Goal: Task Accomplishment & Management: Manage account settings

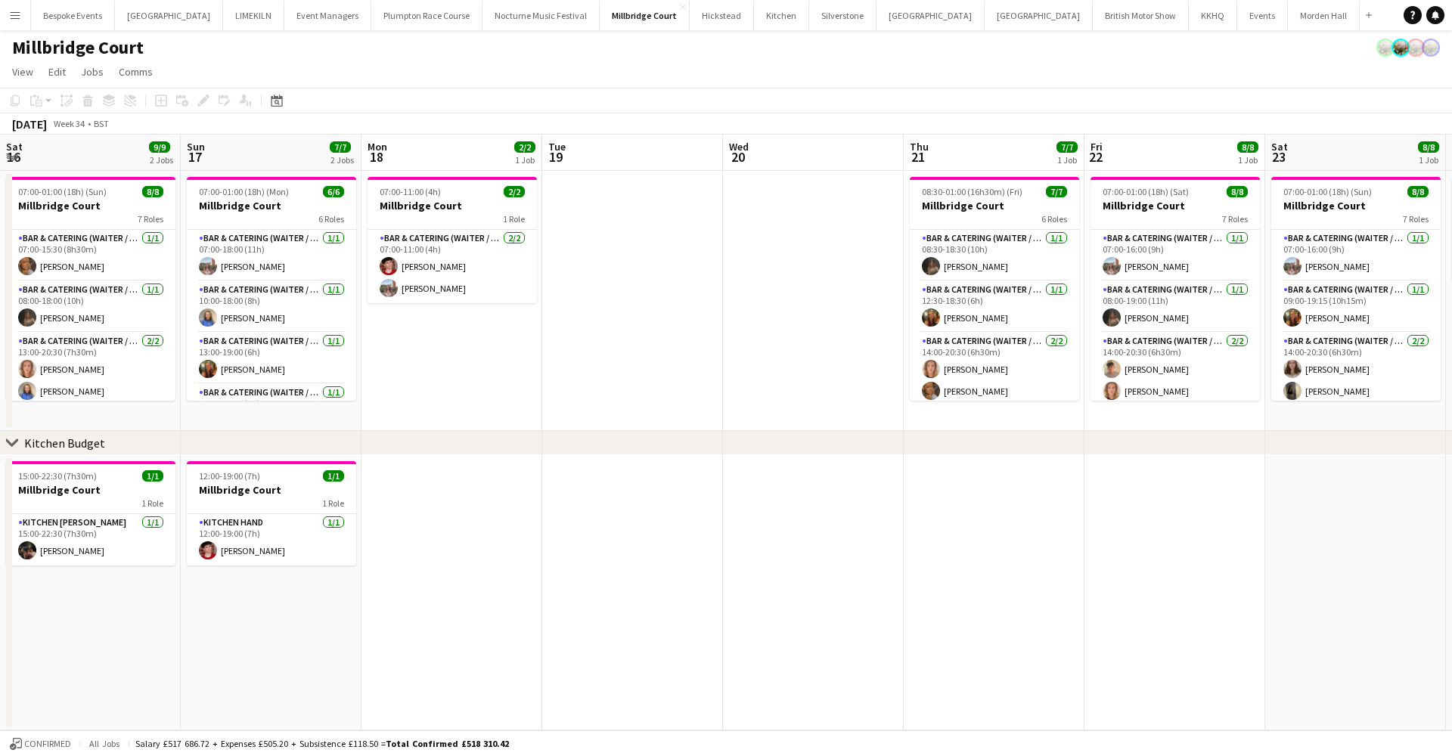
scroll to position [0, 547]
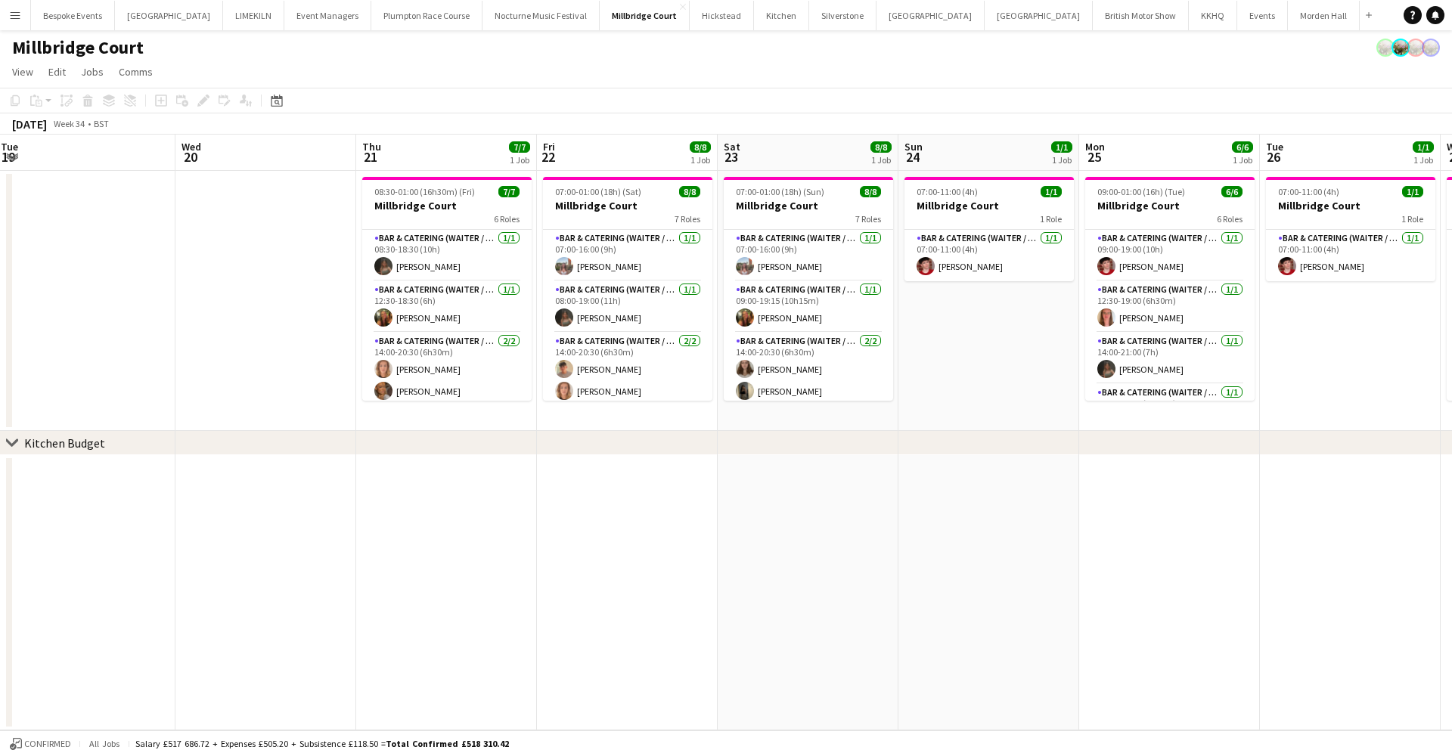
click at [16, 10] on app-icon "Menu" at bounding box center [15, 15] width 12 height 12
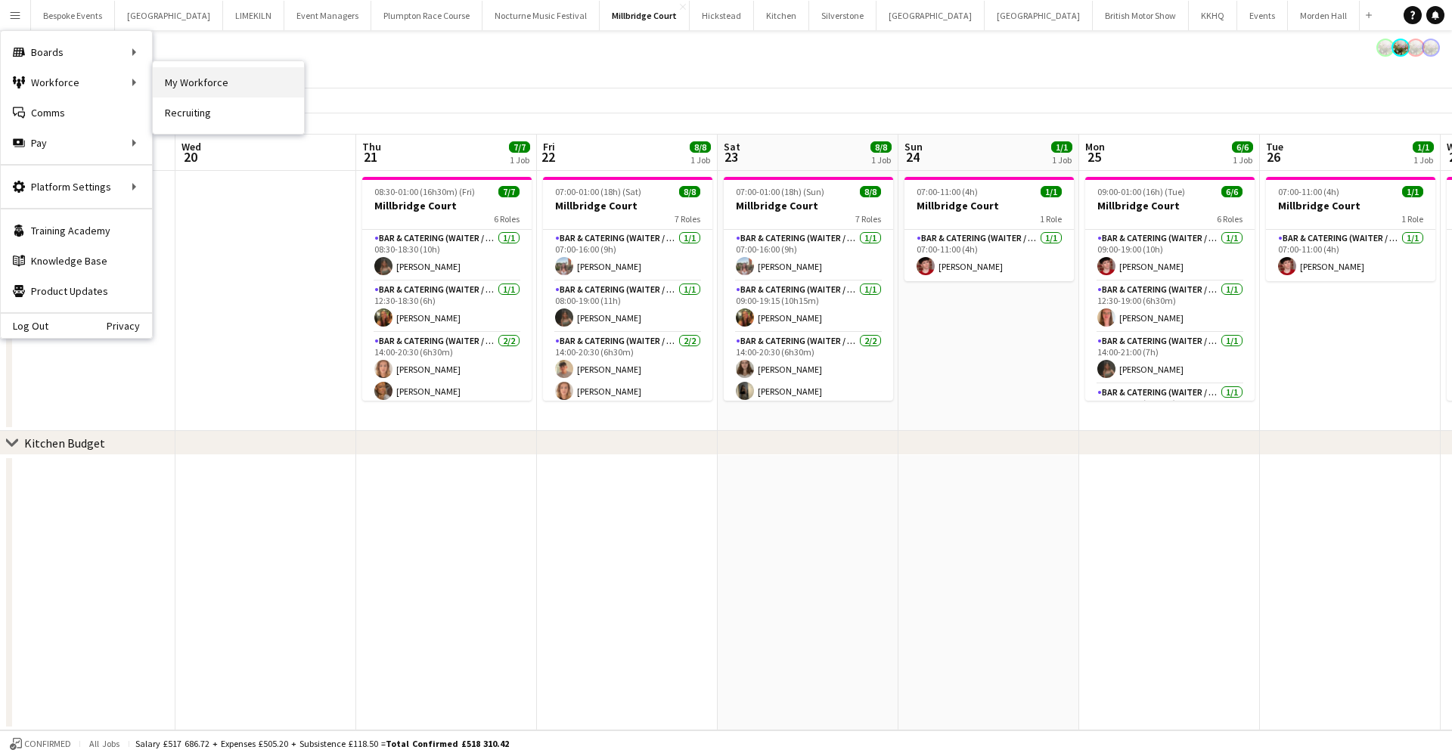
click at [188, 91] on link "My Workforce" at bounding box center [228, 82] width 151 height 30
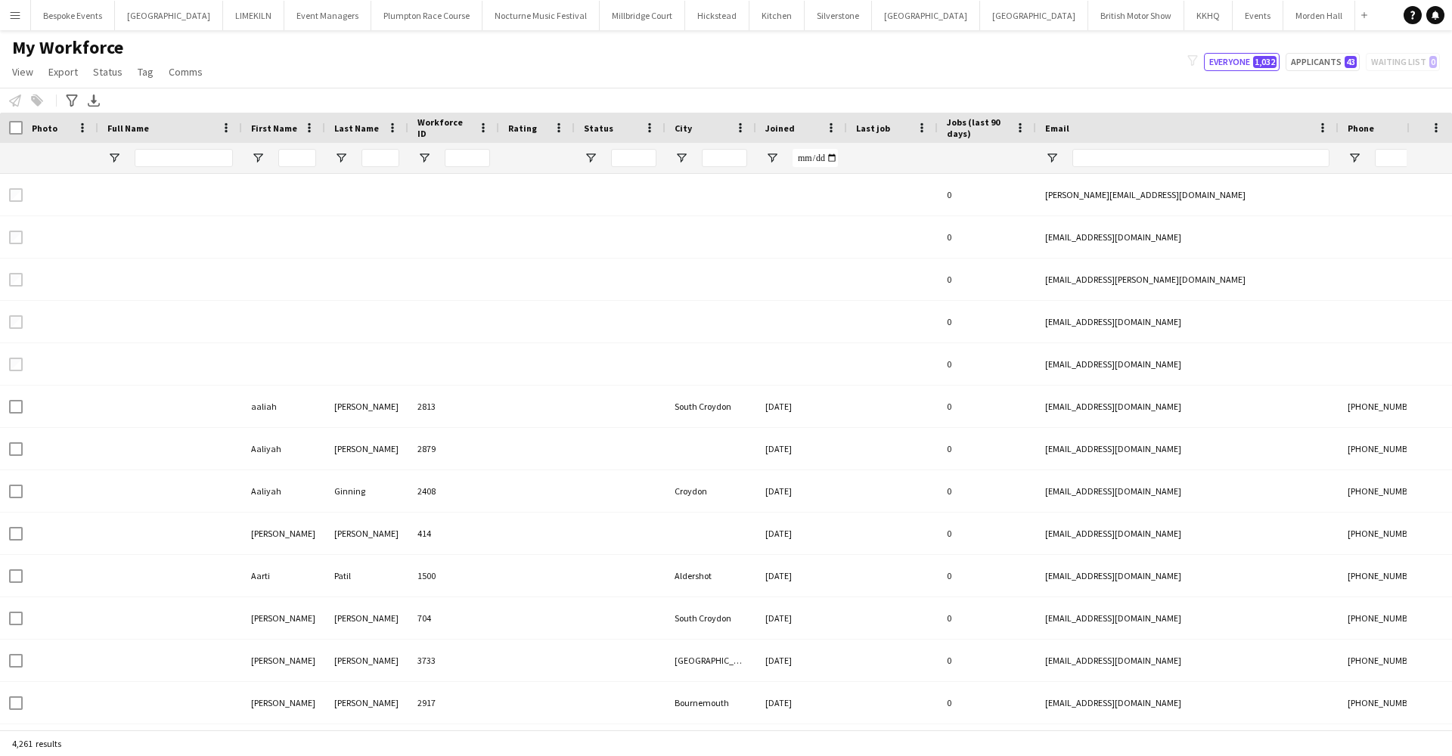
type input "*********"
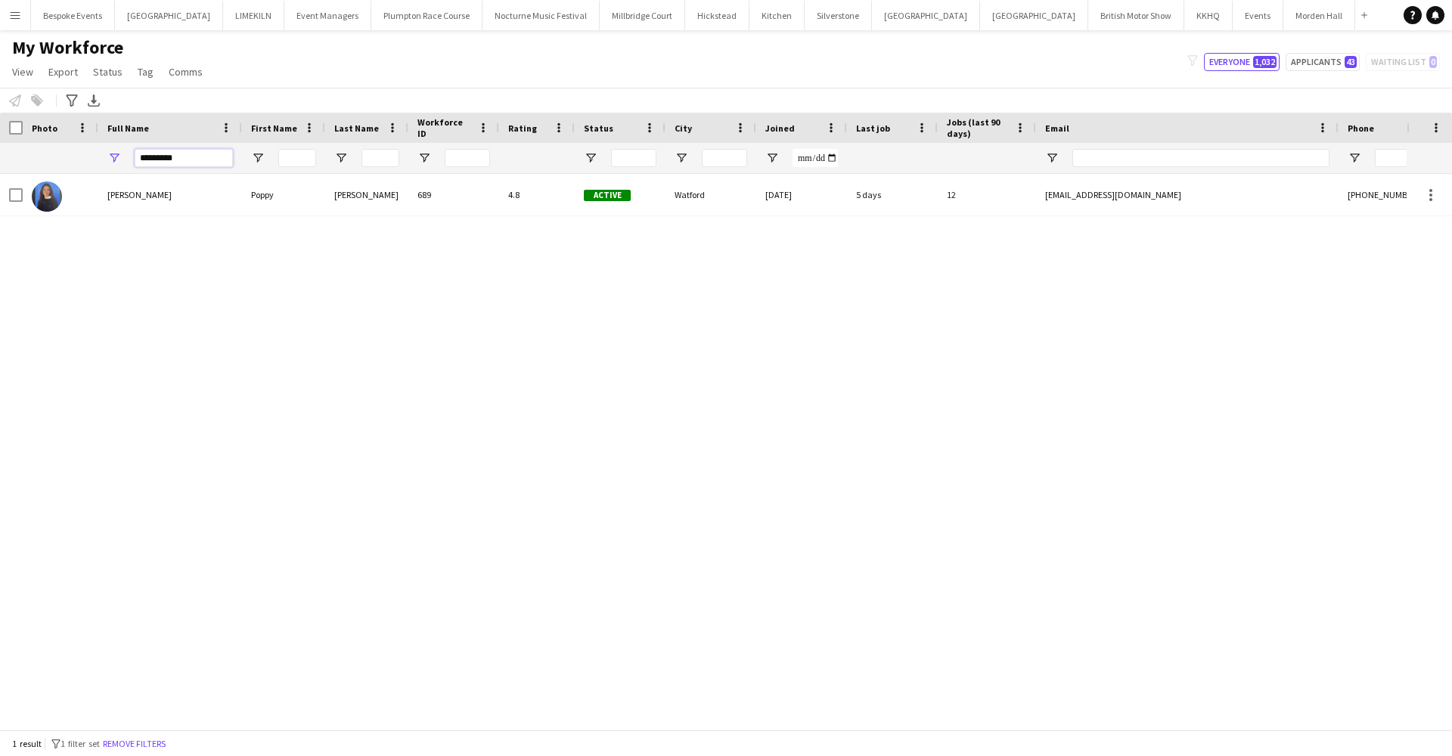
drag, startPoint x: 184, startPoint y: 158, endPoint x: 104, endPoint y: 157, distance: 80.1
click at [104, 157] on div "*********" at bounding box center [170, 158] width 144 height 30
type input "****"
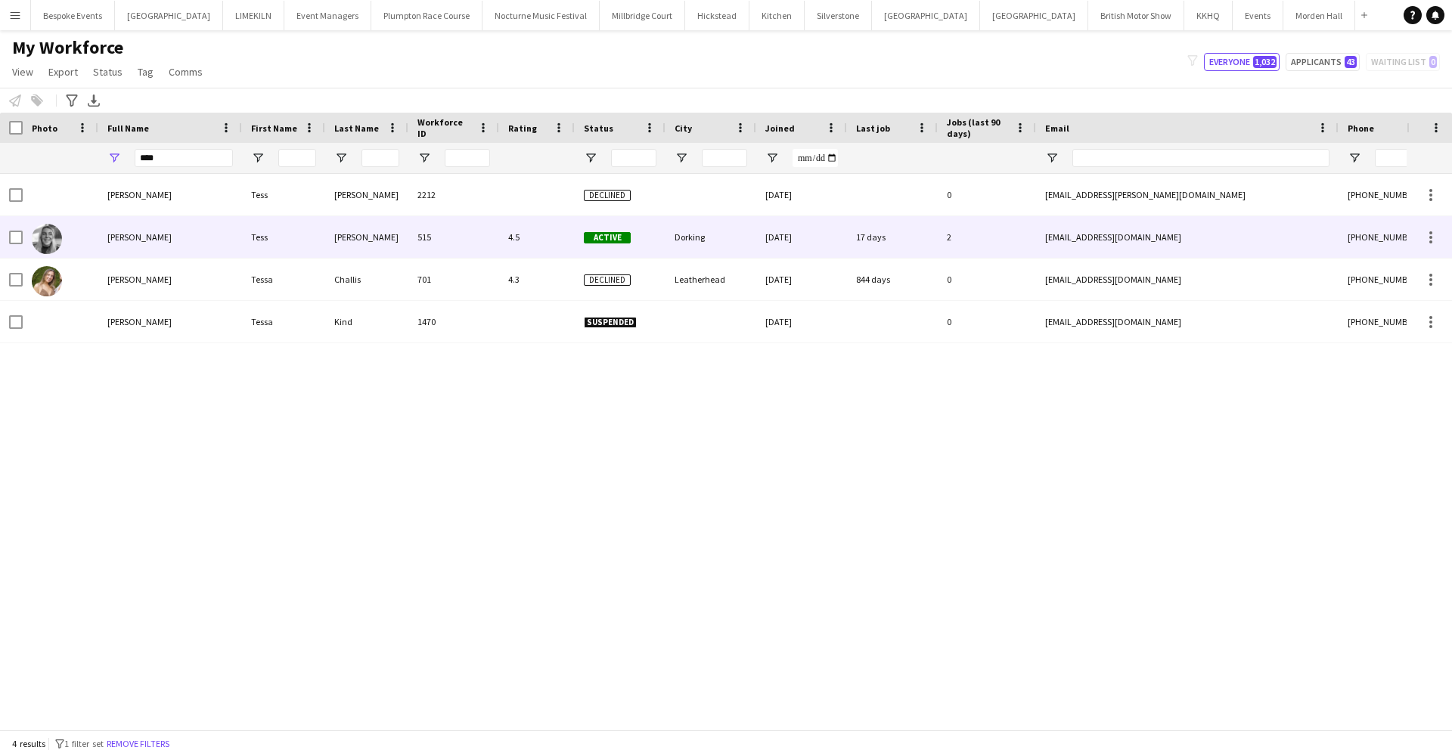
click at [142, 248] on div "Tess Johnson" at bounding box center [170, 237] width 144 height 42
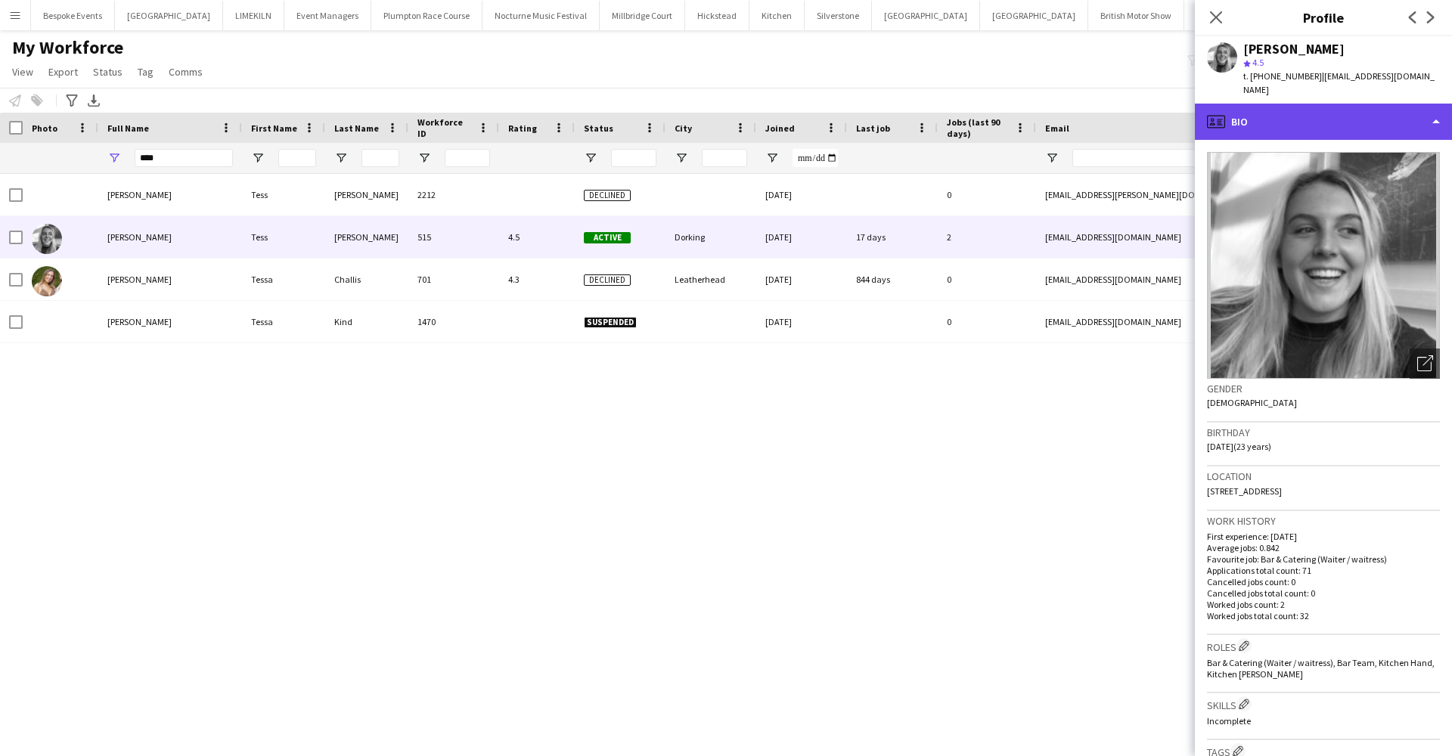
click at [1281, 104] on div "profile Bio" at bounding box center [1323, 122] width 257 height 36
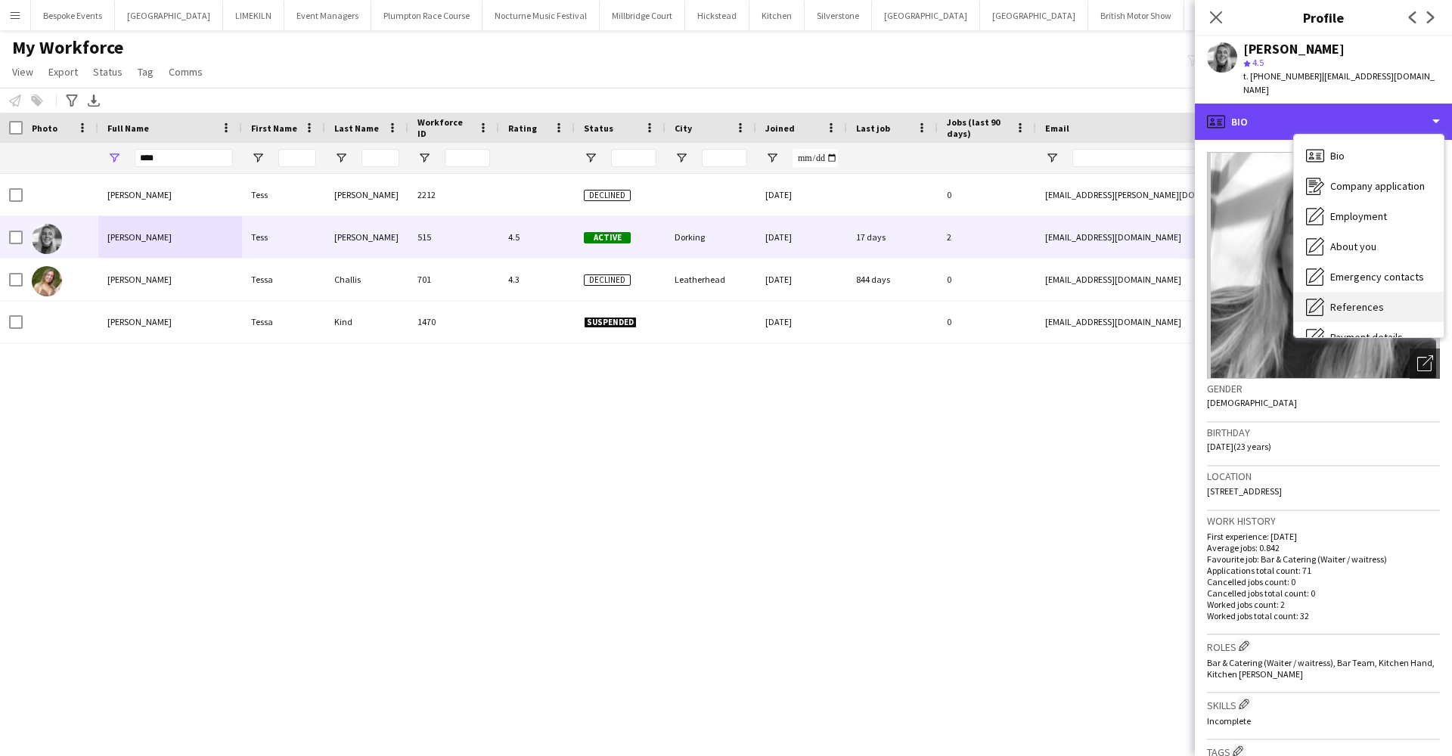
scroll to position [172, 0]
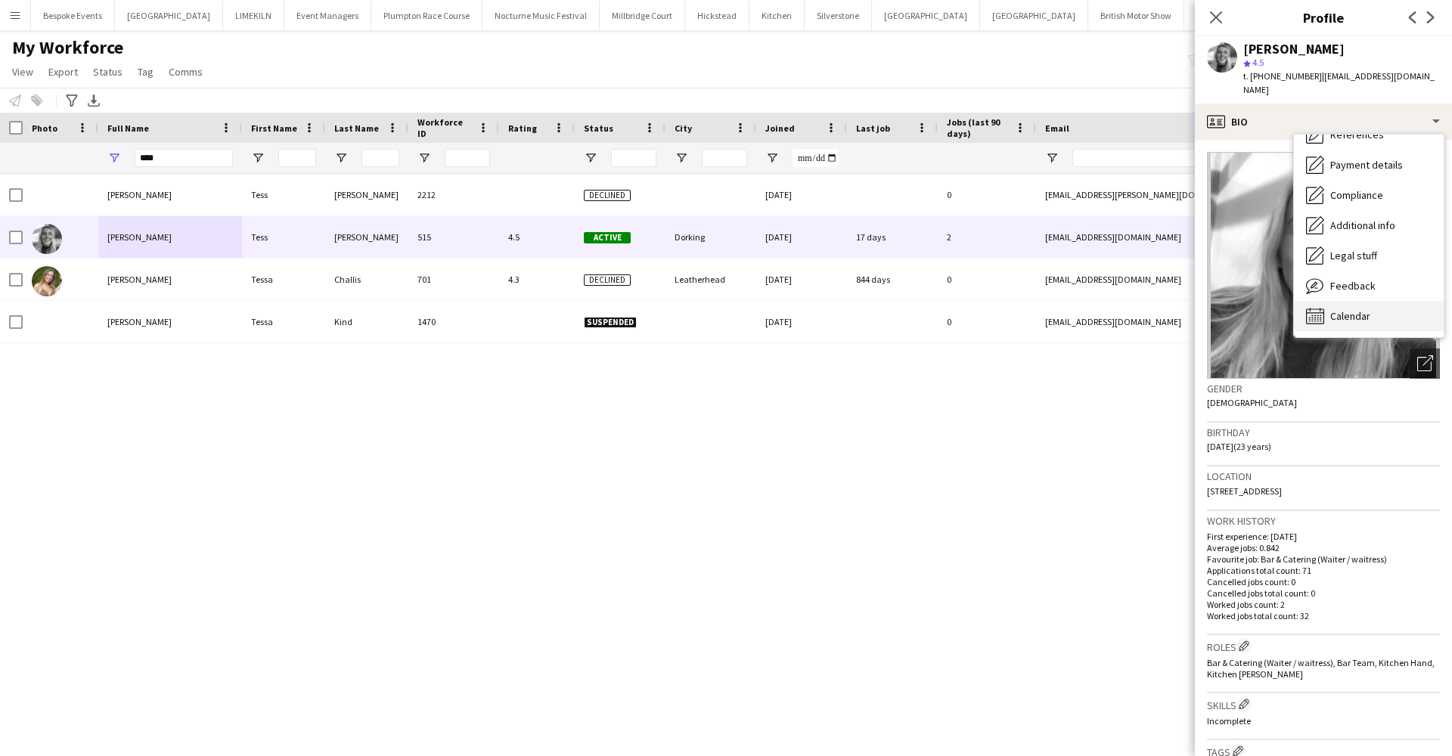
click at [1374, 310] on div "Calendar Calendar" at bounding box center [1369, 316] width 150 height 30
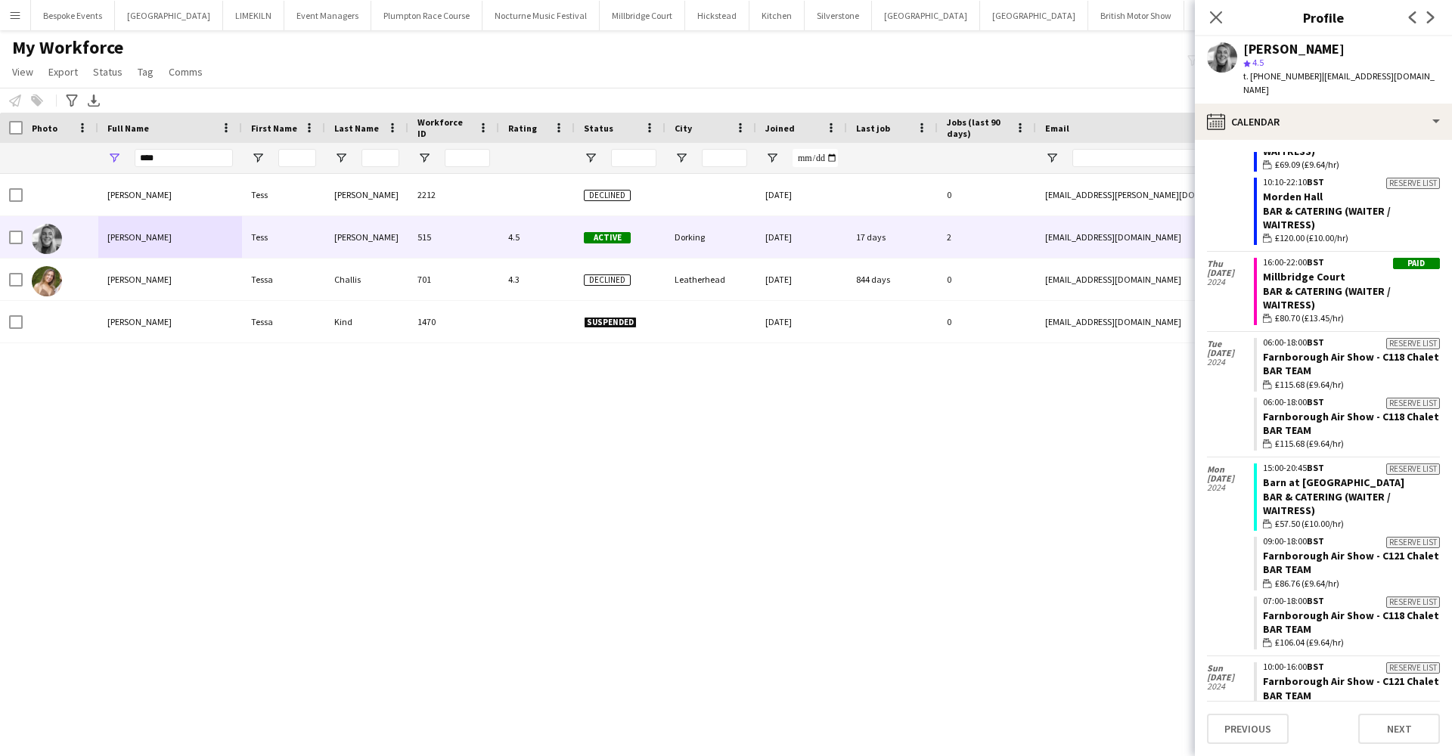
scroll to position [0, 0]
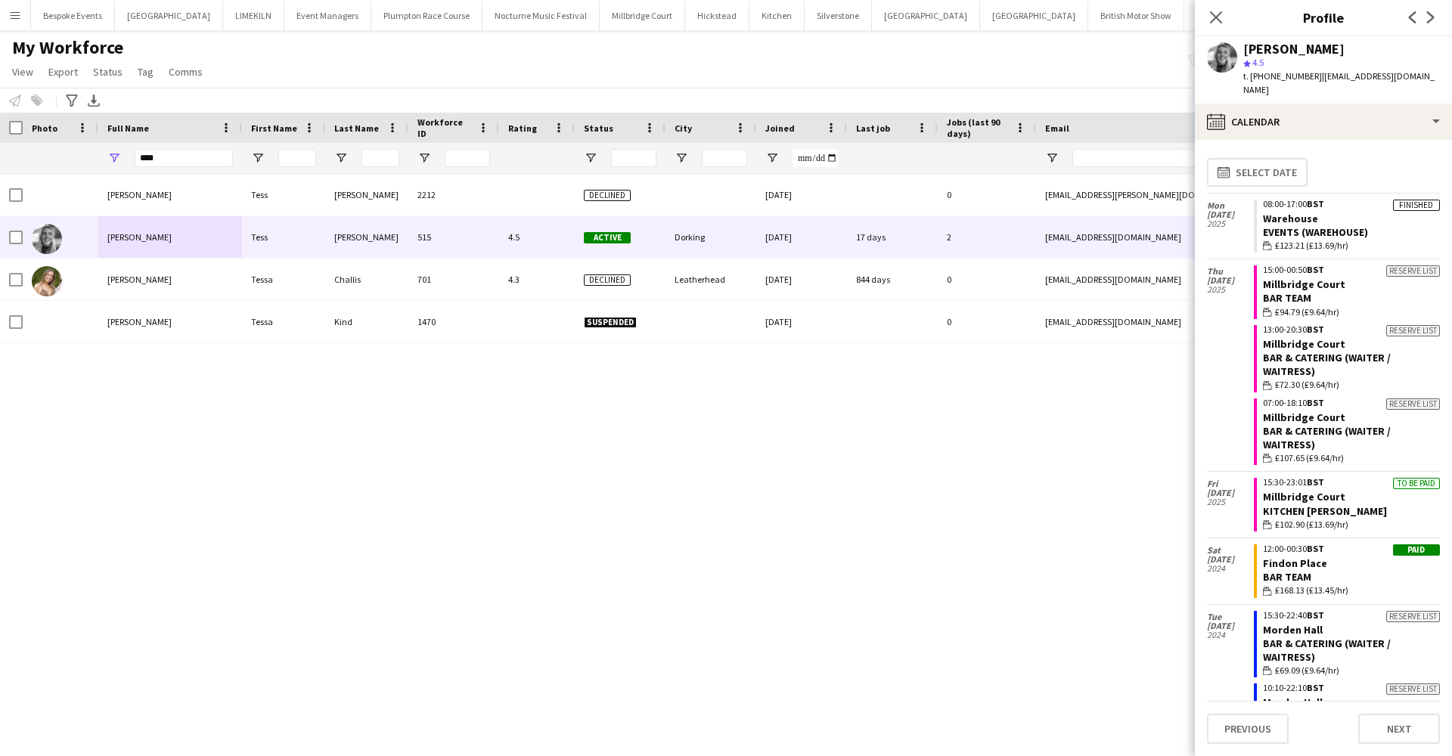
click at [1232, 20] on button "Events Close" at bounding box center [1257, 15] width 51 height 29
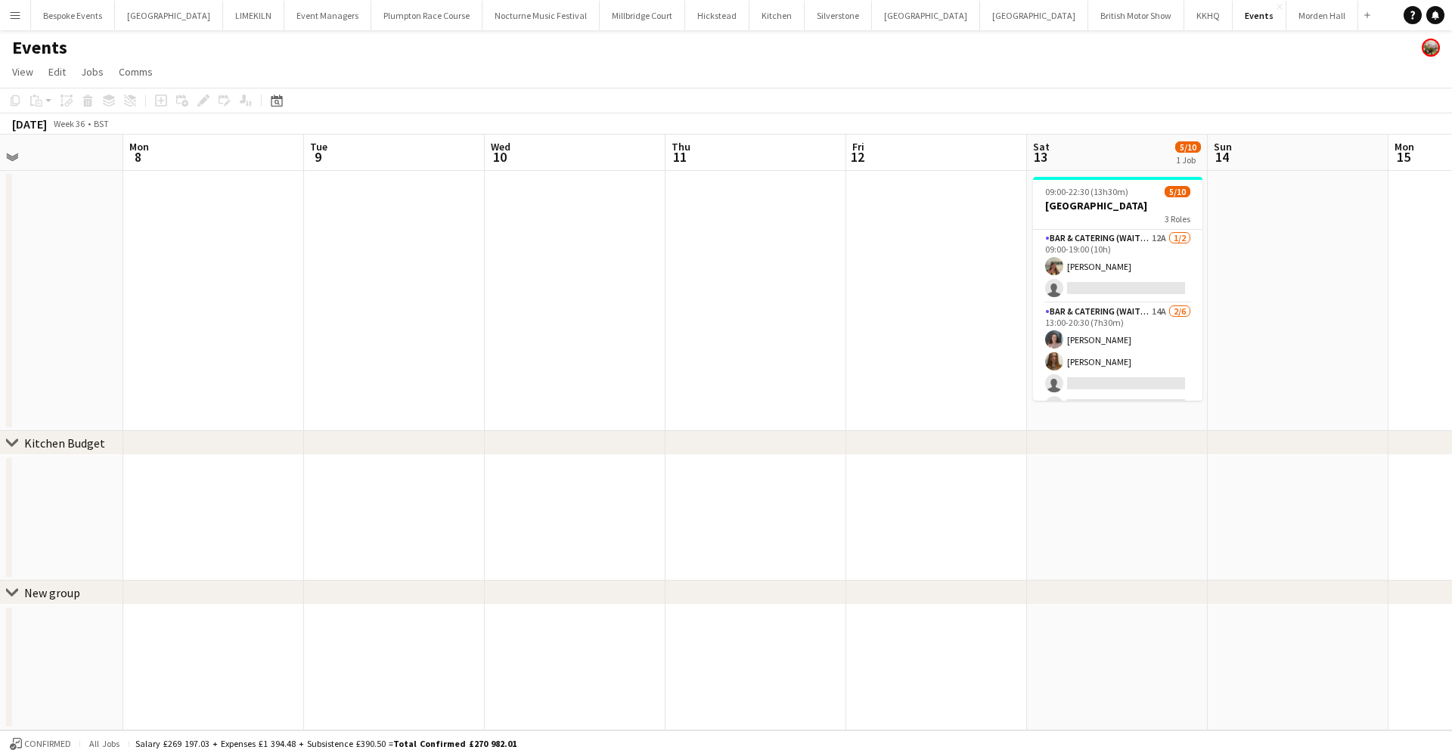
scroll to position [0, 485]
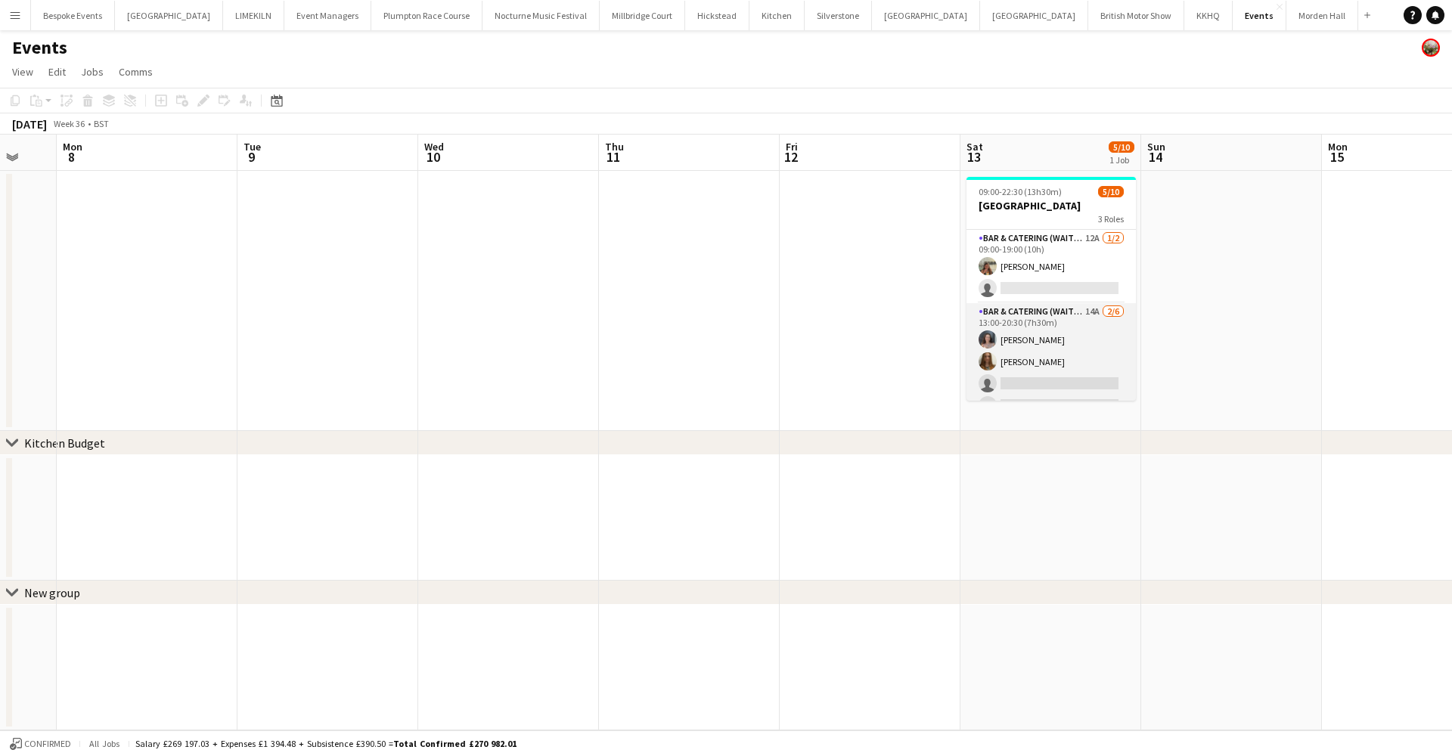
click at [1031, 325] on app-card-role "Bar & Catering (Waiter / waitress) 14A 2/6 13:00-20:30 (7h30m) Lia Goodwin Ella…" at bounding box center [1050, 383] width 169 height 161
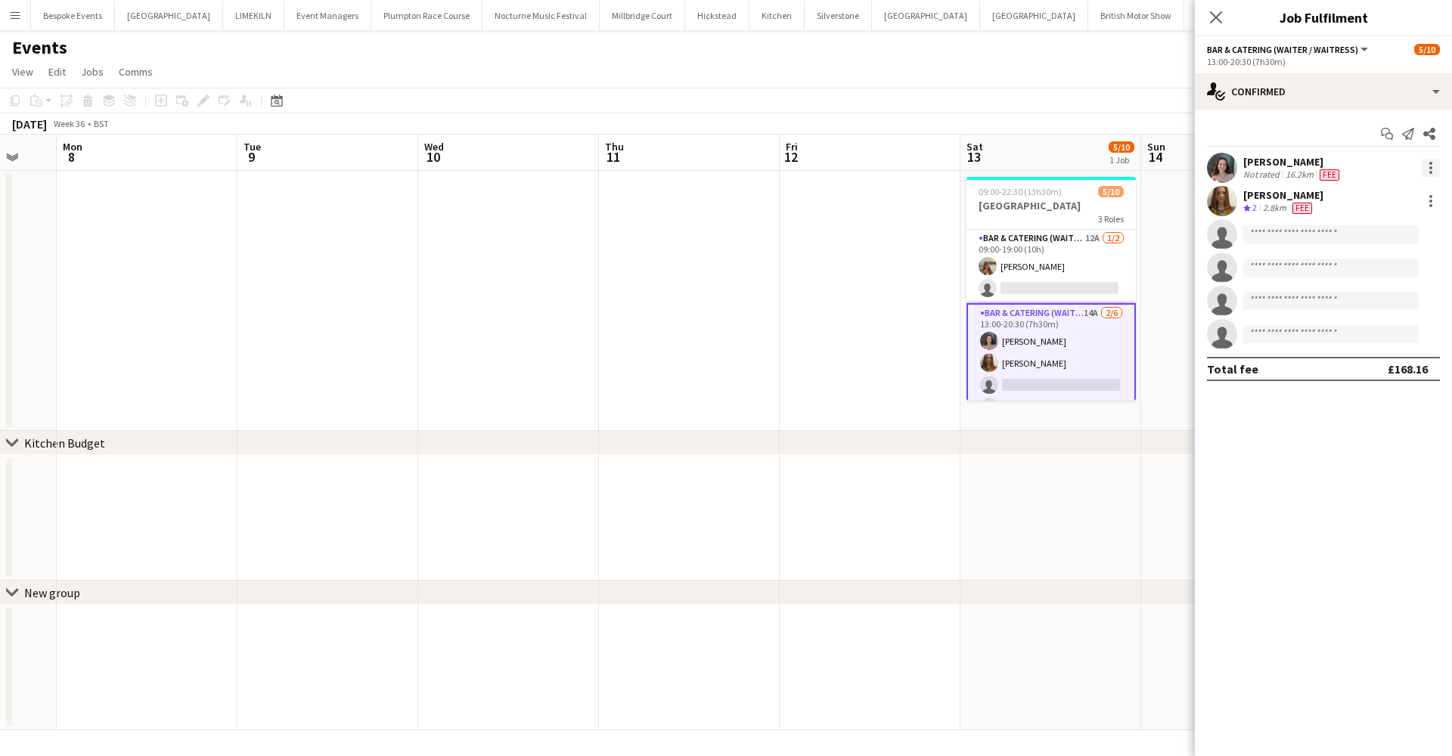
click at [1434, 173] on div at bounding box center [1430, 168] width 18 height 18
click at [1390, 331] on button "Remove" at bounding box center [1381, 341] width 118 height 36
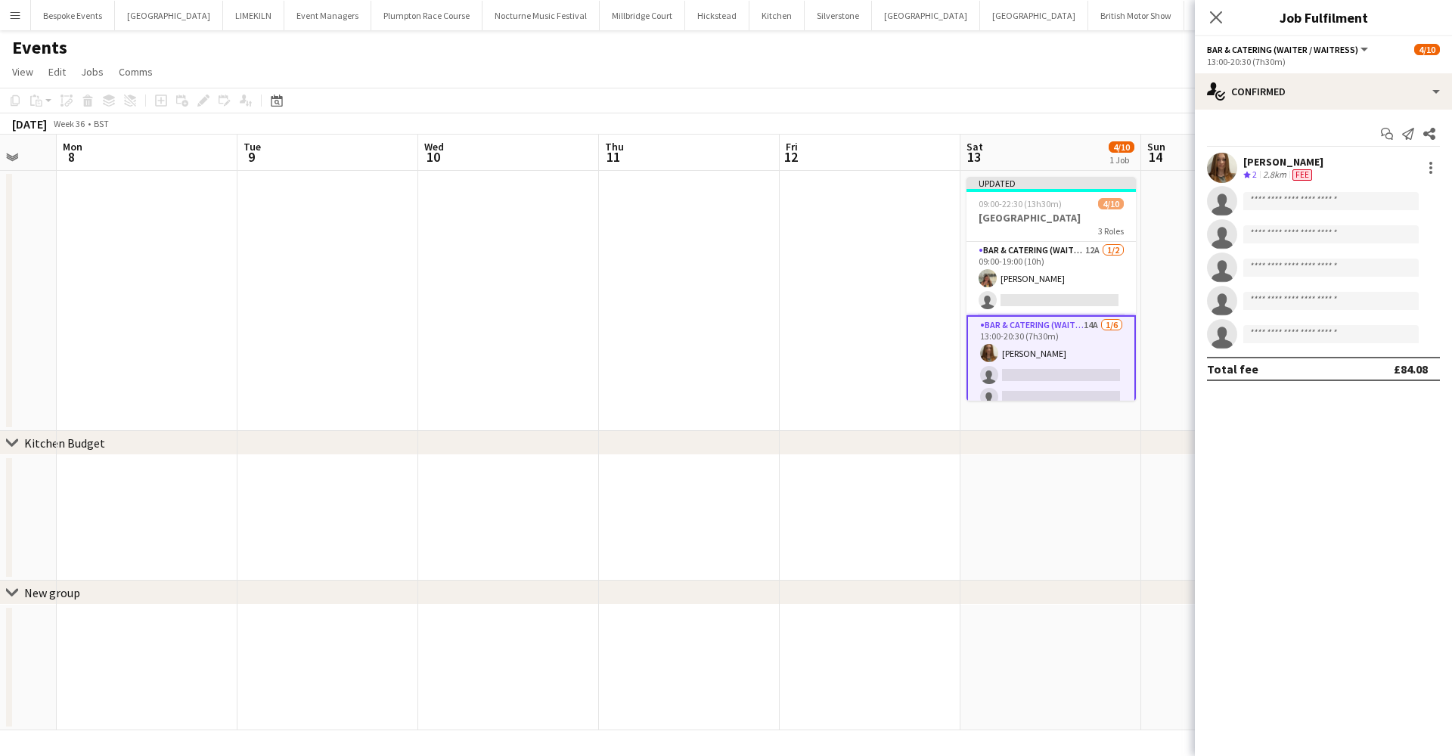
click at [1318, 113] on div "Start chat Send notification Share Ella Brisbourne Crew rating 2 2.8km Fee sing…" at bounding box center [1323, 252] width 257 height 284
click at [1316, 87] on div "single-neutral-actions-check-2 Confirmed" at bounding box center [1323, 91] width 257 height 36
click at [1393, 243] on div "single-neutral-actions-information Applicants" at bounding box center [1373, 246] width 150 height 30
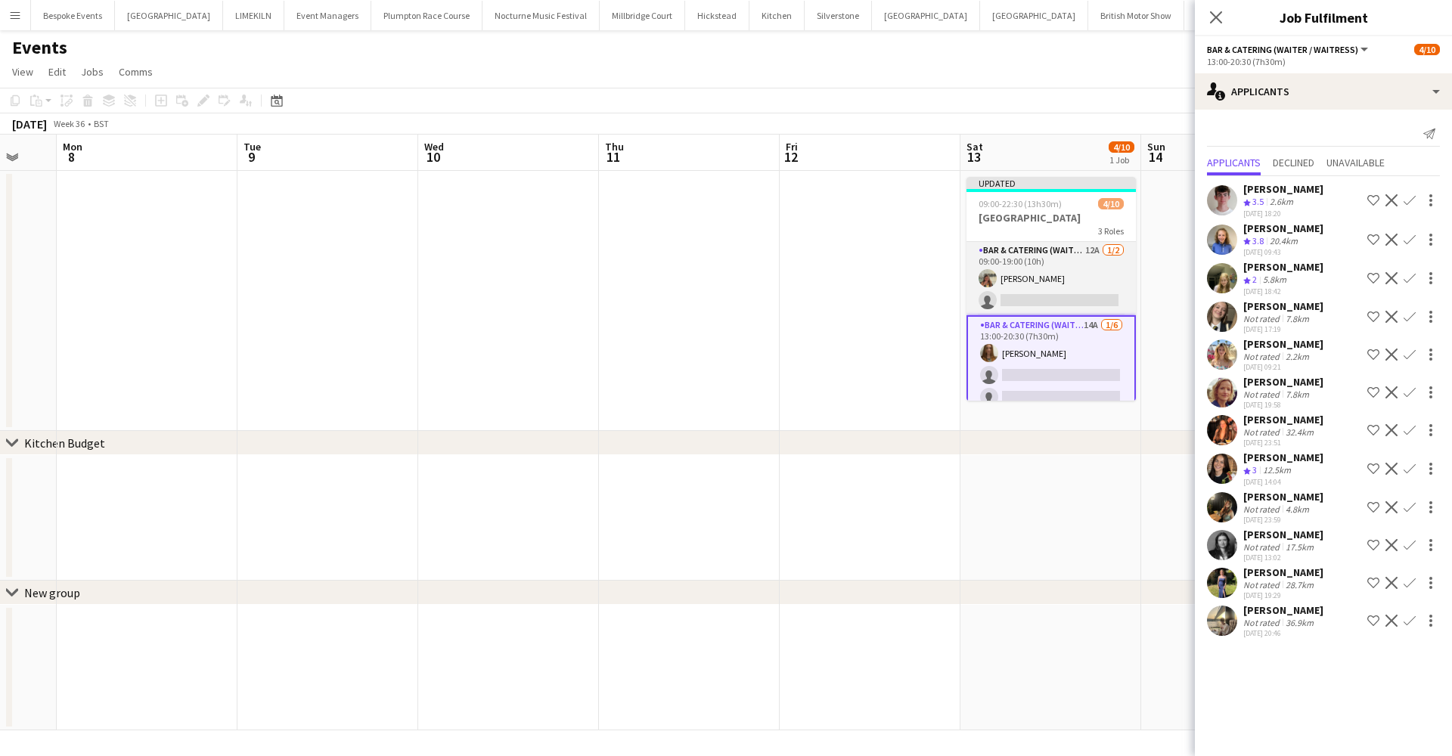
click at [1061, 279] on app-card-role "Bar & Catering (Waiter / waitress) 12A 1/2 09:00-19:00 (10h) Jocelyn Booth sing…" at bounding box center [1050, 278] width 169 height 73
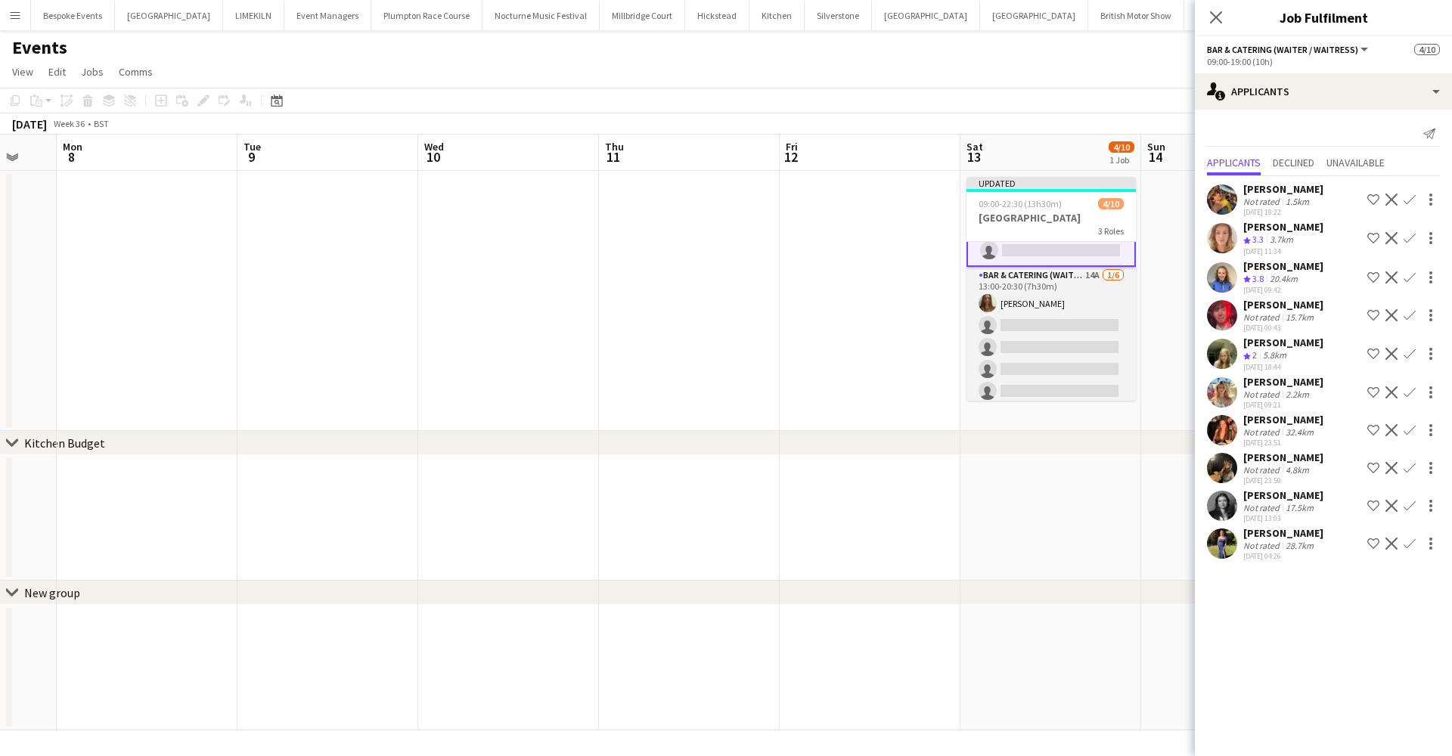
scroll to position [152, 0]
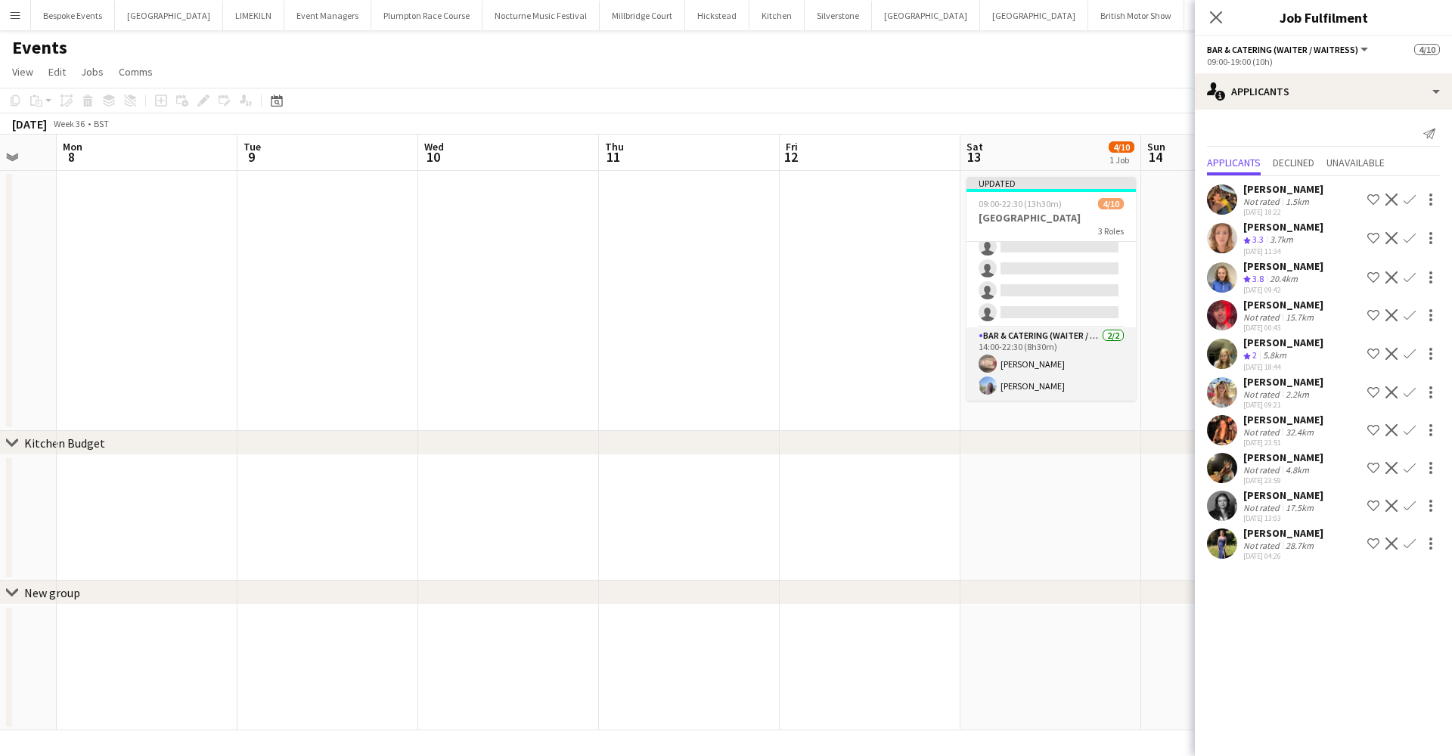
click at [1071, 358] on app-card-role "Bar & Catering (Waiter / waitress) 2/2 14:00-22:30 (8h30m) Jasmine Pattison Lil…" at bounding box center [1050, 363] width 169 height 73
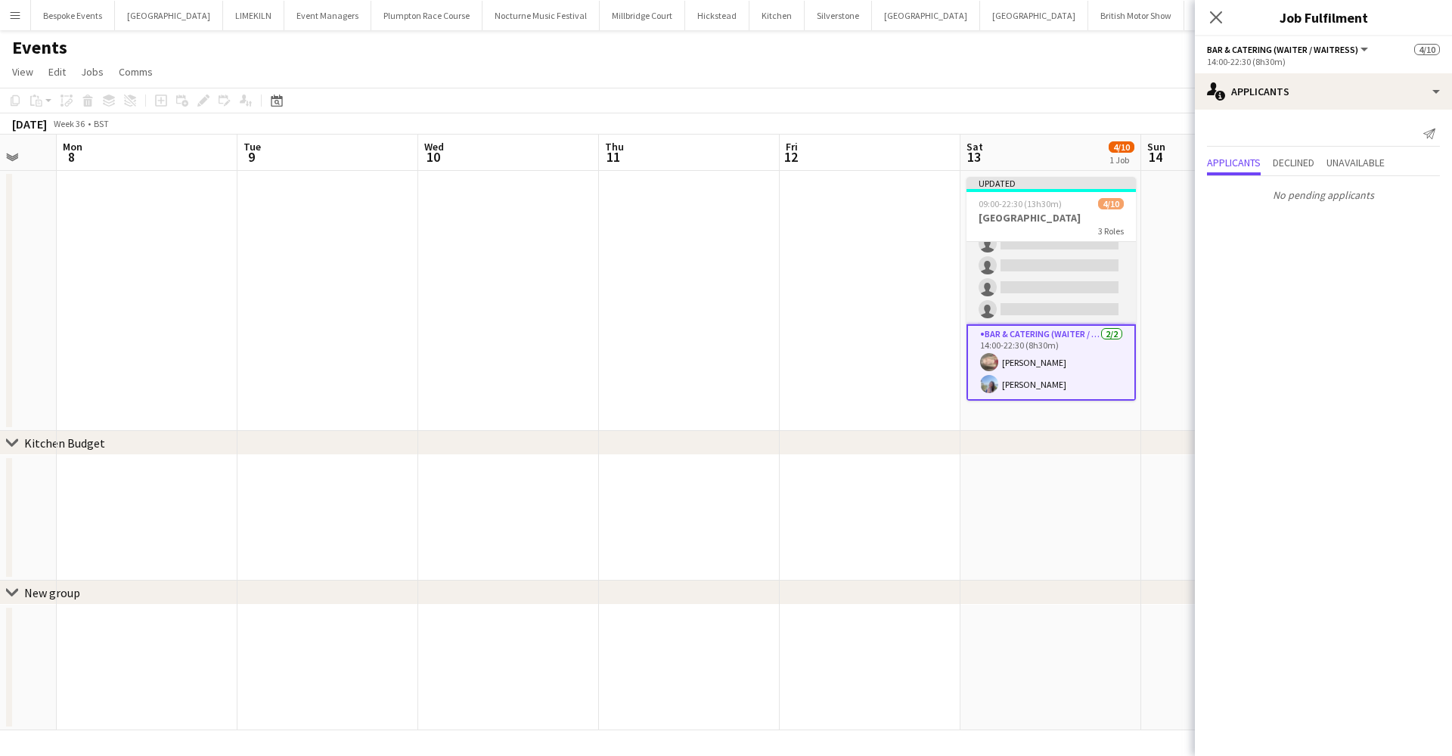
click at [1077, 277] on app-card-role "Bar & Catering (Waiter / waitress) 14A 1/6 13:00-20:30 (7h30m) Ella Brisbourne …" at bounding box center [1050, 243] width 169 height 161
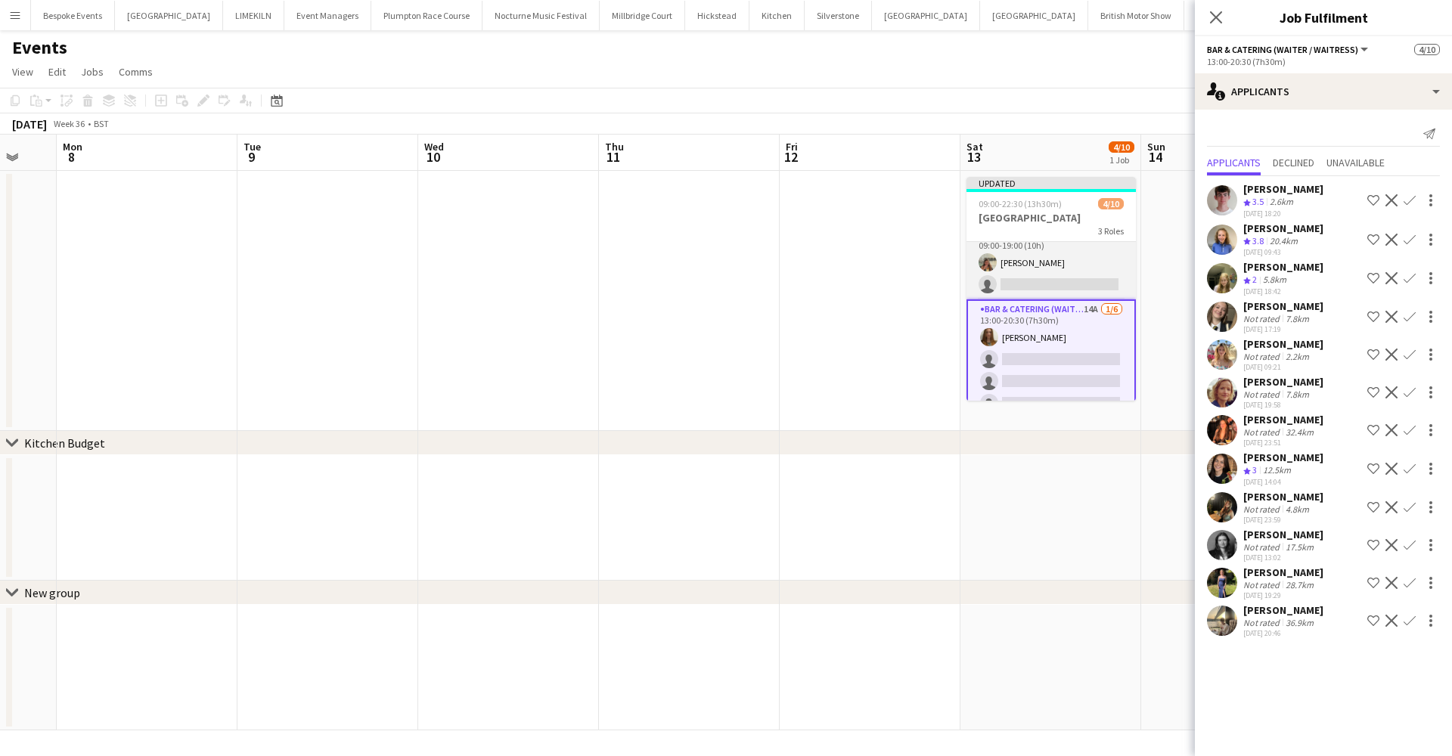
scroll to position [0, 0]
click at [11, 14] on app-icon "Menu" at bounding box center [15, 15] width 12 height 12
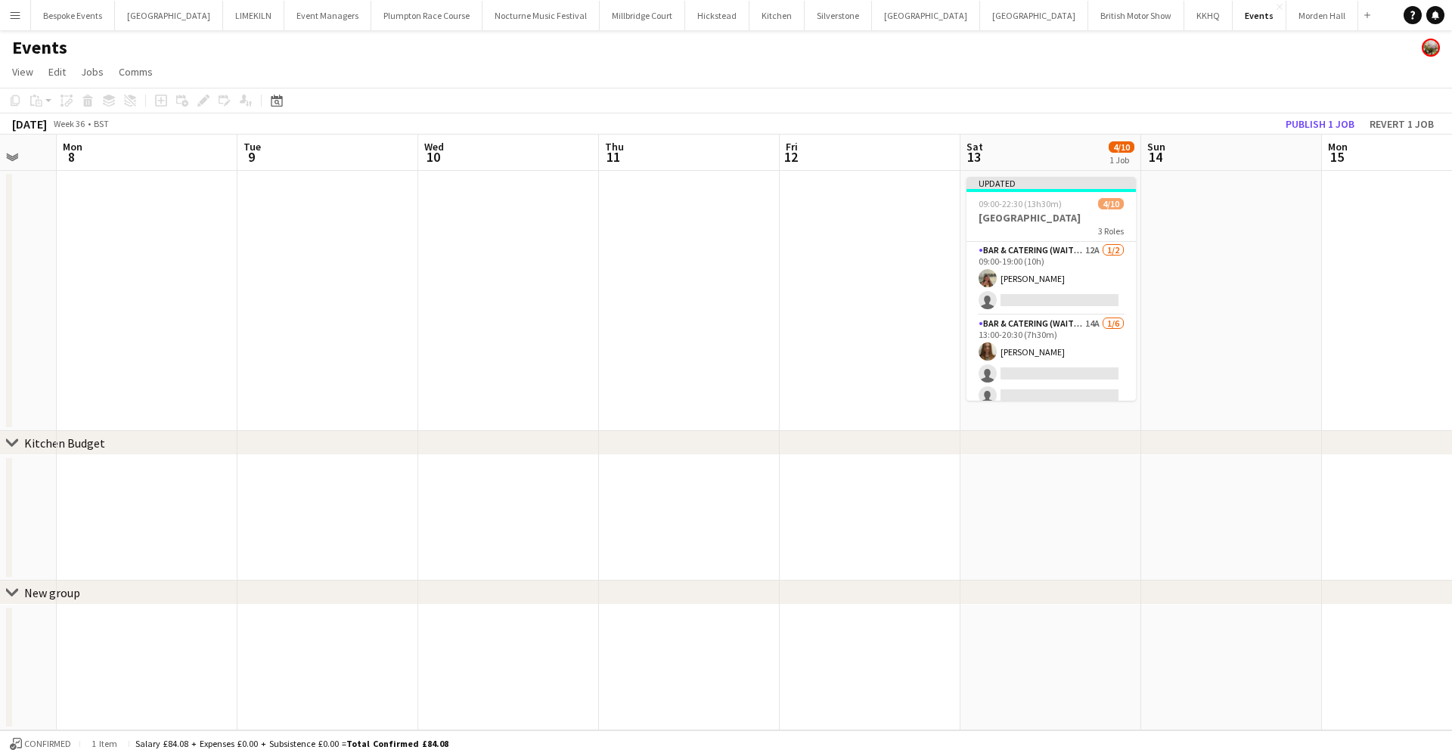
click at [11, 14] on app-icon "Menu" at bounding box center [15, 15] width 12 height 12
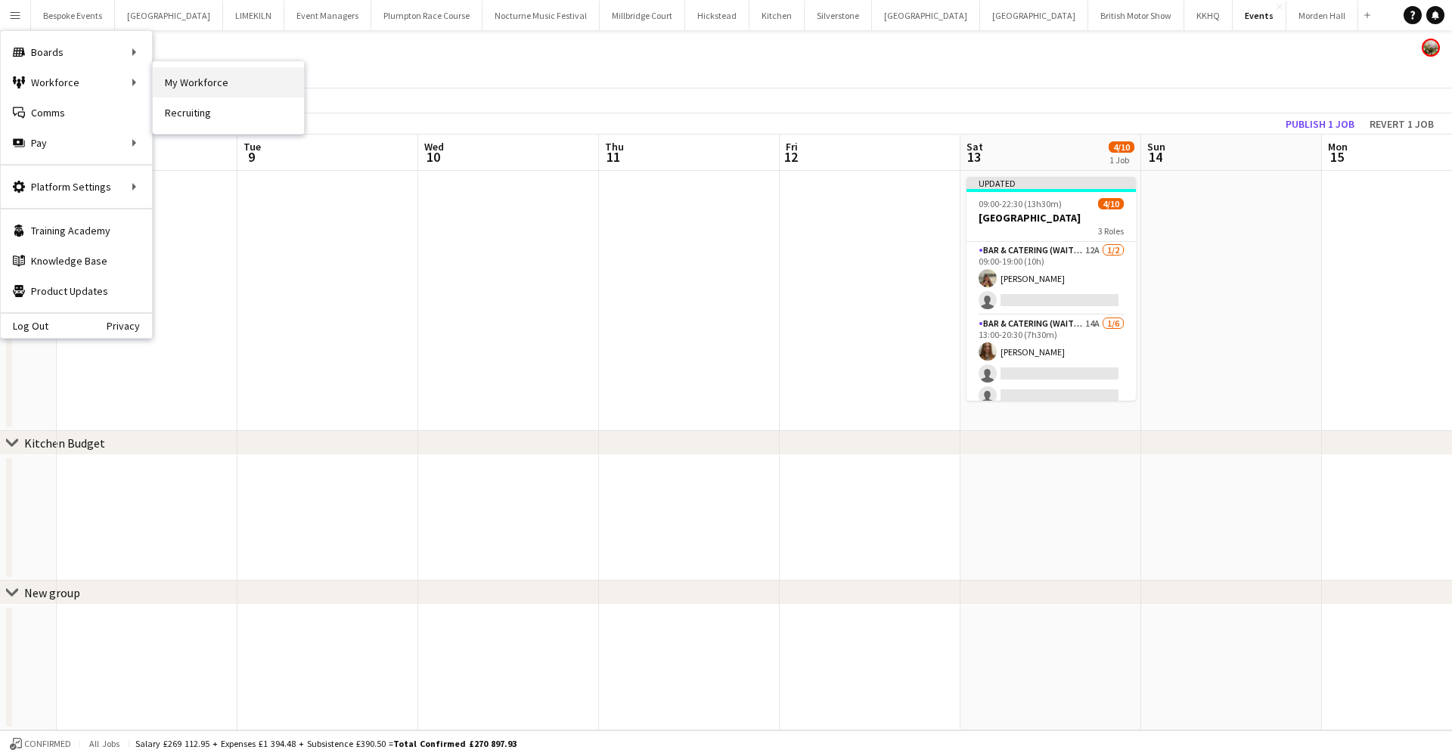
click at [197, 90] on link "My Workforce" at bounding box center [228, 82] width 151 height 30
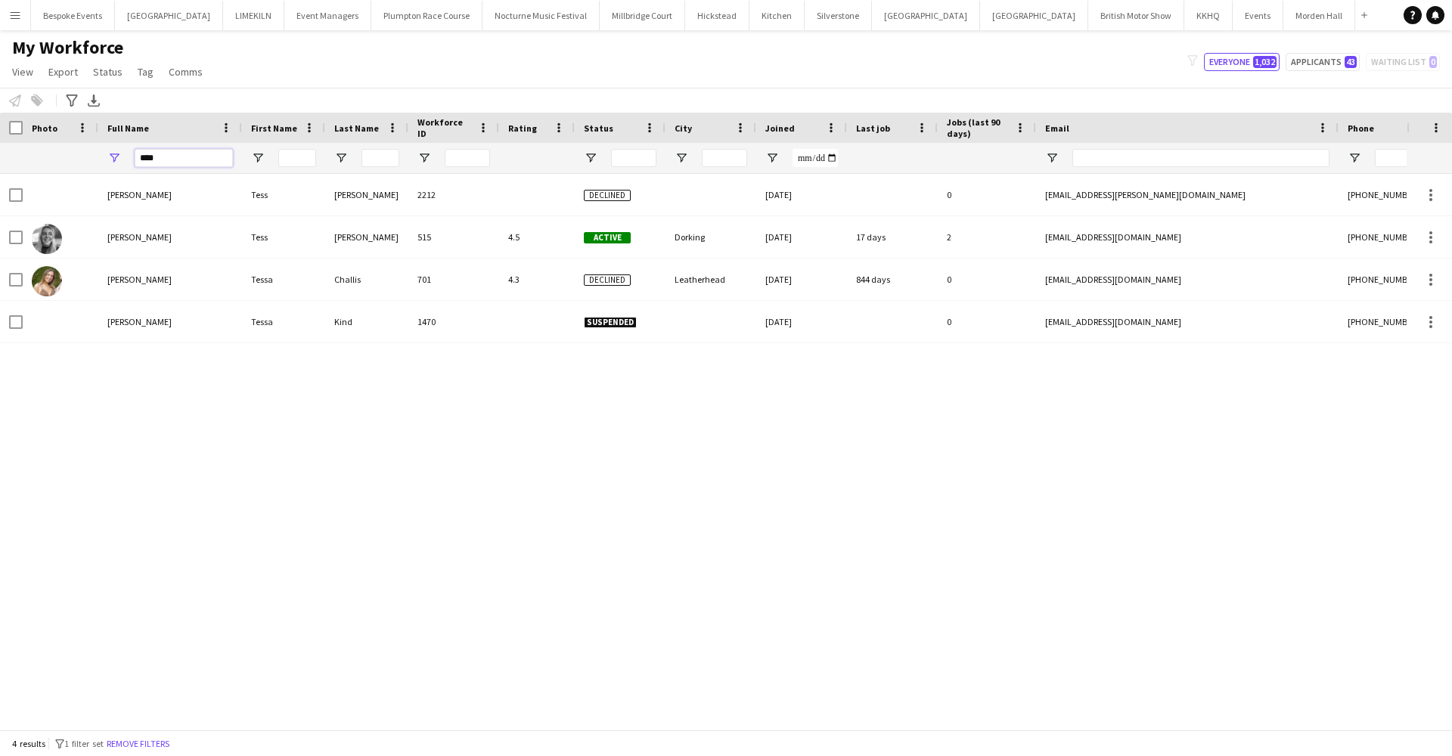
drag, startPoint x: 175, startPoint y: 163, endPoint x: 125, endPoint y: 164, distance: 49.9
click at [125, 164] on div "****" at bounding box center [170, 158] width 144 height 30
type input "*"
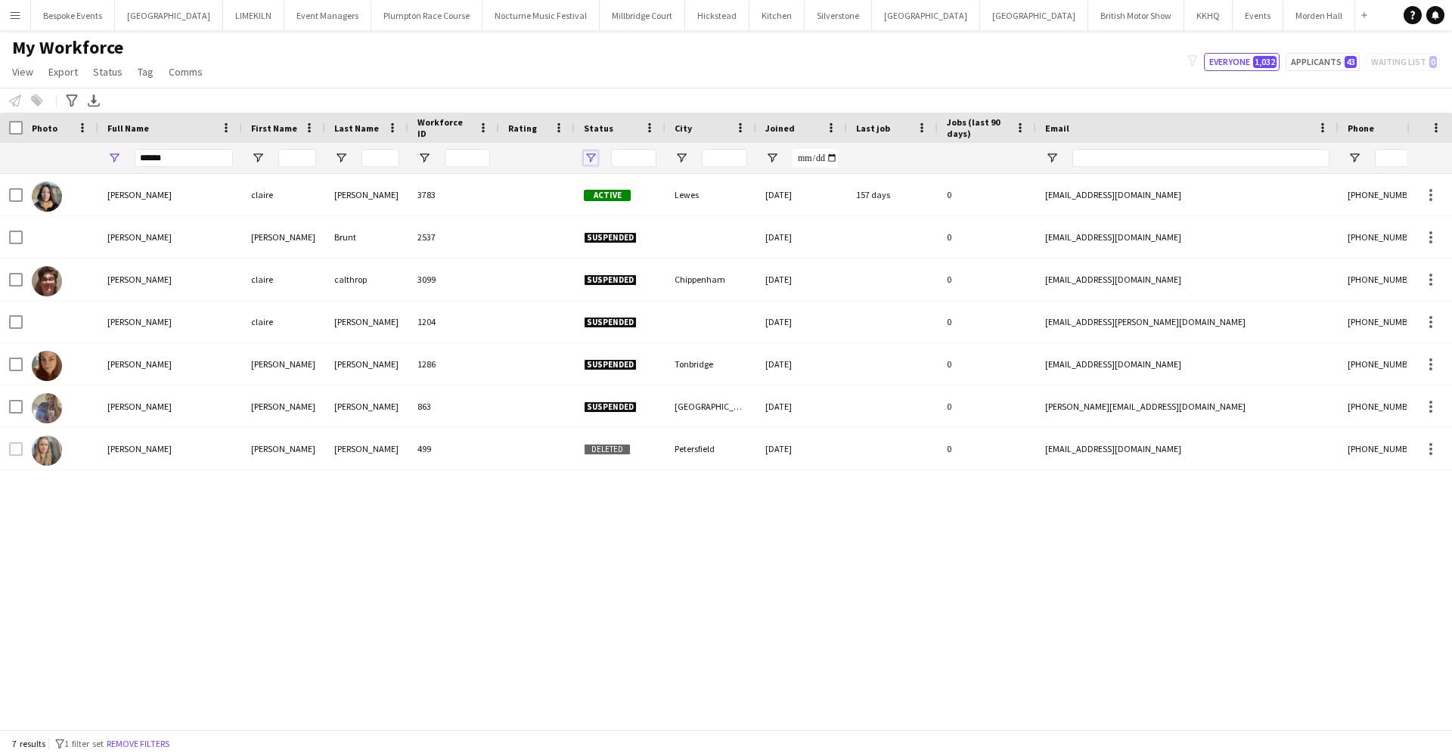
drag, startPoint x: 164, startPoint y: 165, endPoint x: 587, endPoint y: 153, distance: 422.8
click at [587, 153] on span "Open Filter Menu" at bounding box center [591, 158] width 14 height 14
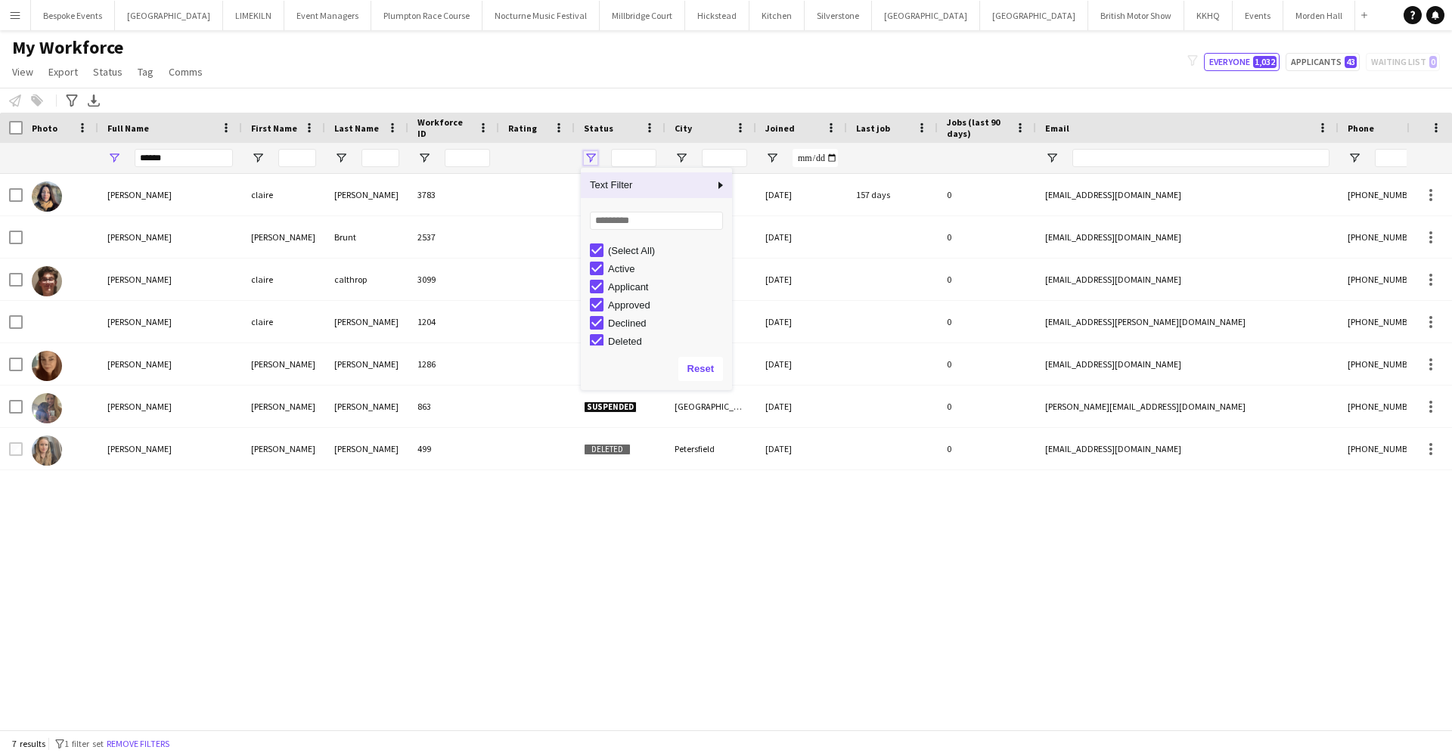
click at [589, 155] on span "Open Filter Menu" at bounding box center [591, 158] width 14 height 14
click at [177, 158] on input "******" at bounding box center [184, 158] width 98 height 18
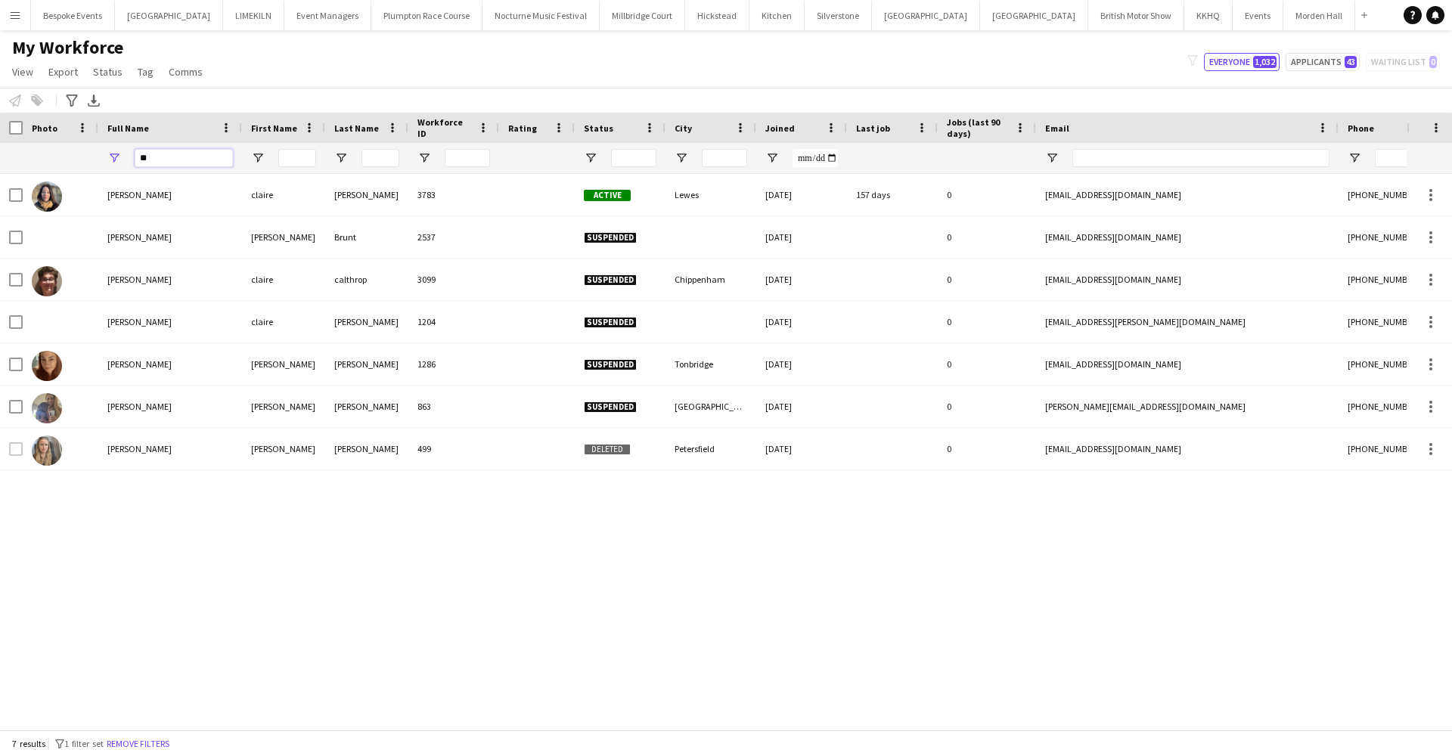
type input "*"
type input "*****"
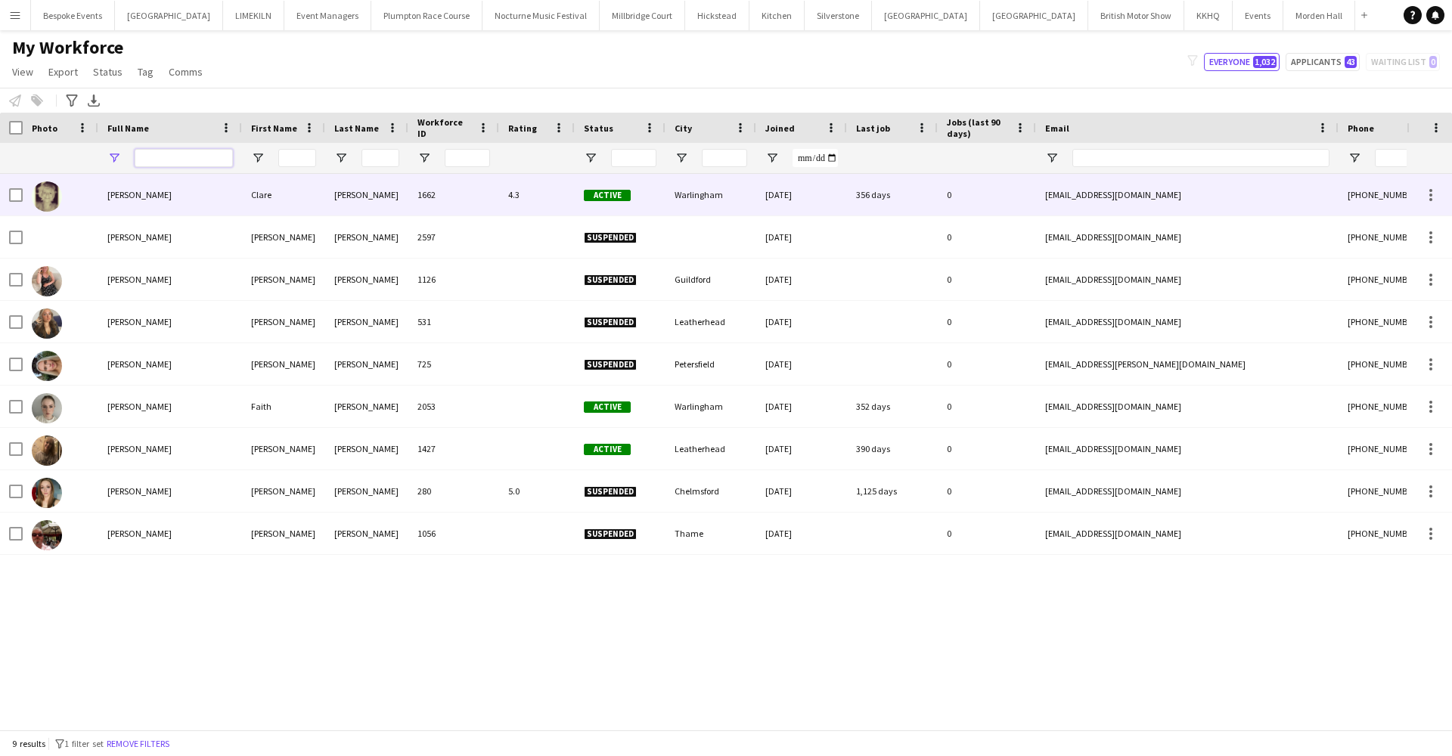
type input "**********"
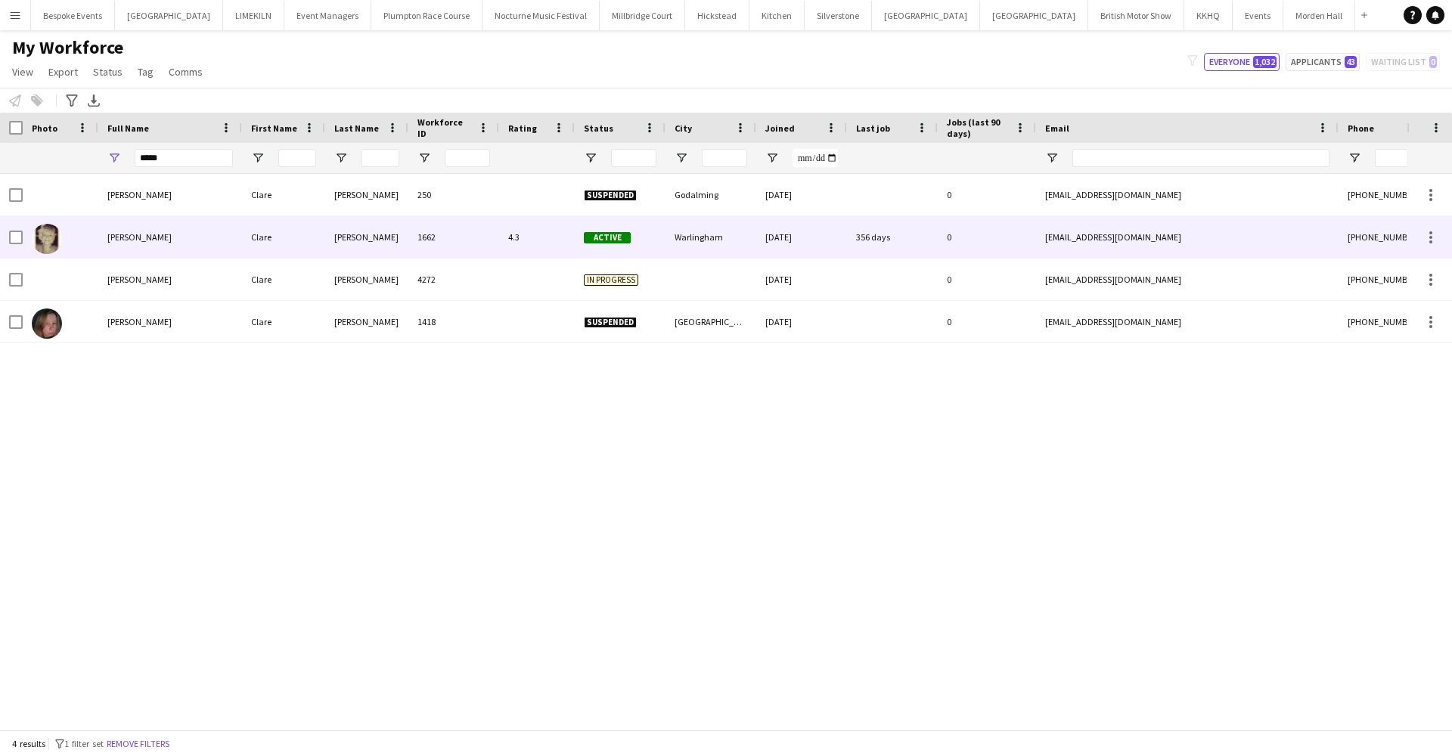
click at [162, 234] on div "Clare Ellis" at bounding box center [170, 237] width 144 height 42
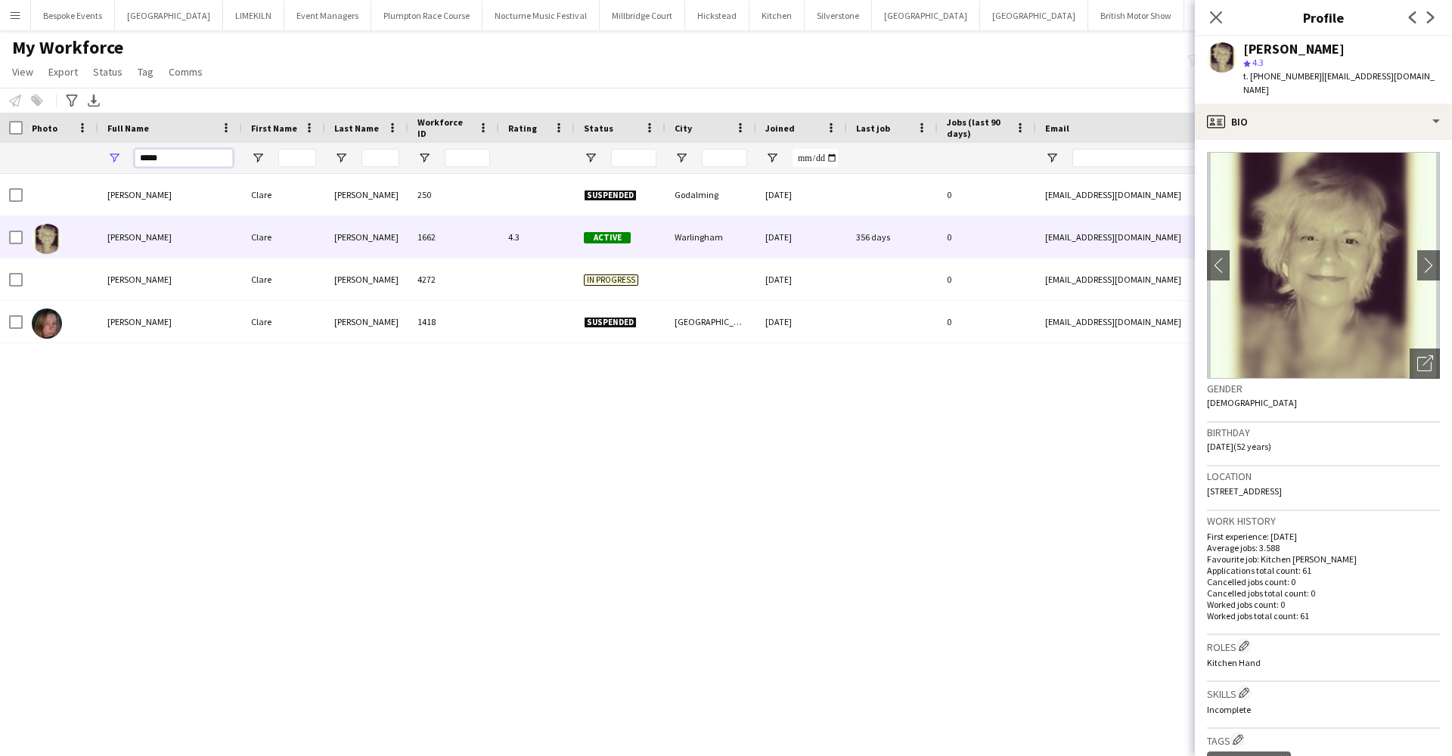
click at [202, 158] on input "*****" at bounding box center [184, 158] width 98 height 18
type input "*"
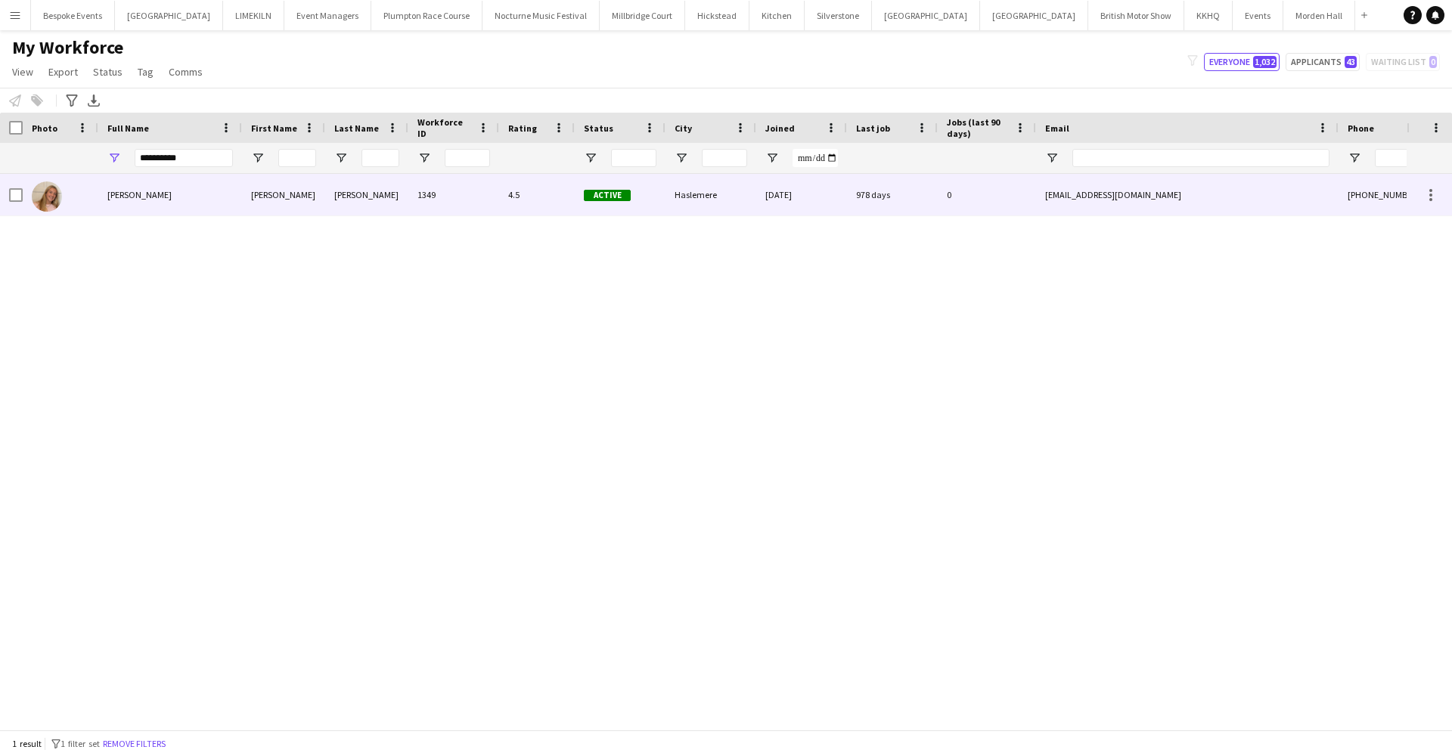
drag, startPoint x: 174, startPoint y: 183, endPoint x: 143, endPoint y: 206, distance: 38.9
click at [143, 206] on div "Lucy Isherwood" at bounding box center [170, 195] width 144 height 42
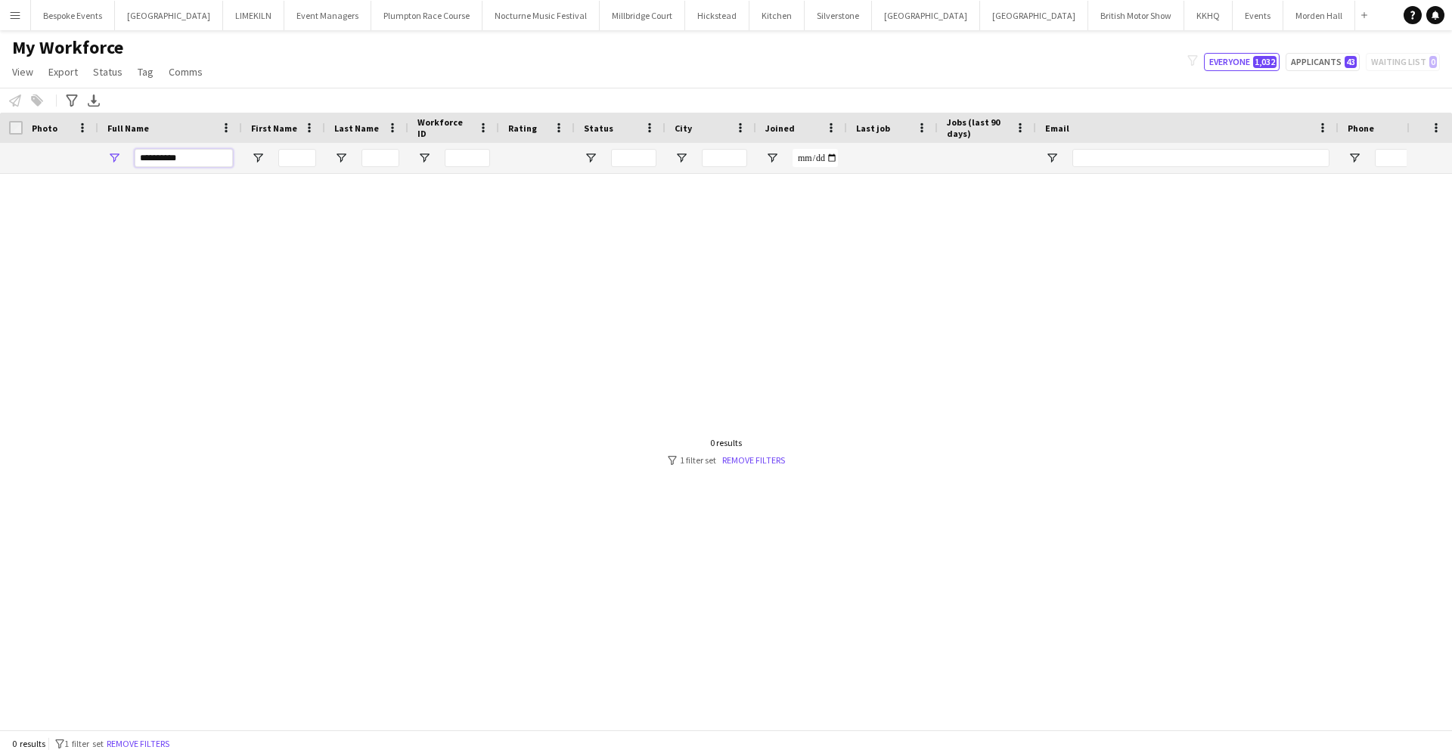
click at [184, 158] on input "**********" at bounding box center [184, 158] width 98 height 18
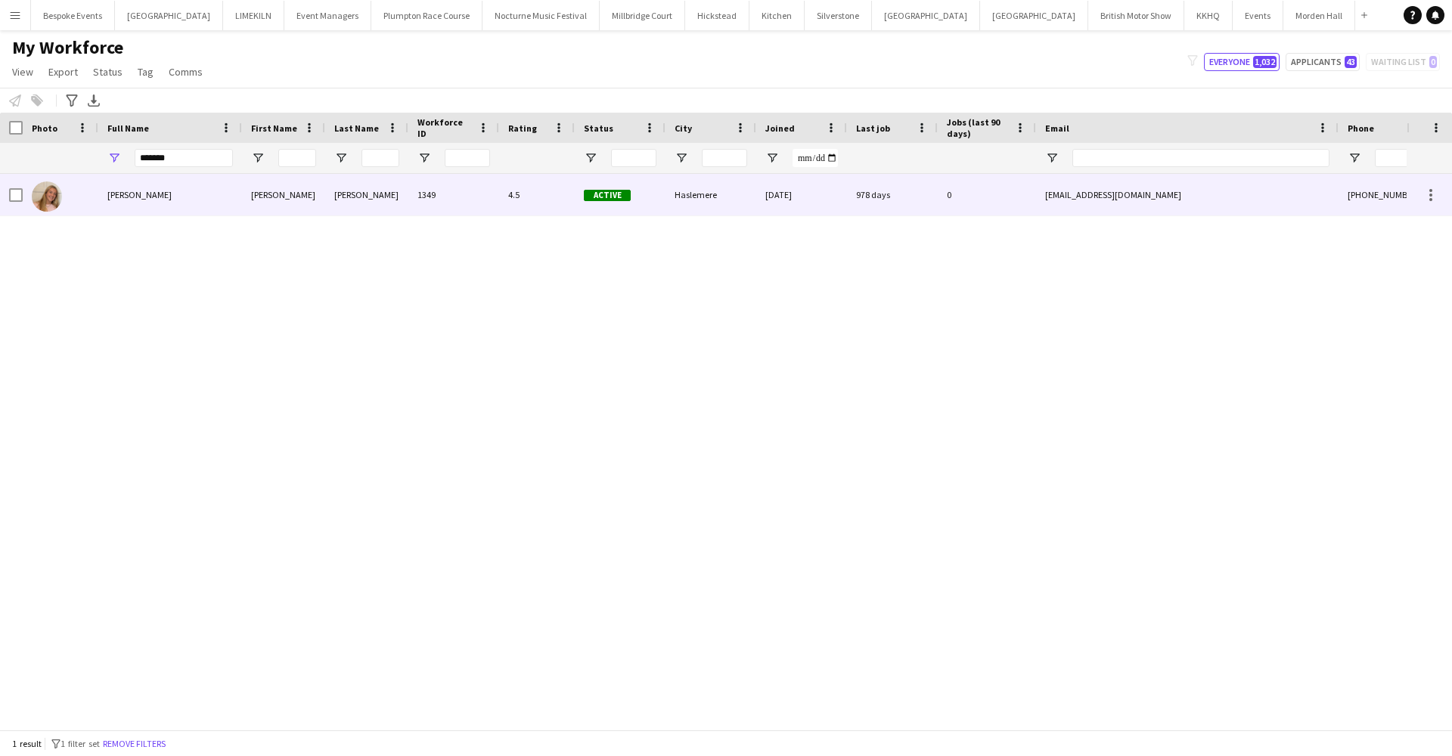
click at [120, 202] on div "Lucy Isherwood" at bounding box center [170, 195] width 144 height 42
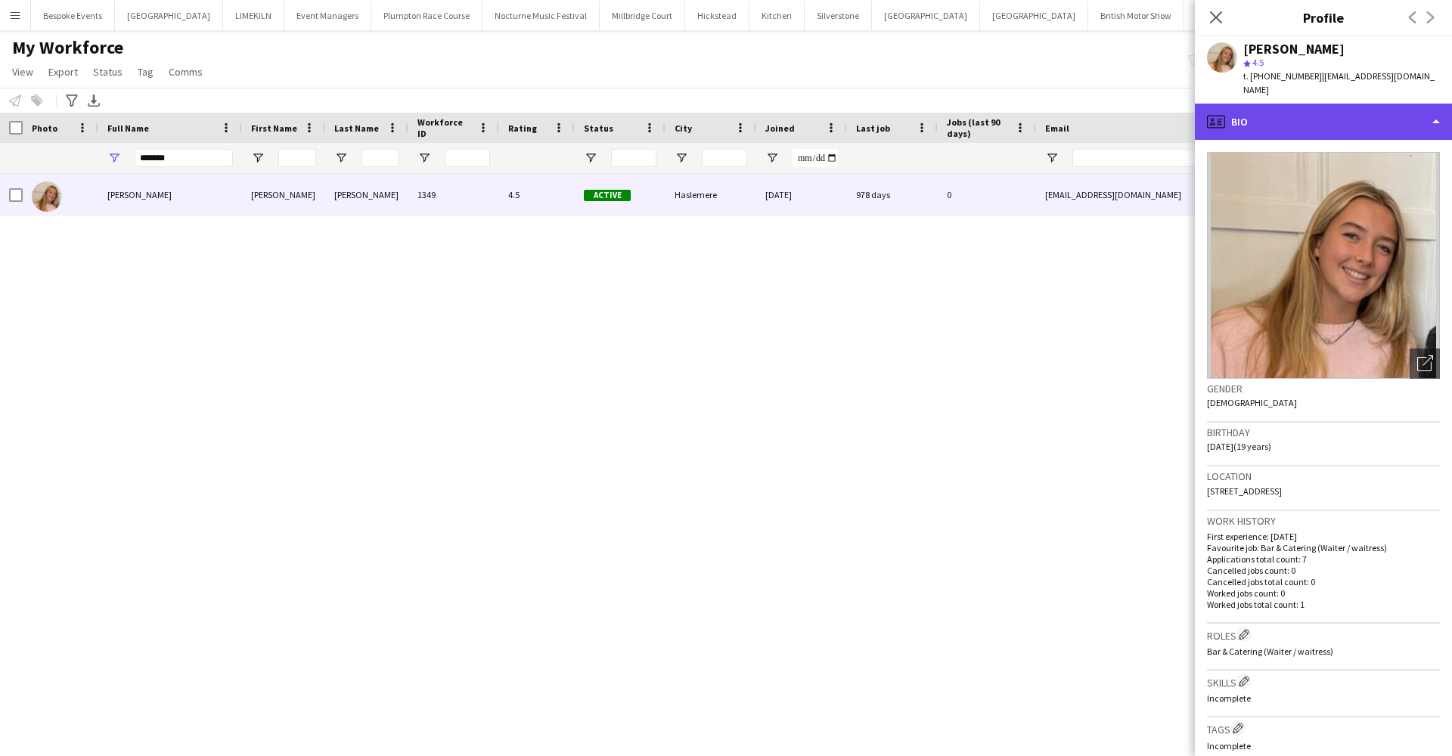
click at [1285, 106] on div "profile Bio" at bounding box center [1323, 122] width 257 height 36
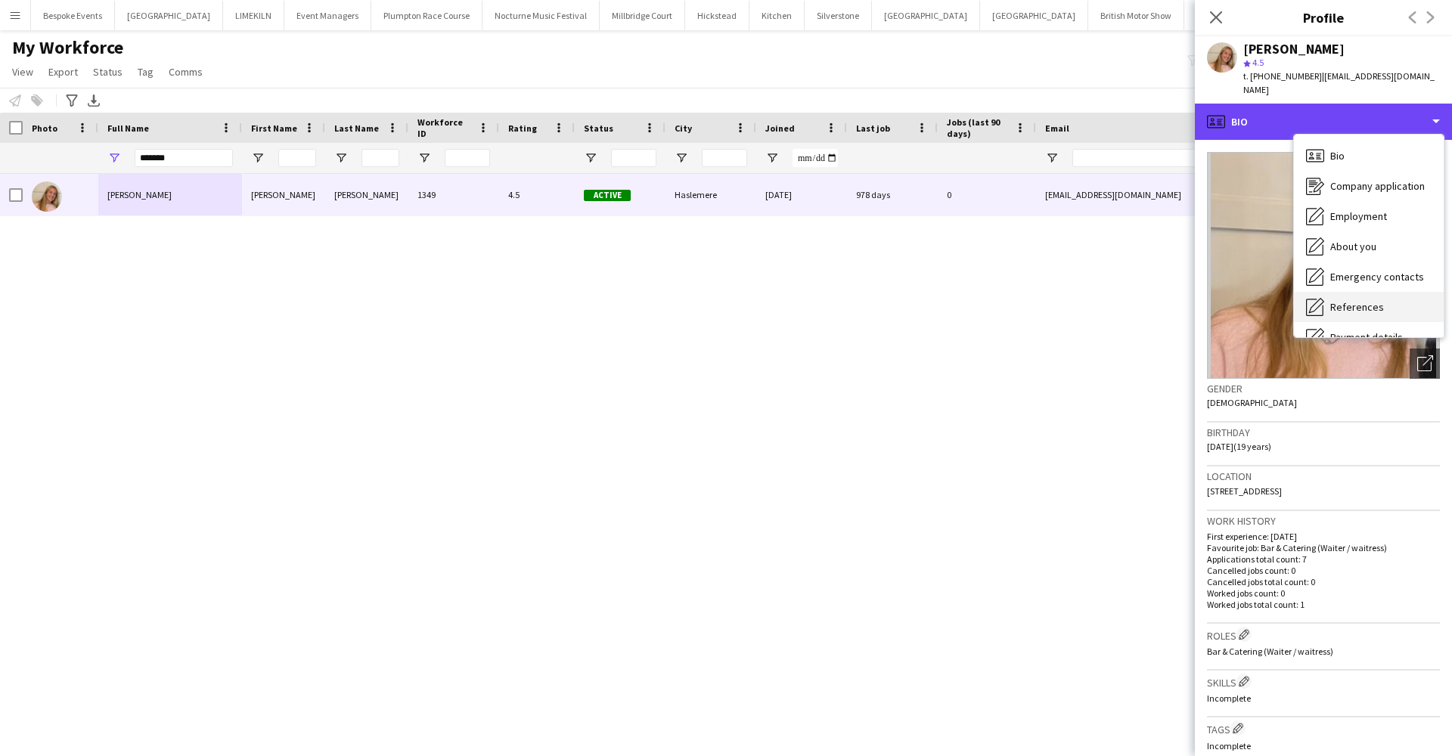
scroll to position [172, 0]
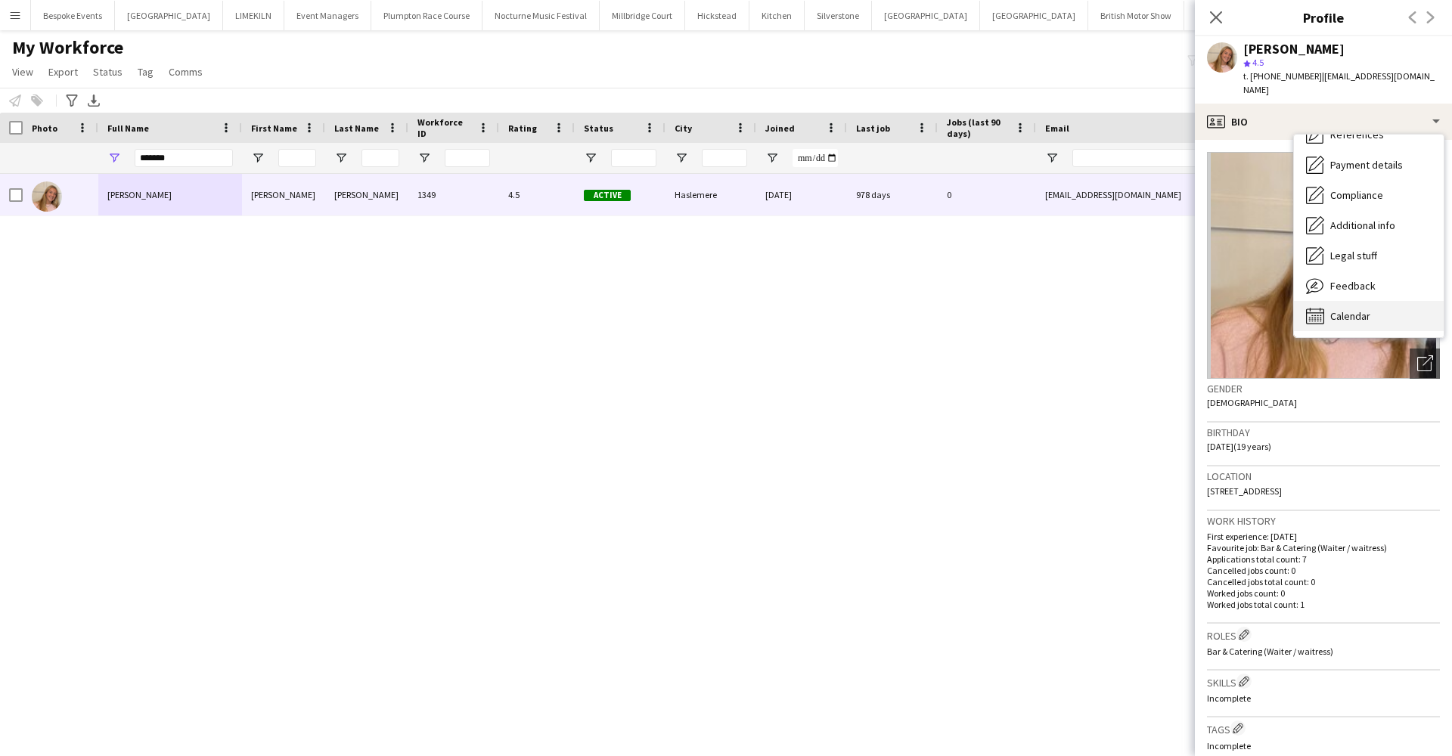
click at [1349, 309] on span "Calendar" at bounding box center [1350, 316] width 40 height 14
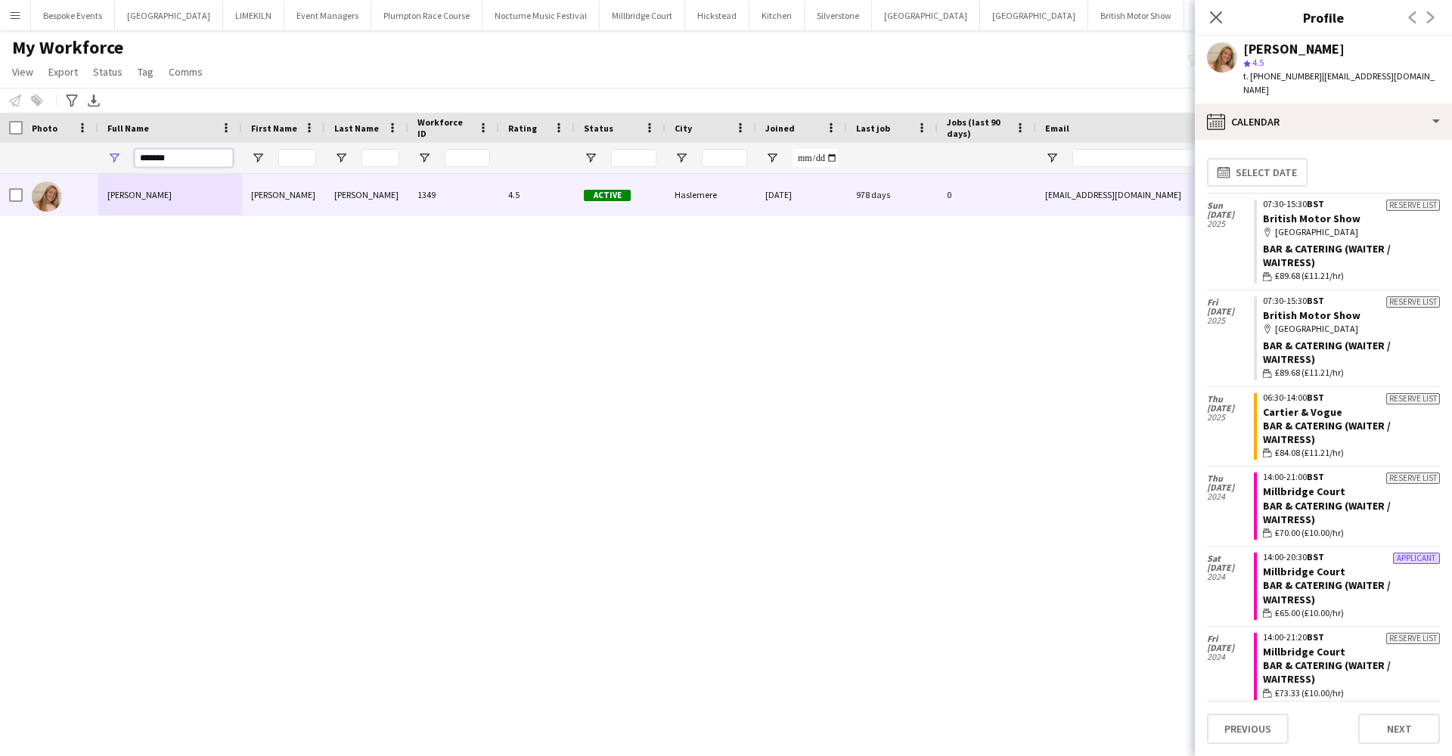
click at [178, 157] on input "*******" at bounding box center [184, 158] width 98 height 18
type input "*"
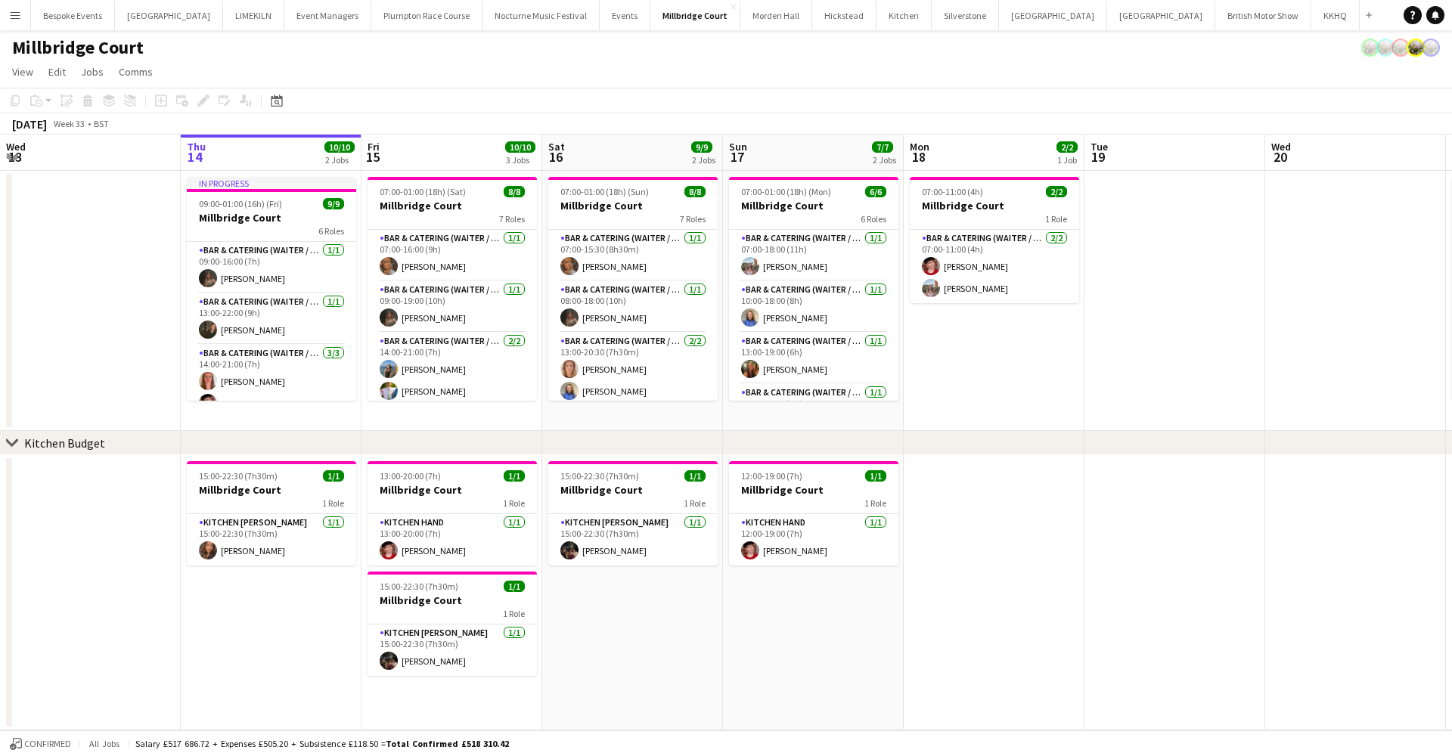
click at [20, 14] on app-icon "Menu" at bounding box center [15, 15] width 12 height 12
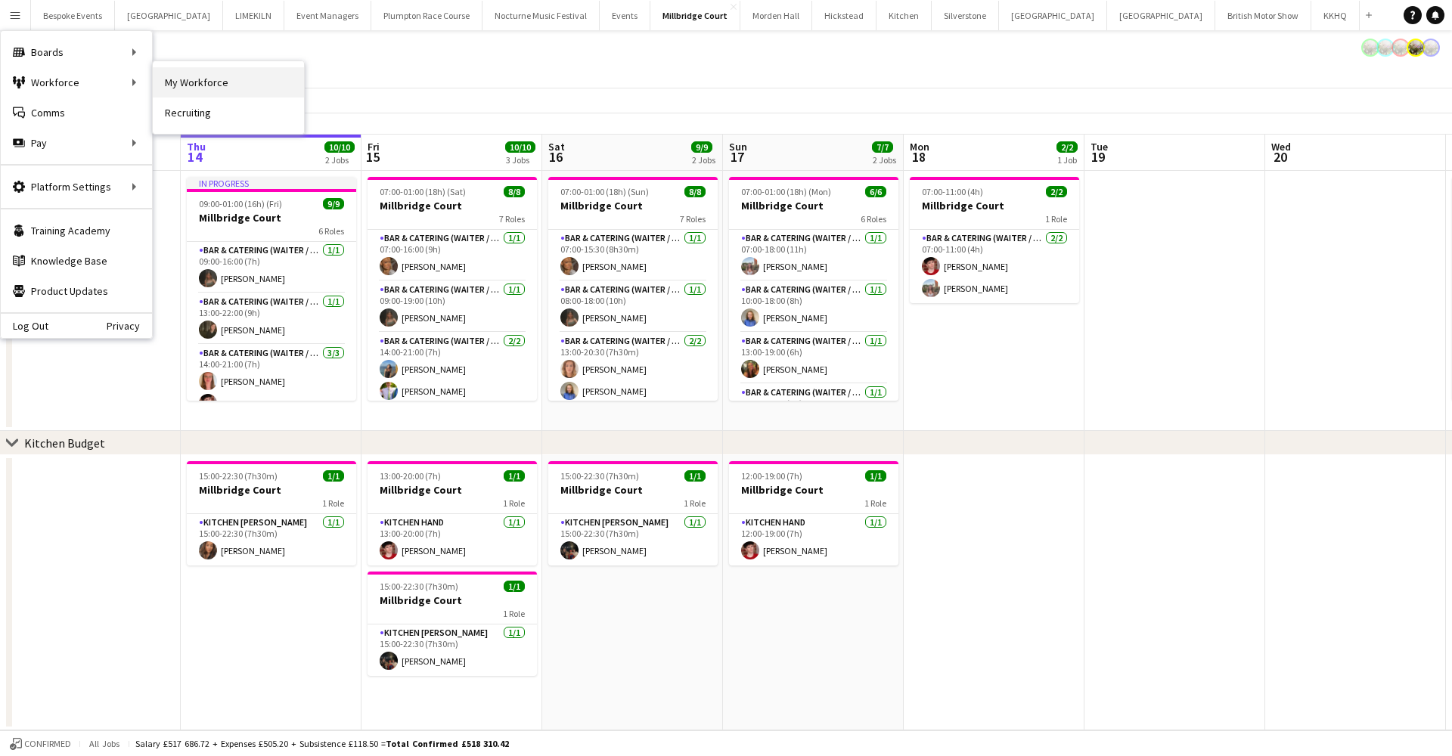
click at [245, 83] on link "My Workforce" at bounding box center [228, 82] width 151 height 30
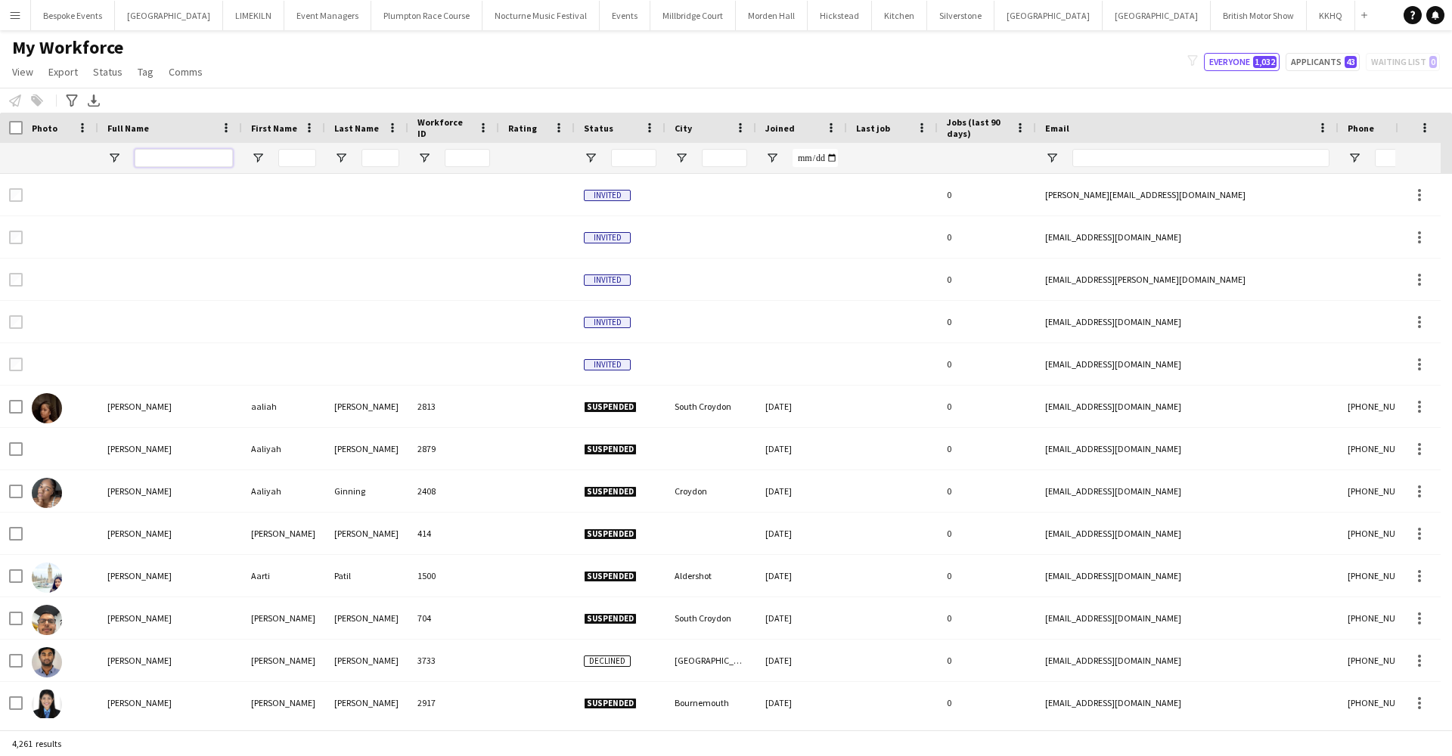
click at [185, 163] on input "Full Name Filter Input" at bounding box center [184, 158] width 98 height 18
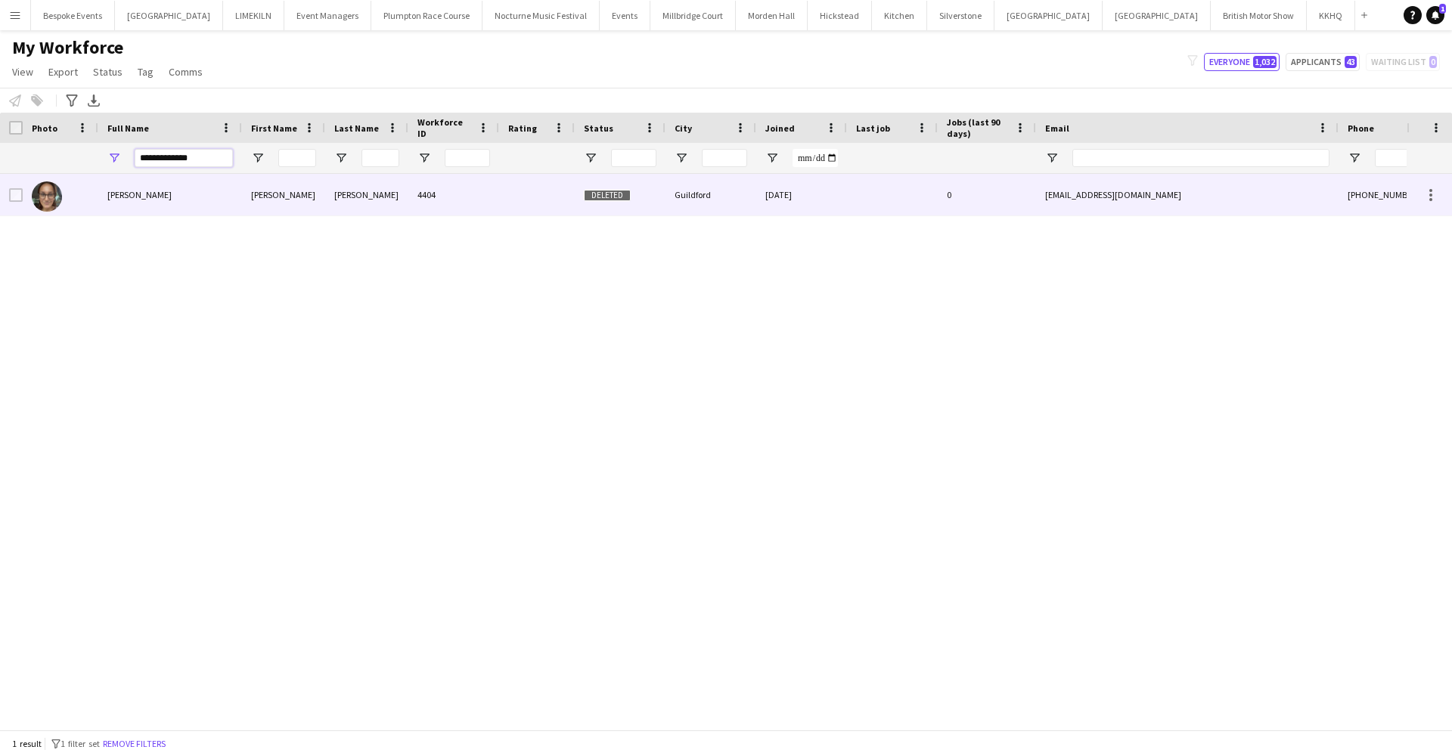
type input "**********"
click at [92, 199] on div at bounding box center [61, 195] width 76 height 42
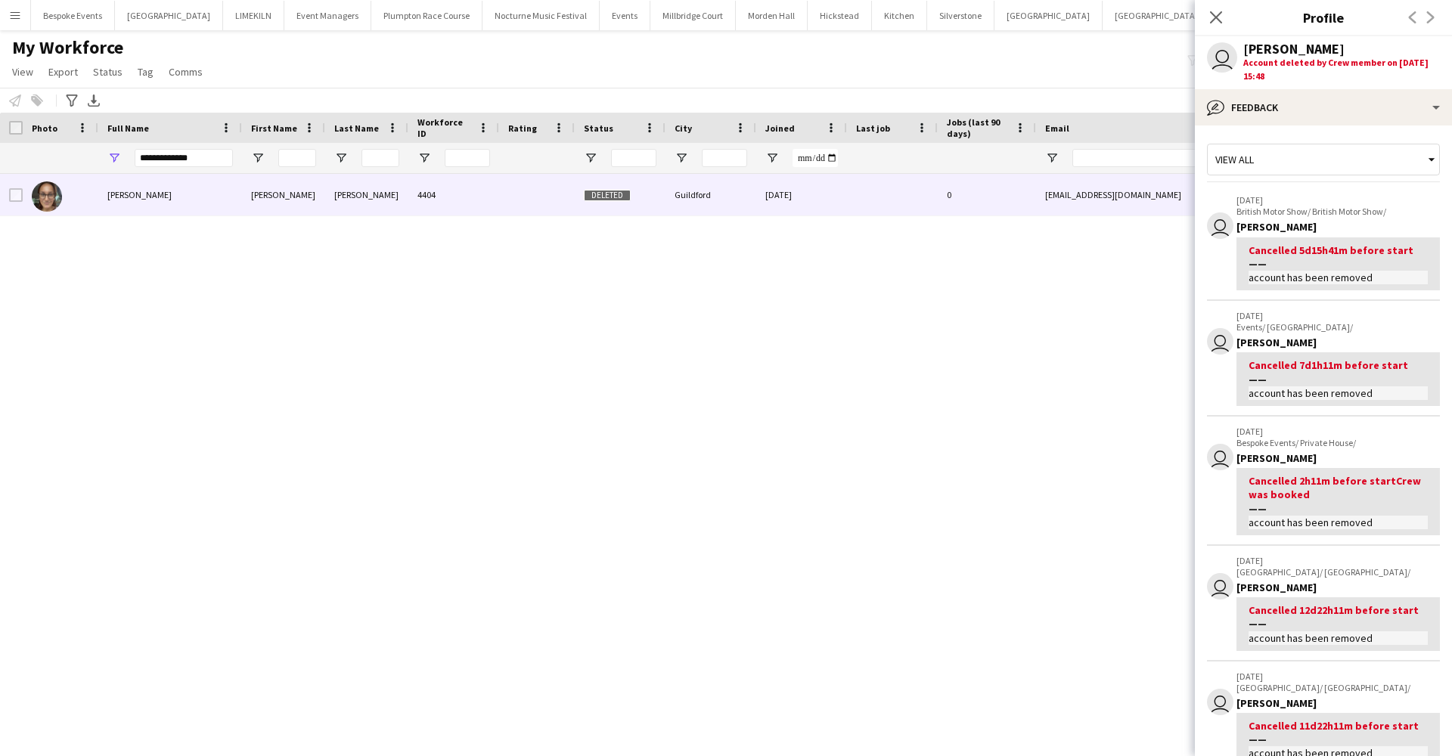
click at [11, 11] on app-icon "Menu" at bounding box center [15, 15] width 12 height 12
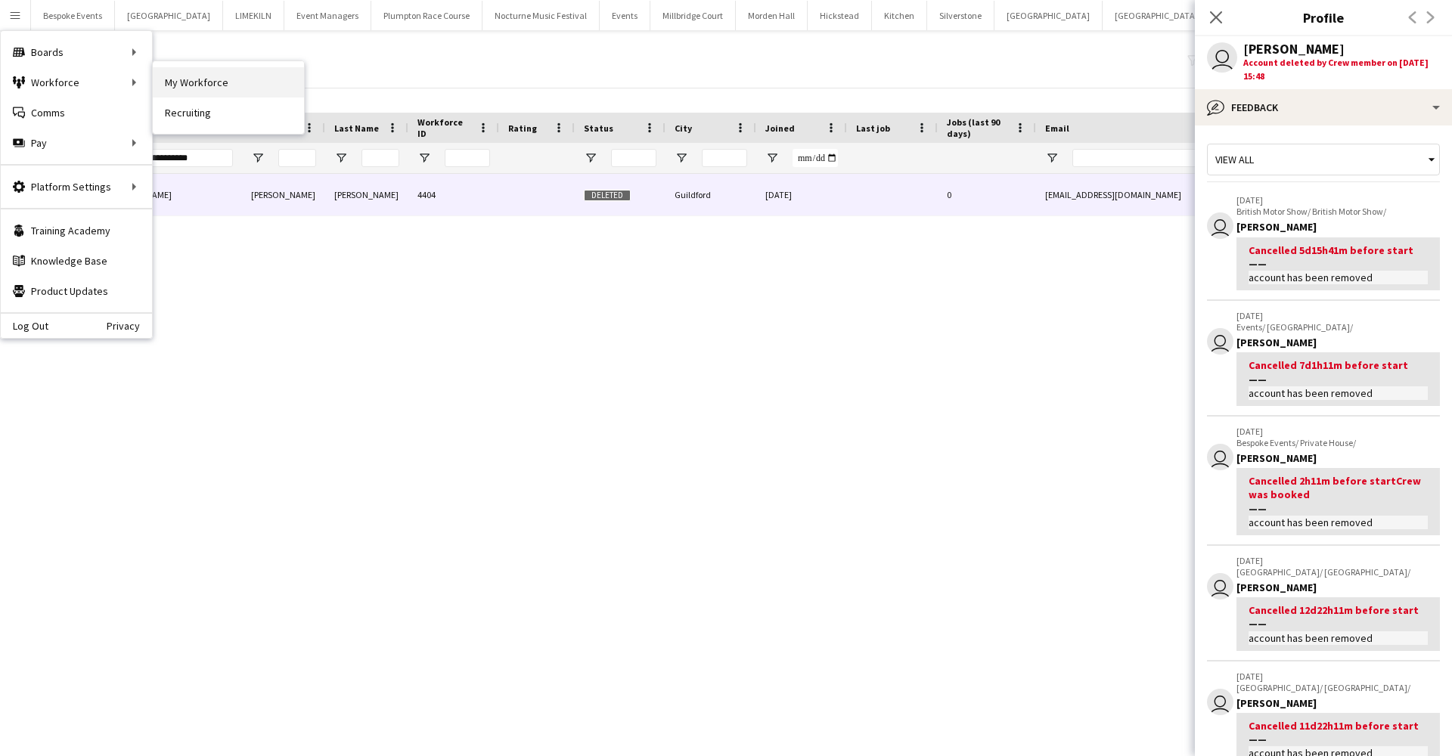
click at [172, 89] on link "My Workforce" at bounding box center [228, 82] width 151 height 30
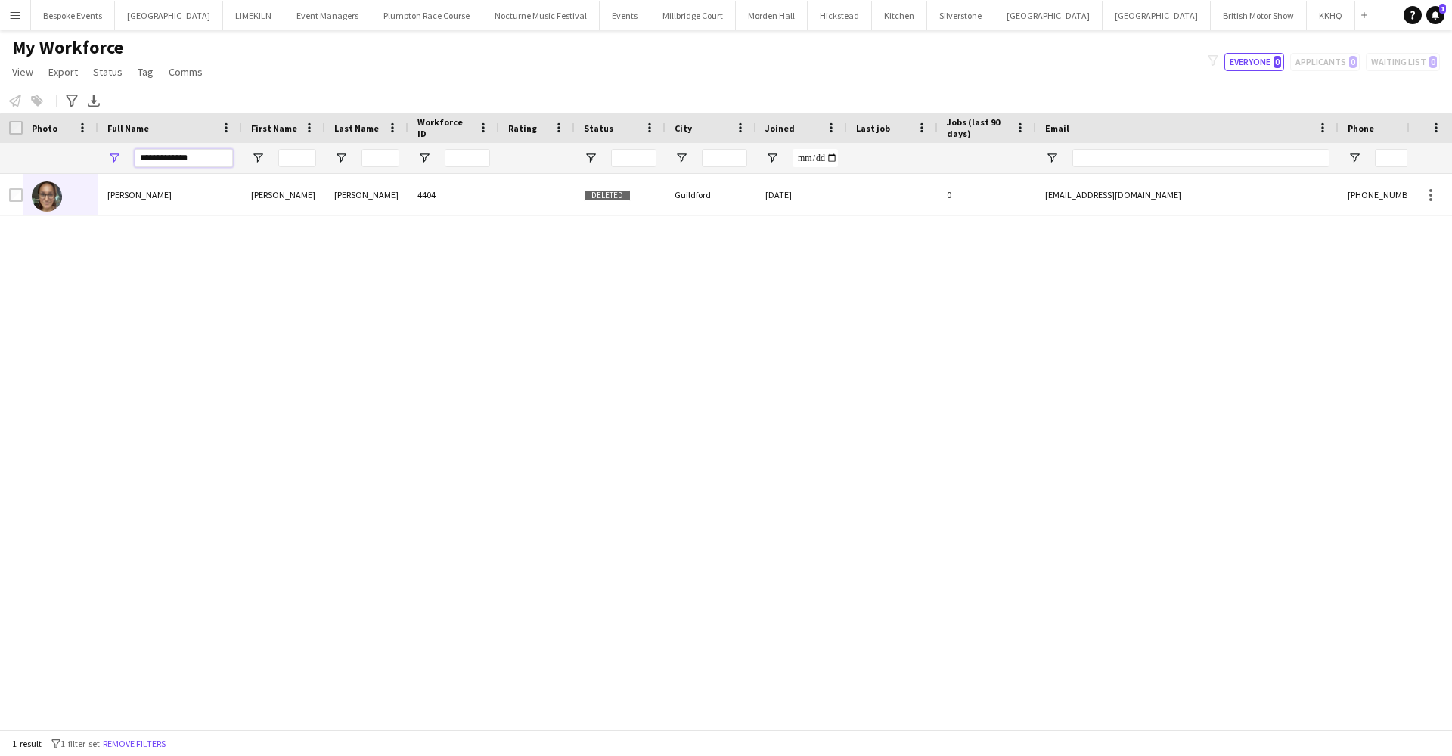
click at [194, 154] on input "**********" at bounding box center [184, 158] width 98 height 18
type input "*"
type input "**********"
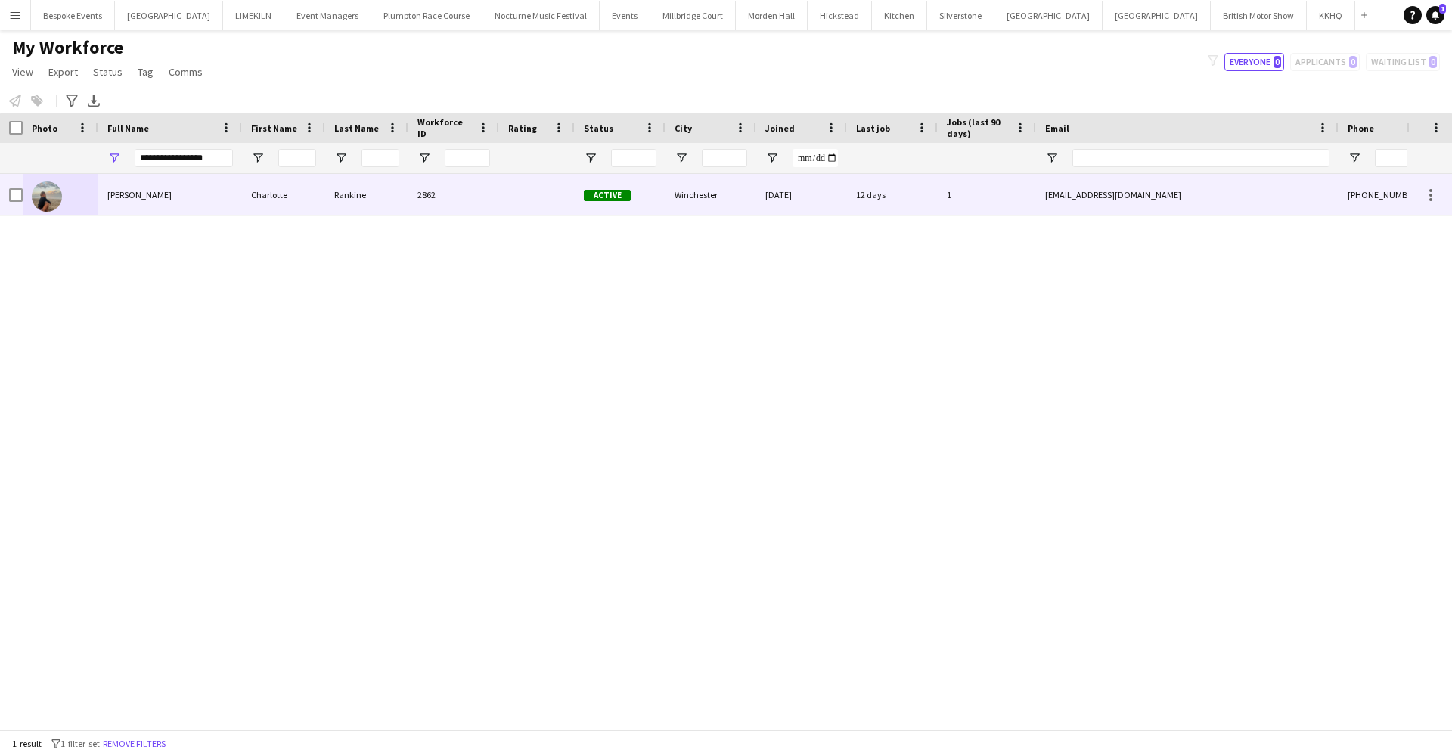
click at [150, 207] on div "[PERSON_NAME]" at bounding box center [170, 195] width 144 height 42
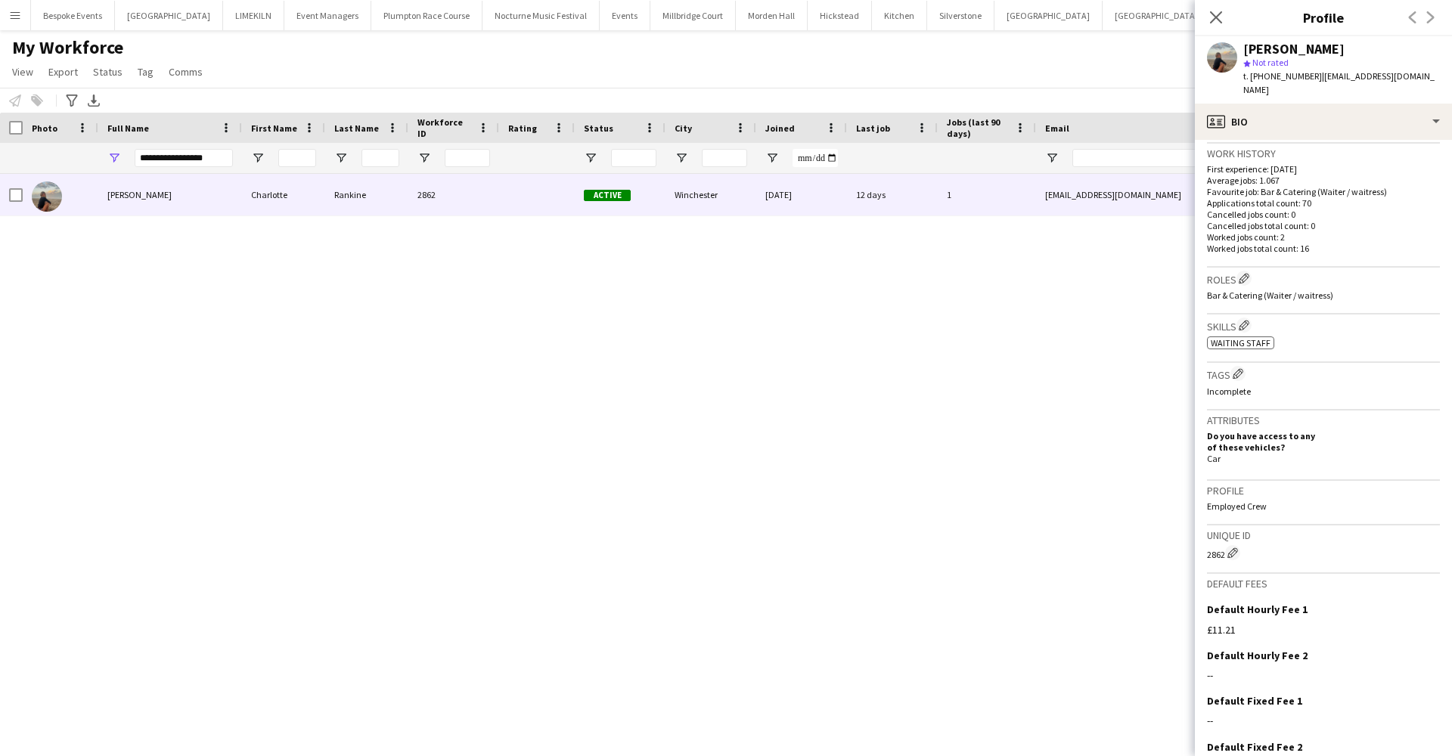
scroll to position [435, 0]
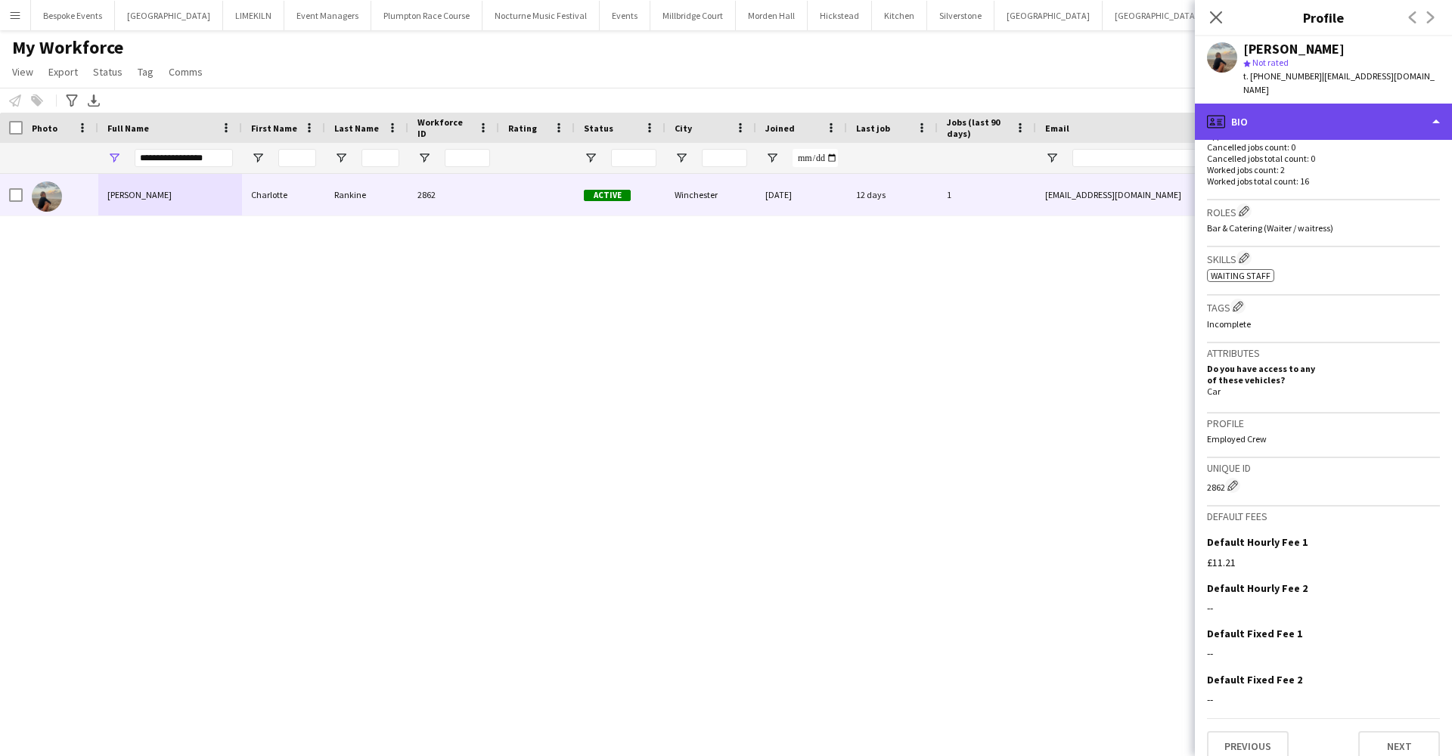
click at [1291, 104] on div "profile Bio" at bounding box center [1323, 122] width 257 height 36
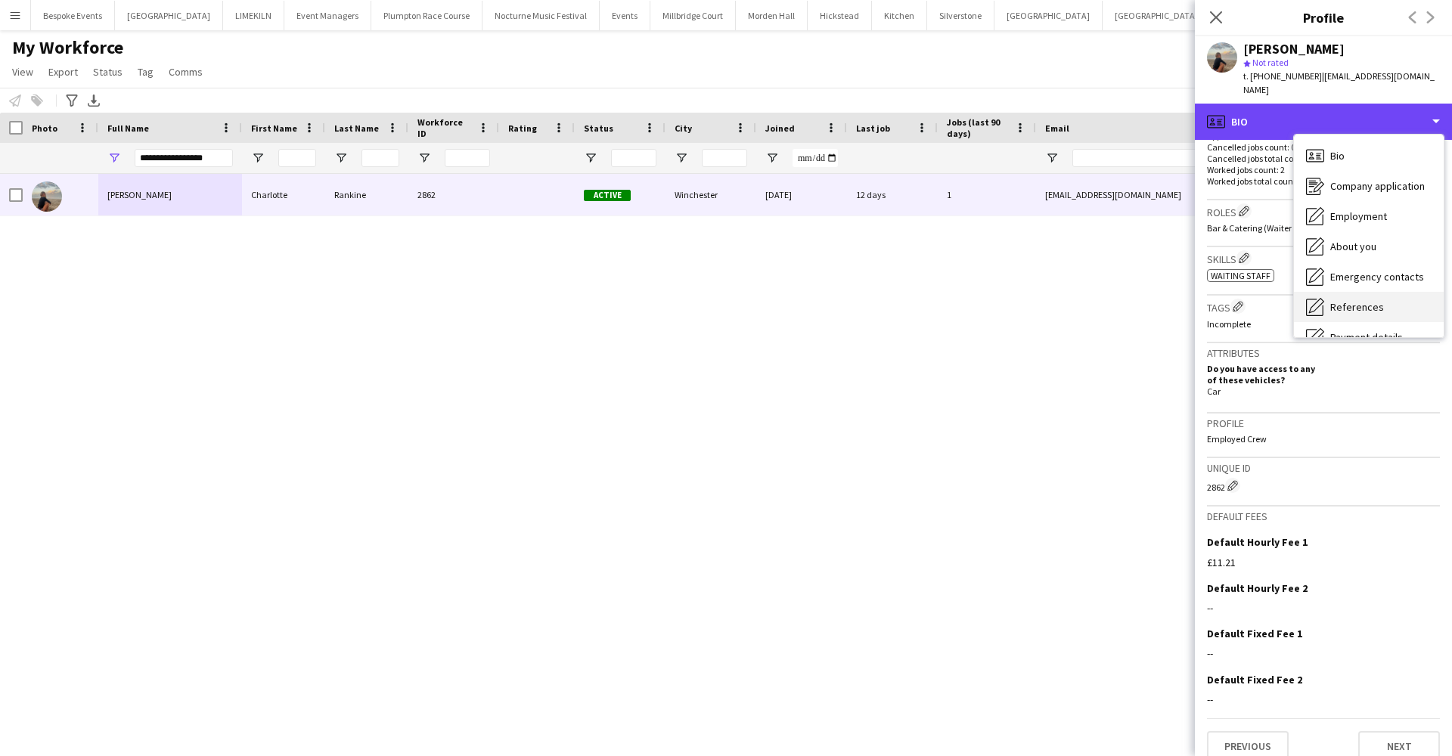
scroll to position [172, 0]
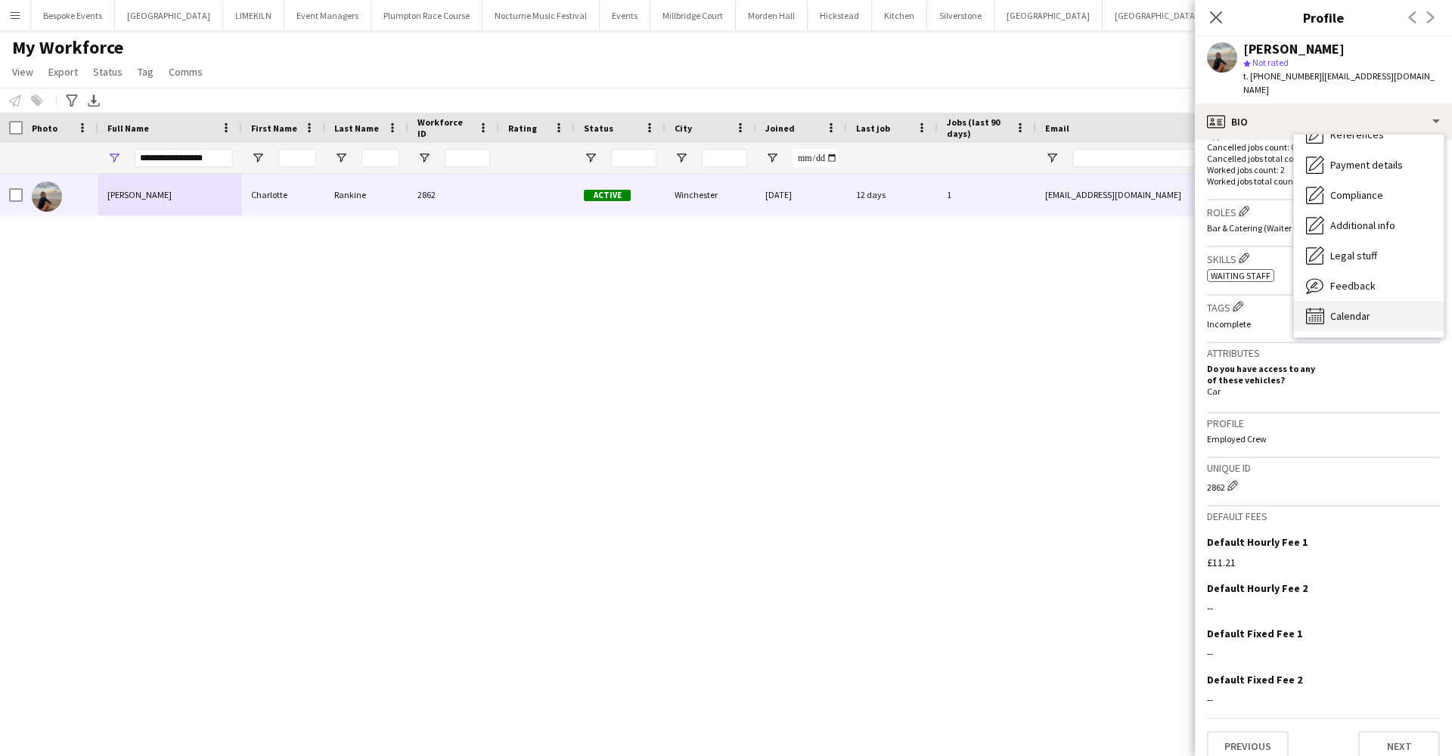
click at [1360, 309] on span "Calendar" at bounding box center [1350, 316] width 40 height 14
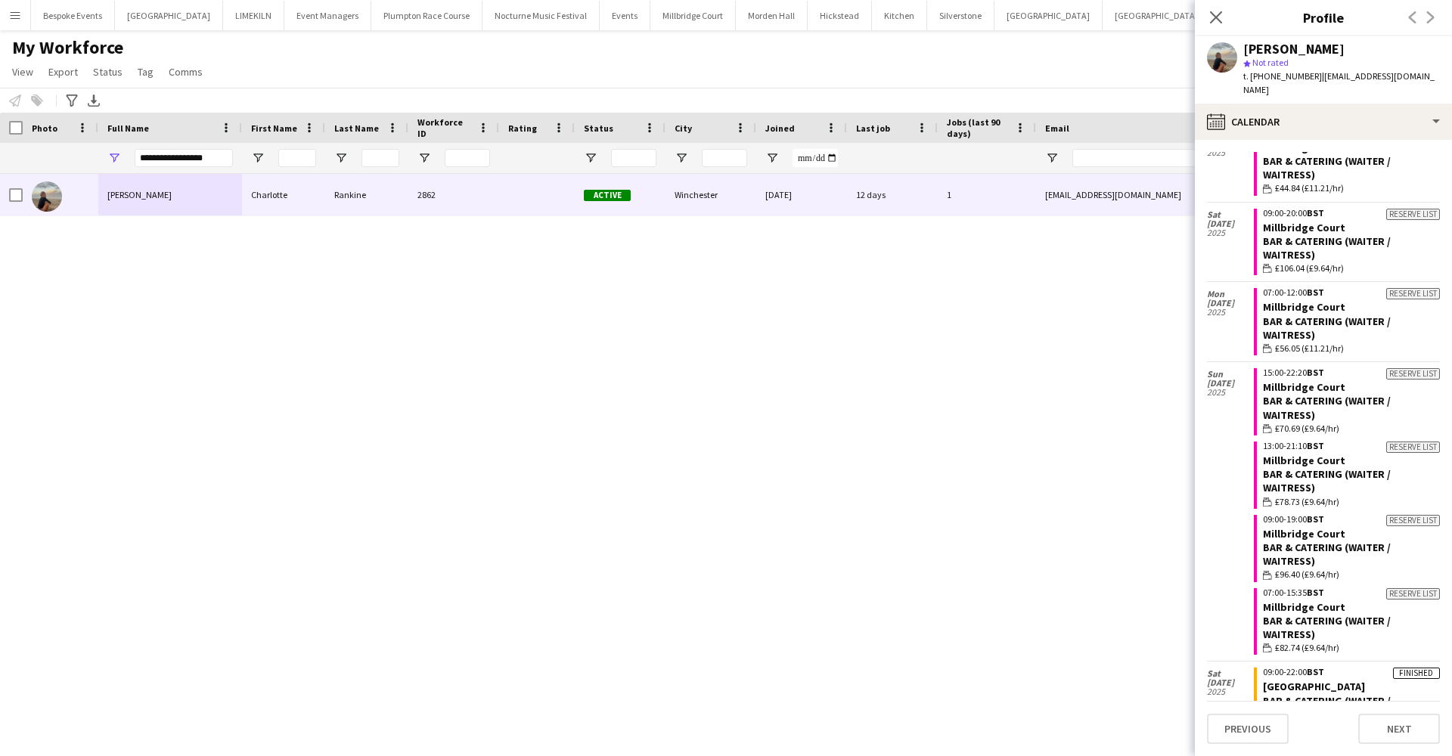
scroll to position [1235, 0]
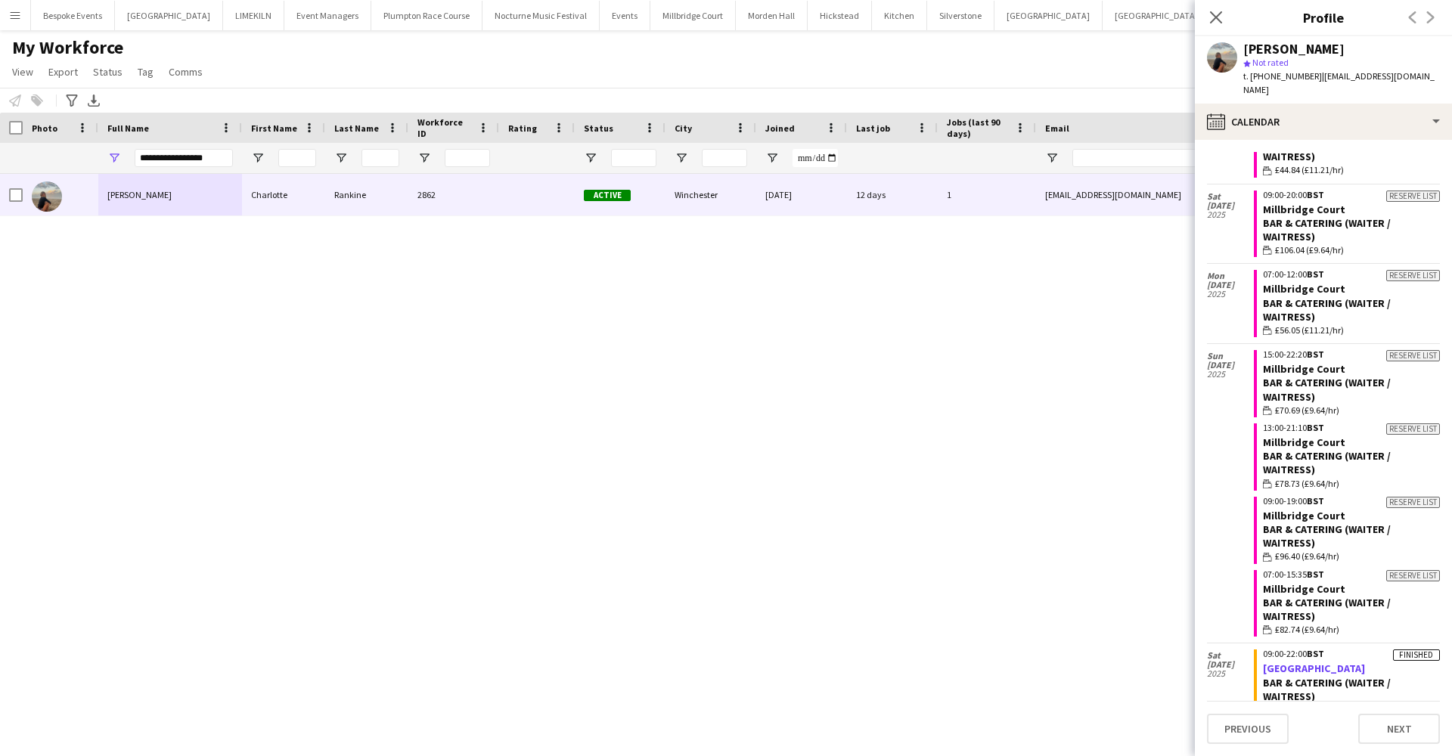
click at [1297, 662] on link "[GEOGRAPHIC_DATA]" at bounding box center [1314, 669] width 102 height 14
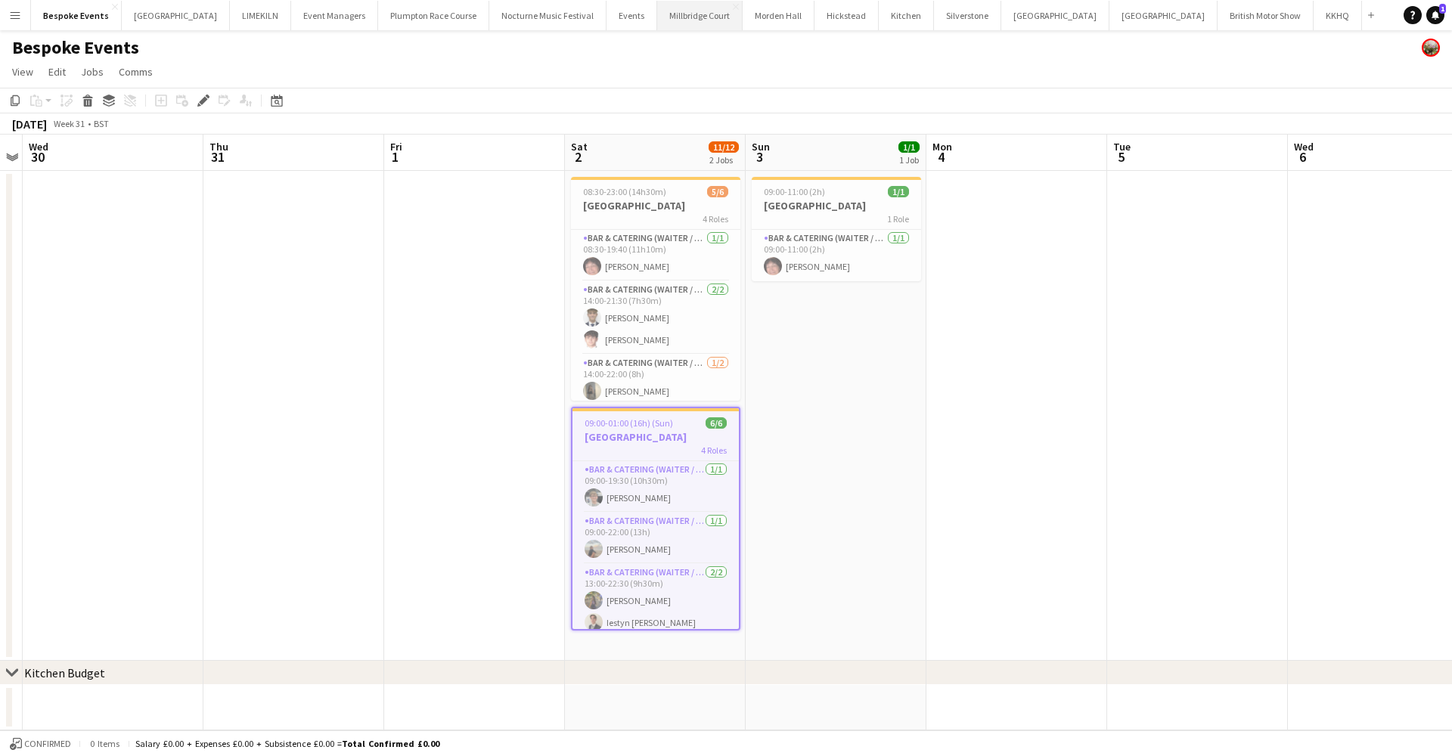
click at [662, 17] on button "Millbridge Court Close" at bounding box center [699, 15] width 85 height 29
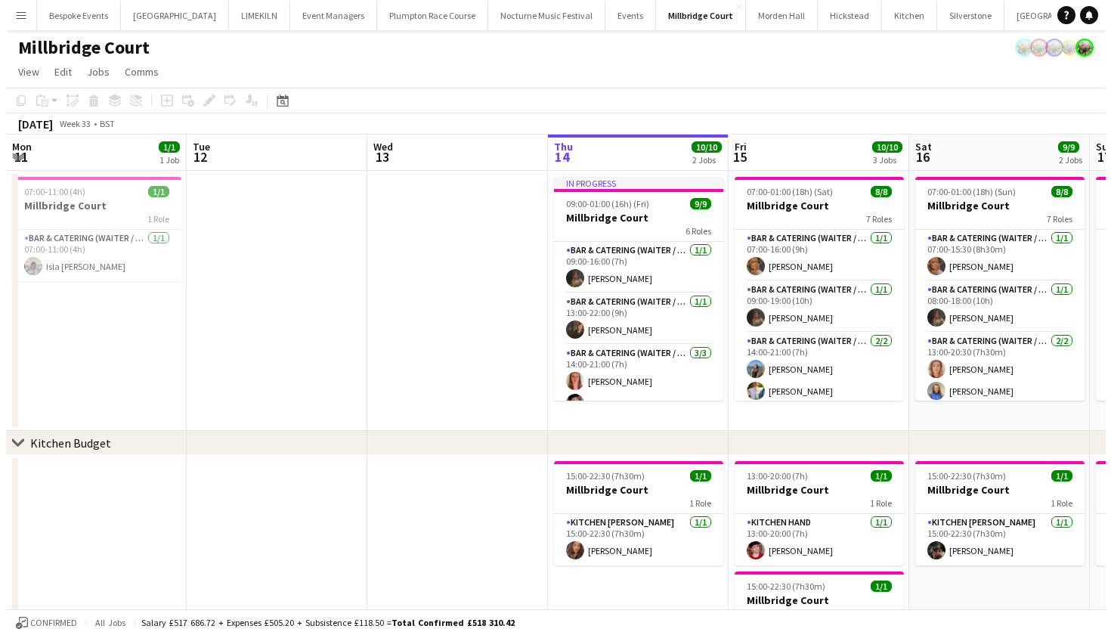
scroll to position [0, 361]
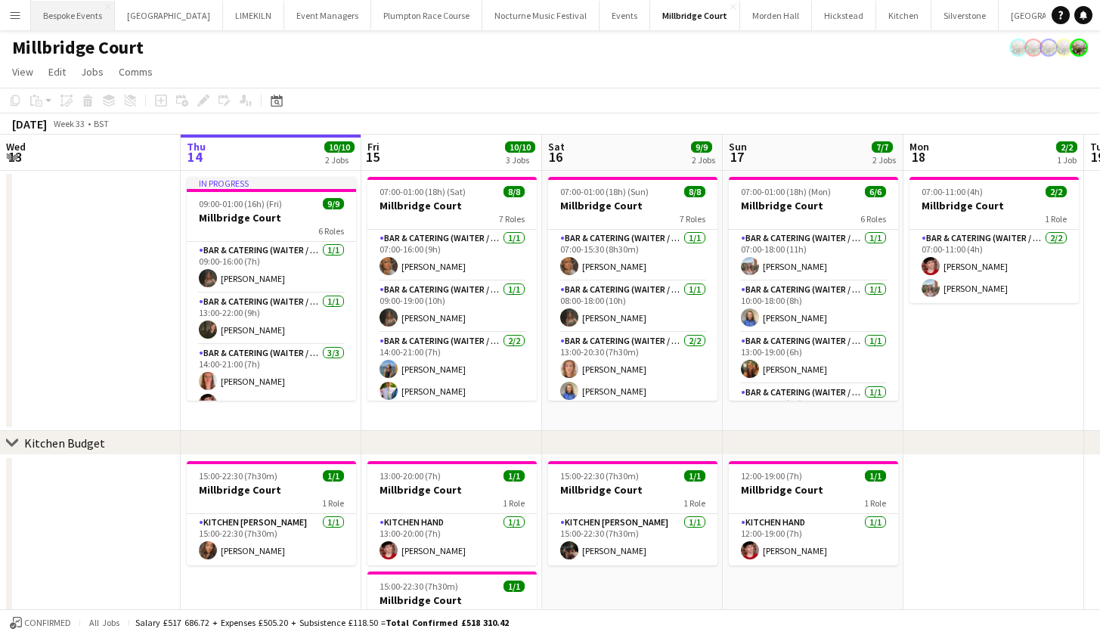
click at [75, 20] on button "Bespoke Events Close" at bounding box center [73, 15] width 84 height 29
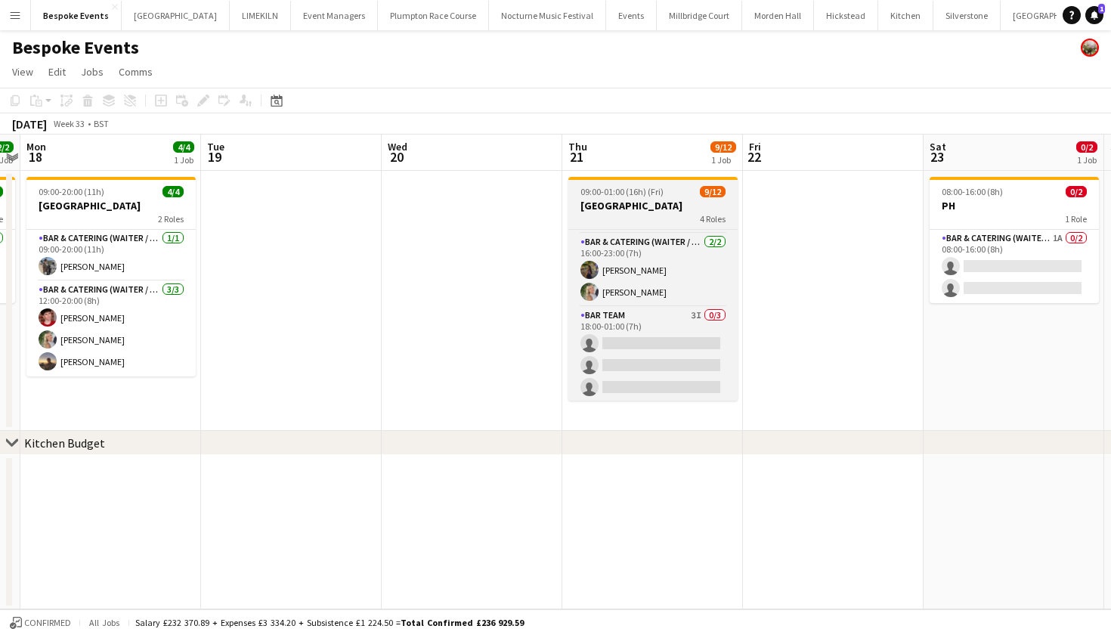
scroll to position [210, 0]
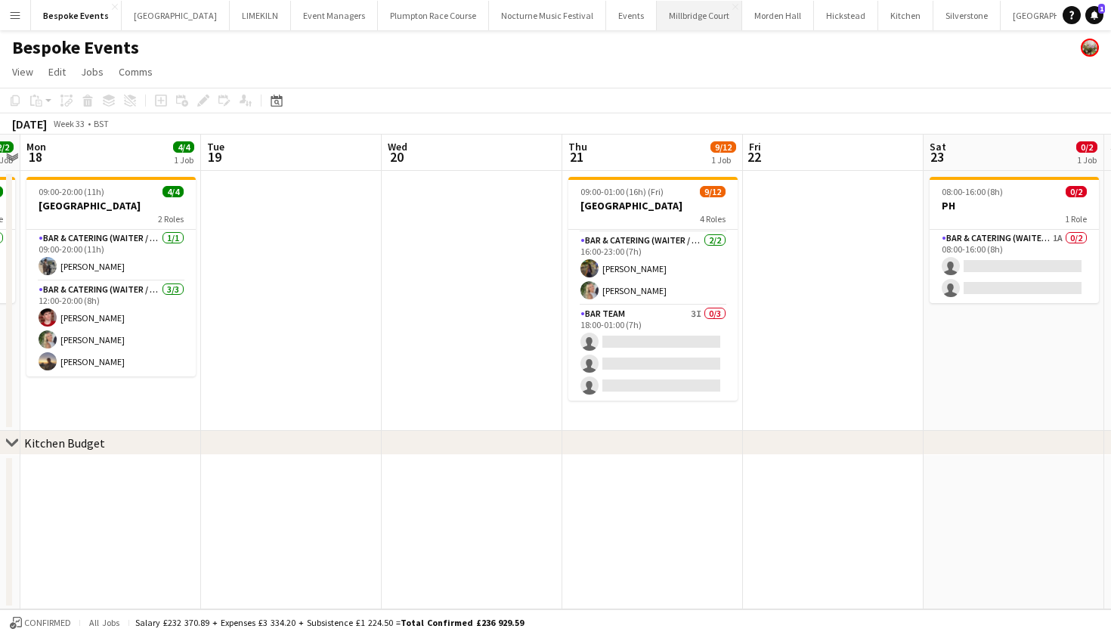
click at [657, 20] on button "[GEOGRAPHIC_DATA]" at bounding box center [699, 15] width 85 height 29
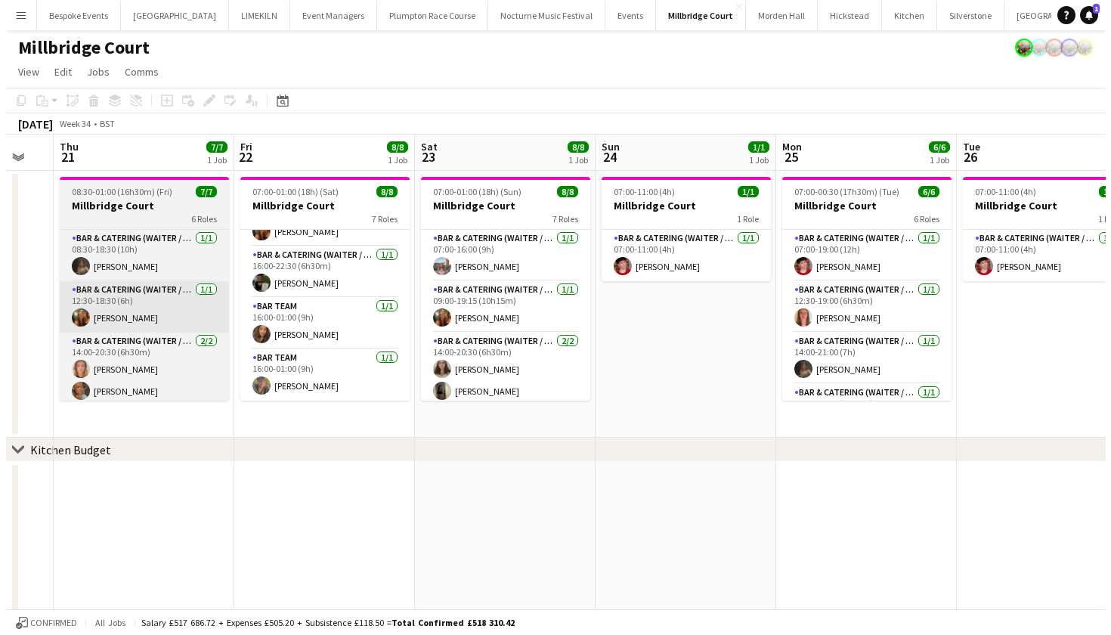
scroll to position [0, 308]
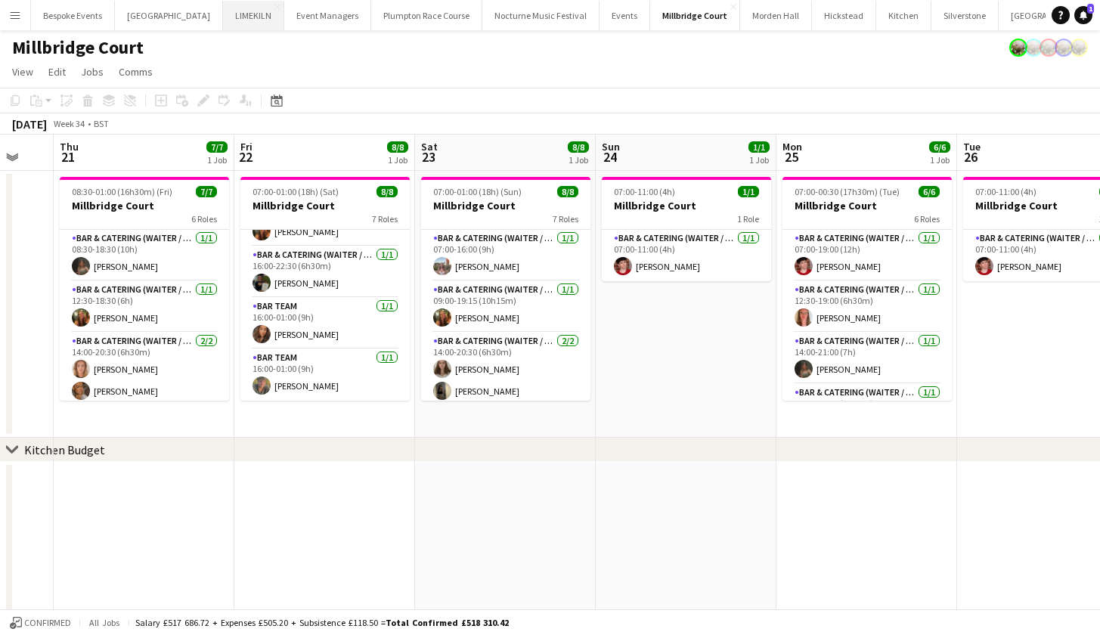
click at [227, 19] on button "LIMEKILN Close" at bounding box center [253, 15] width 61 height 29
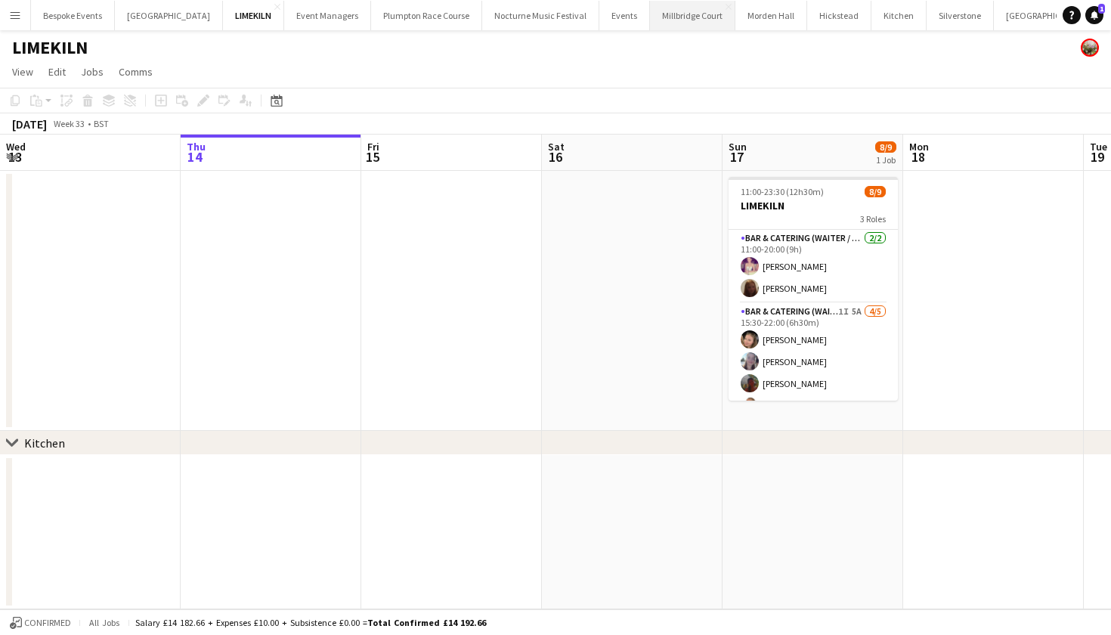
click at [668, 15] on button "[GEOGRAPHIC_DATA]" at bounding box center [692, 15] width 85 height 29
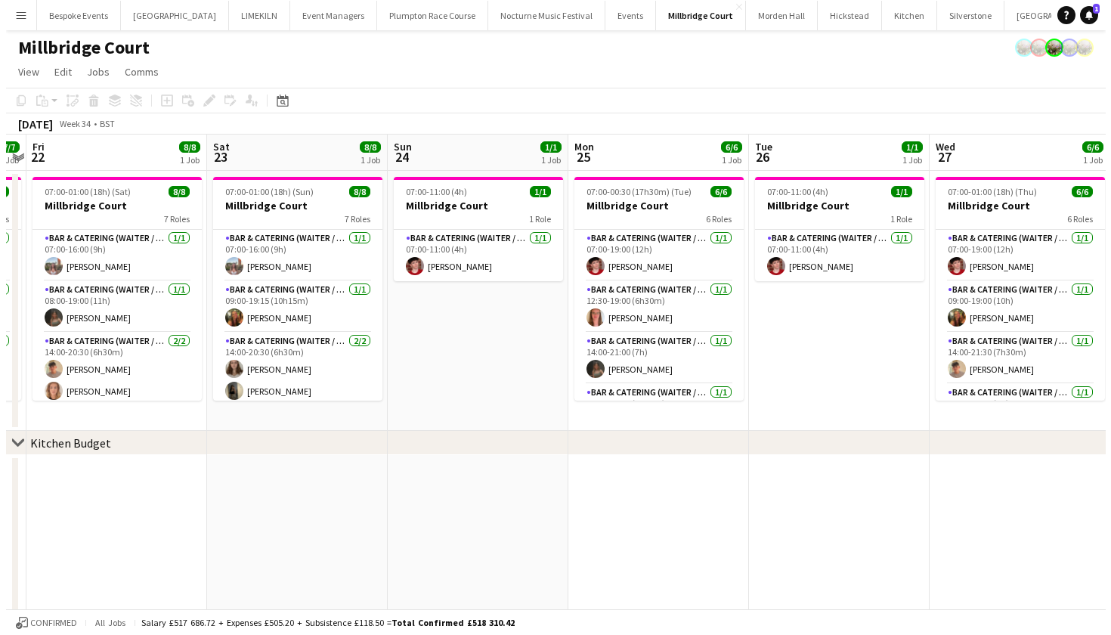
scroll to position [0, 494]
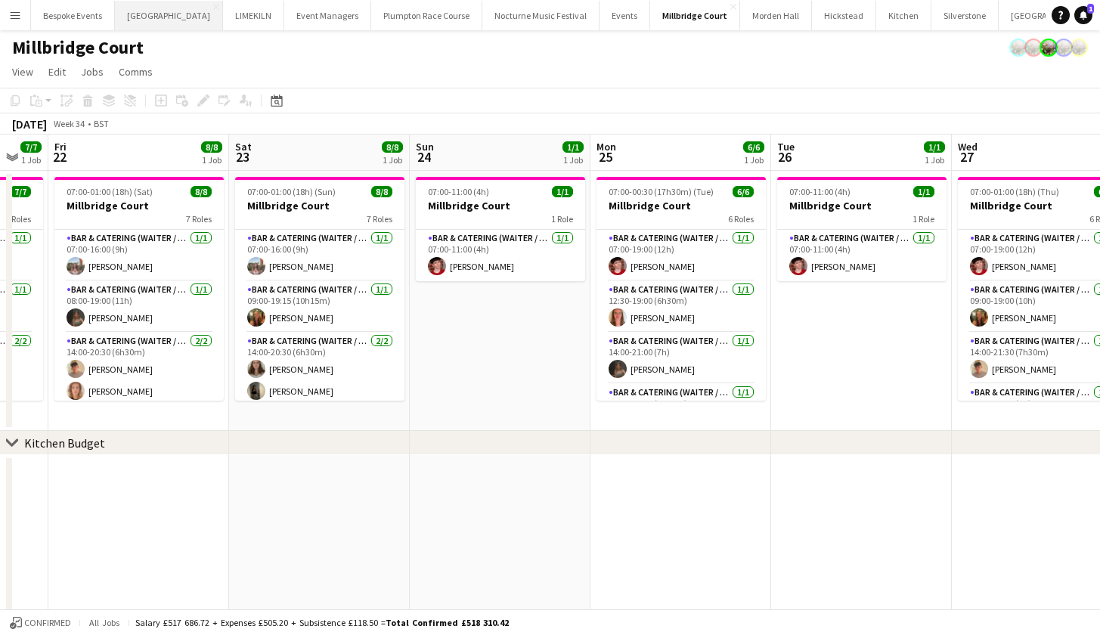
click at [162, 21] on button "[GEOGRAPHIC_DATA] Close" at bounding box center [169, 15] width 108 height 29
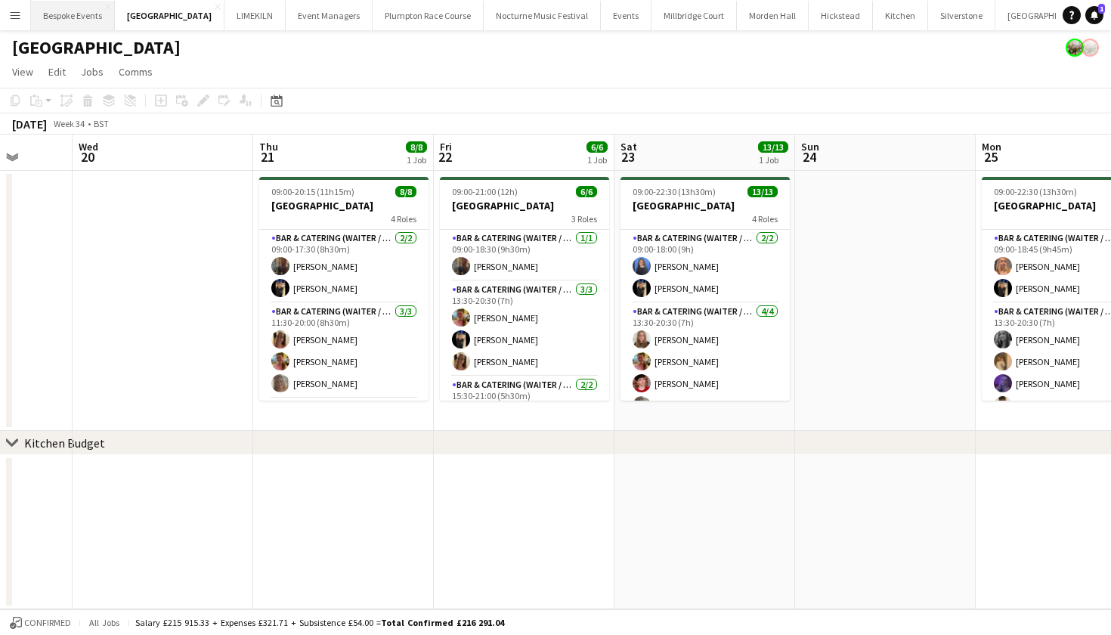
click at [64, 17] on button "Bespoke Events Close" at bounding box center [73, 15] width 84 height 29
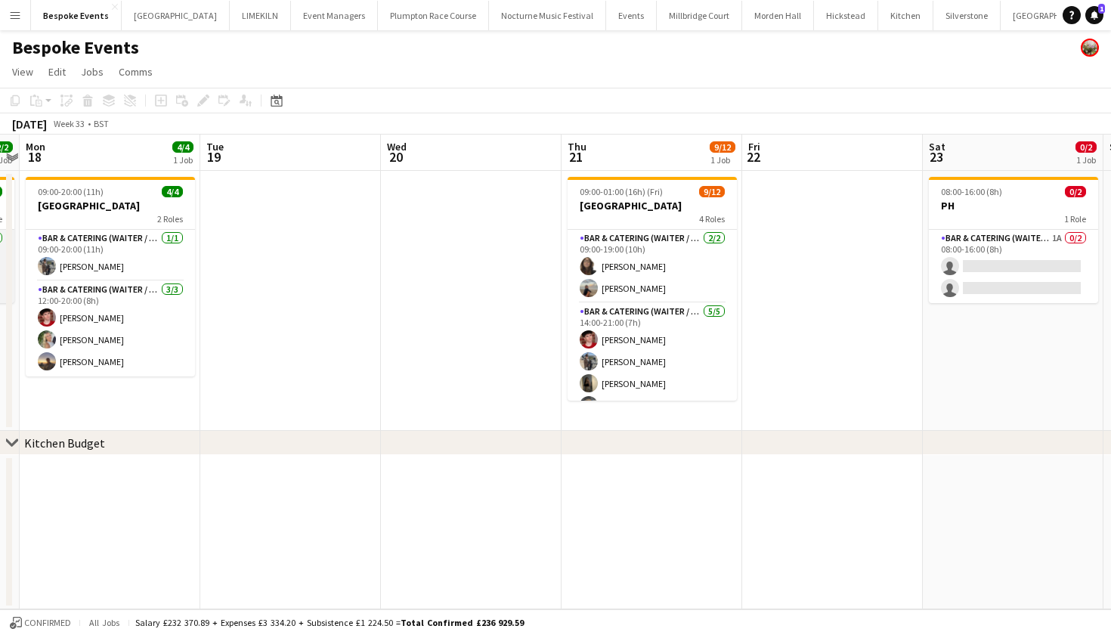
scroll to position [0, 550]
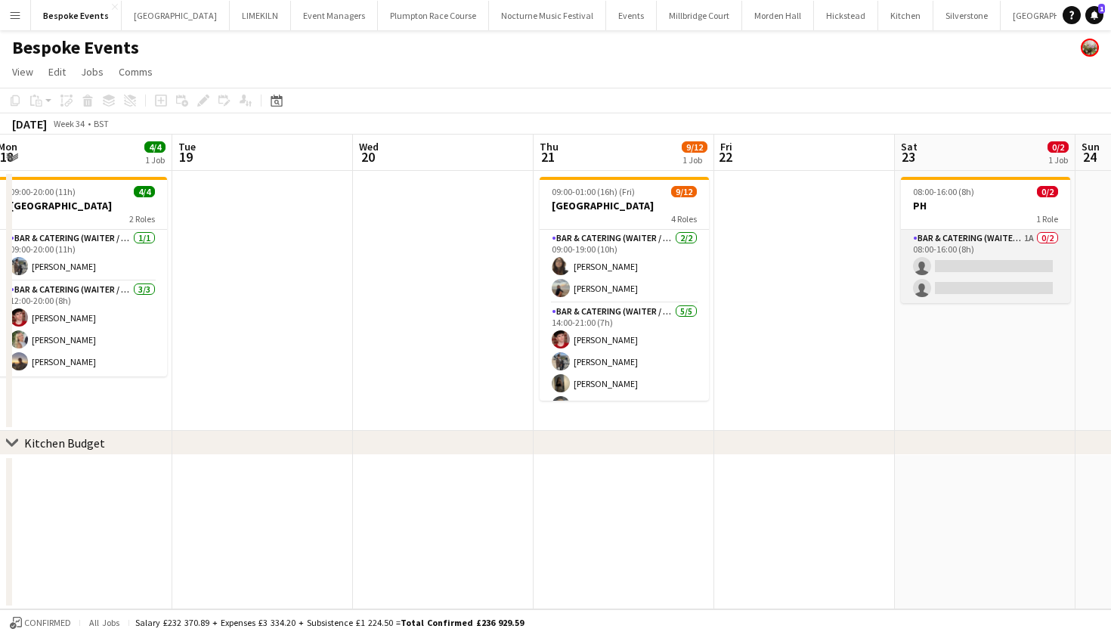
click at [969, 265] on app-card-role "Bar & Catering (Waiter / waitress) 1A 0/2 08:00-16:00 (8h) single-neutral-actio…" at bounding box center [985, 266] width 169 height 73
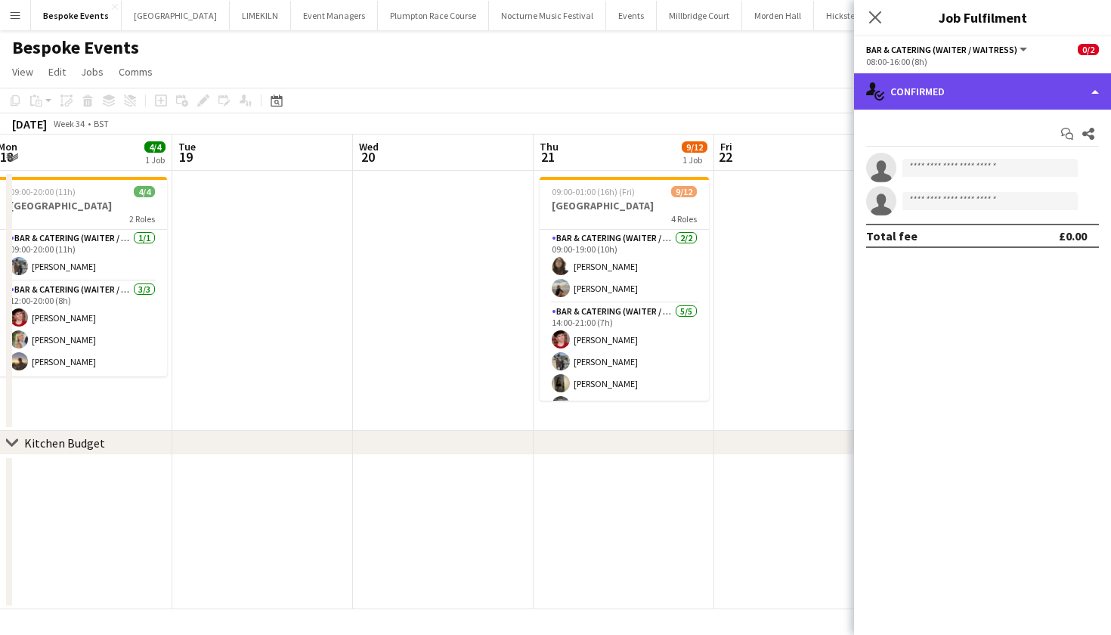
click at [972, 95] on div "single-neutral-actions-check-2 Confirmed" at bounding box center [982, 91] width 257 height 36
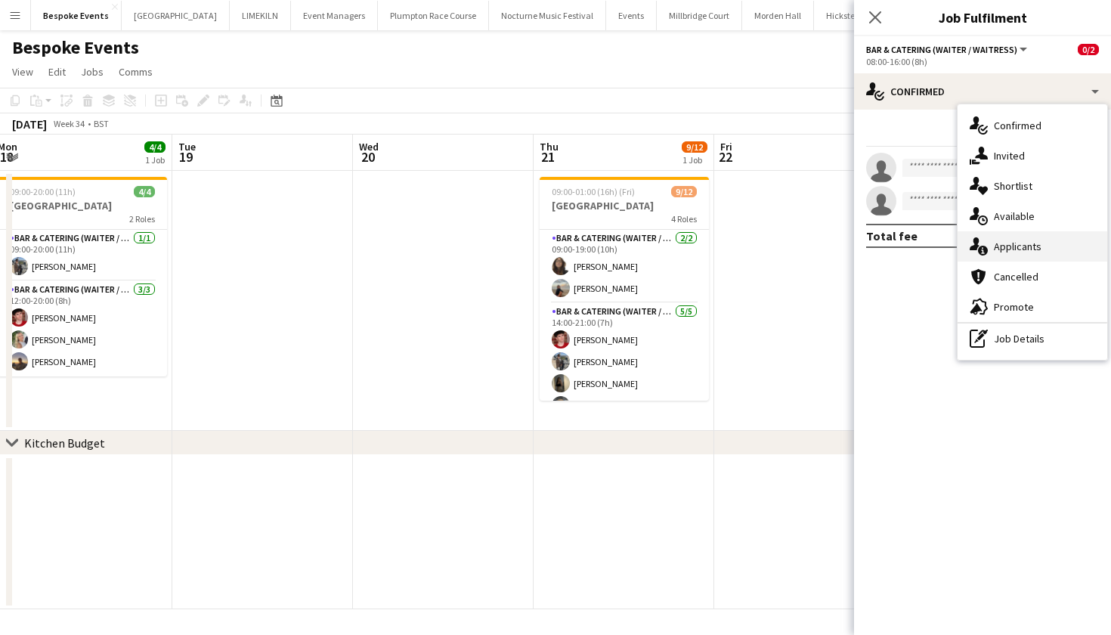
click at [1030, 254] on div "single-neutral-actions-information Applicants" at bounding box center [1033, 246] width 150 height 30
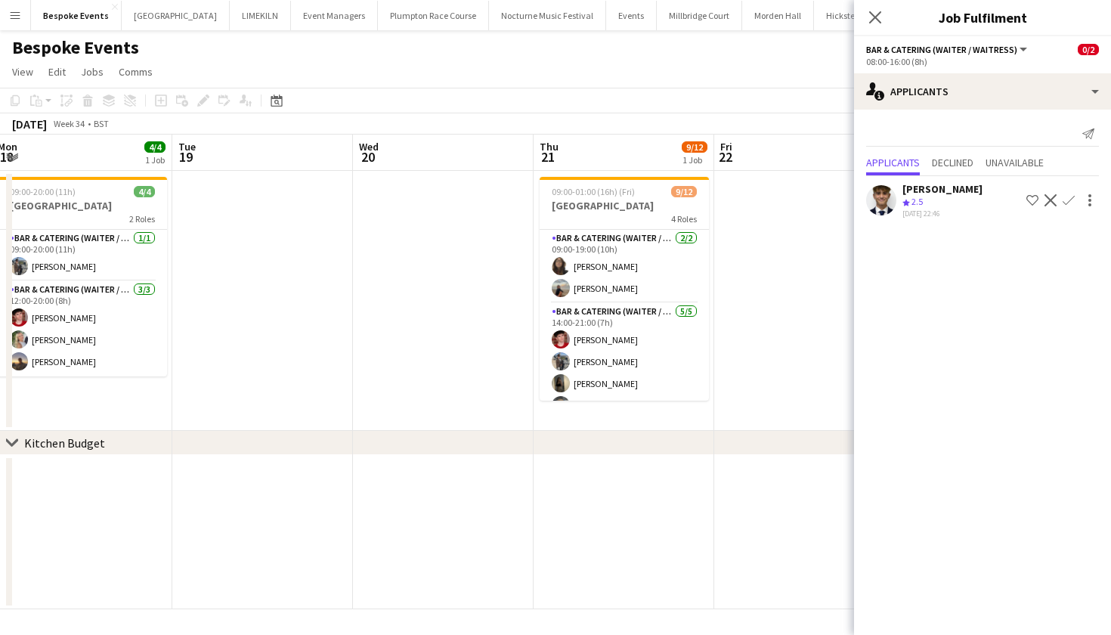
click at [1065, 200] on app-icon "Confirm" at bounding box center [1069, 200] width 12 height 12
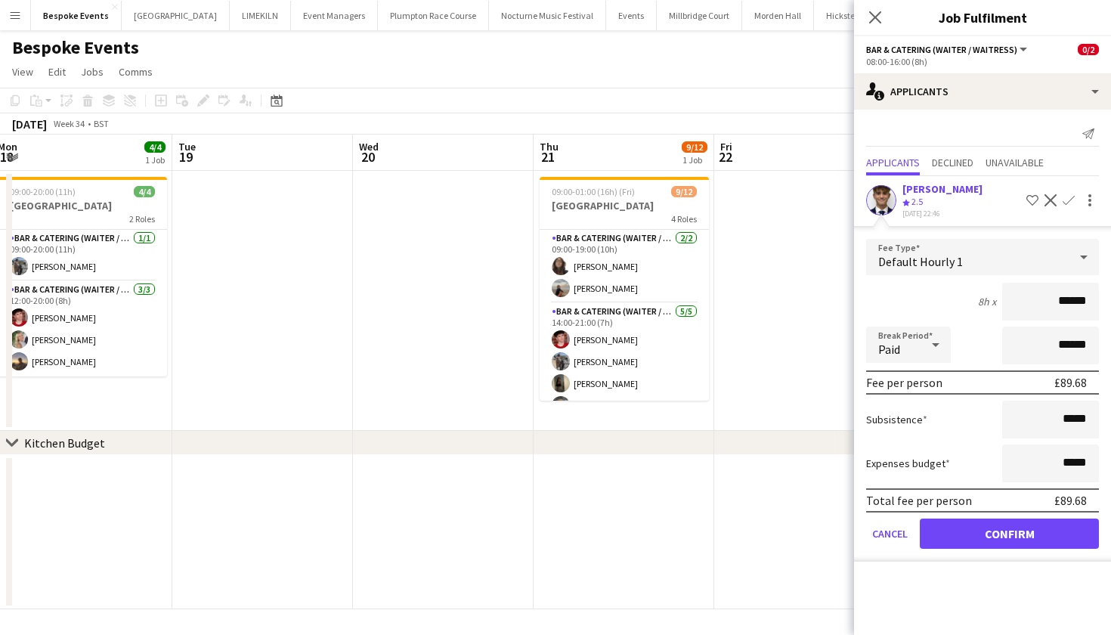
click at [1000, 534] on button "Confirm" at bounding box center [1009, 534] width 179 height 30
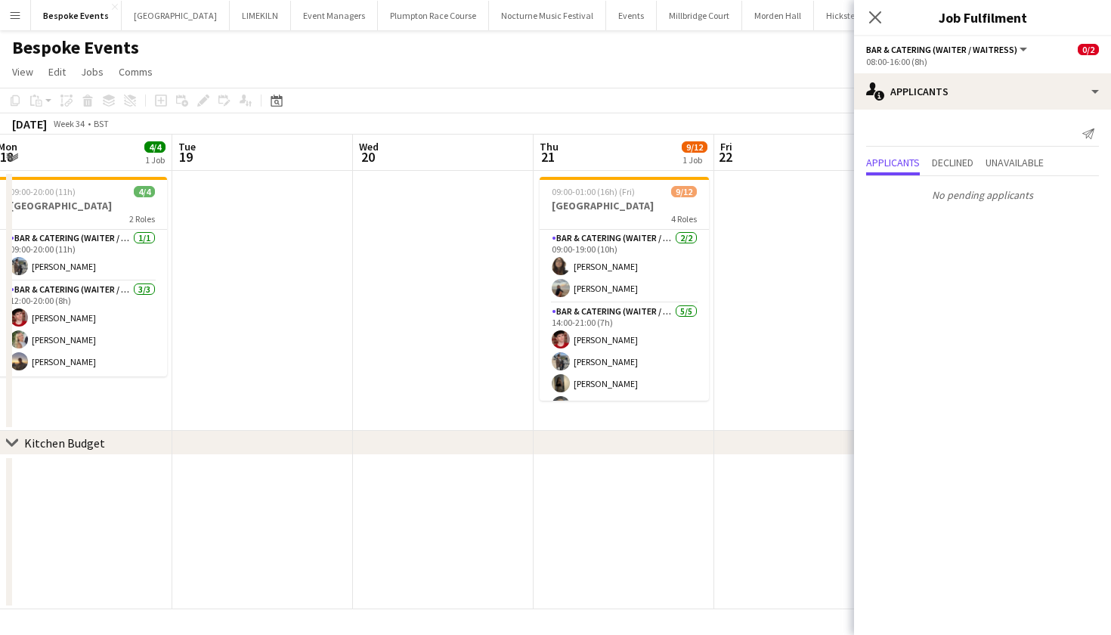
click at [776, 284] on app-calendar-viewport "Fri 15 2/2 1 Job Sat 16 Sun 17 2/2 1 Job Mon 18 4/4 1 Job Tue 19 Wed 20 Thu 21 …" at bounding box center [555, 372] width 1111 height 475
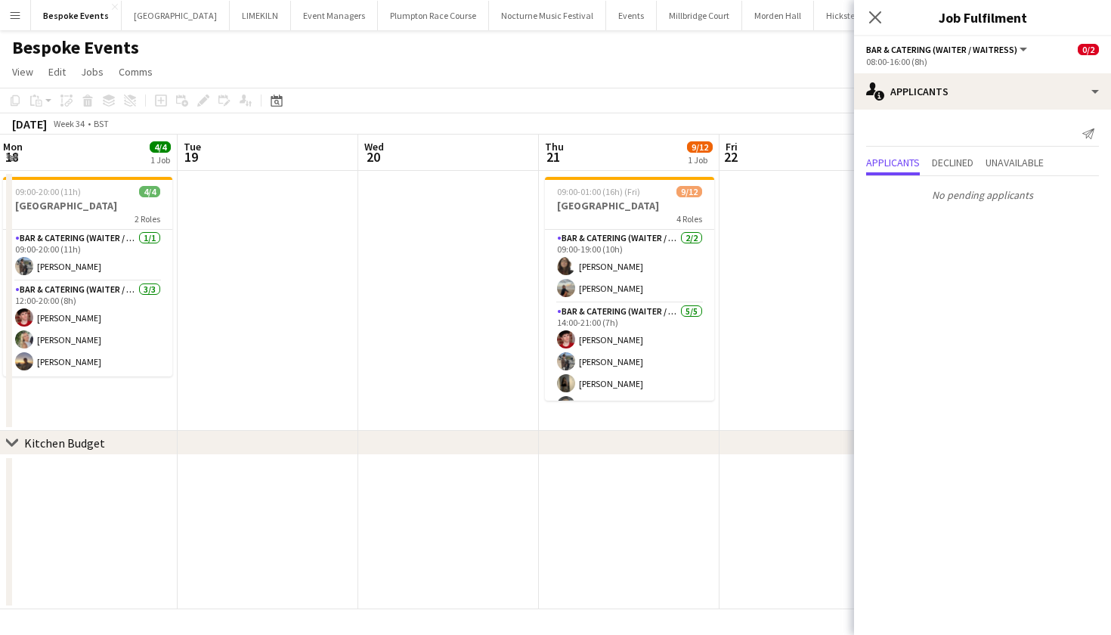
click at [799, 268] on app-date-cell at bounding box center [810, 301] width 181 height 260
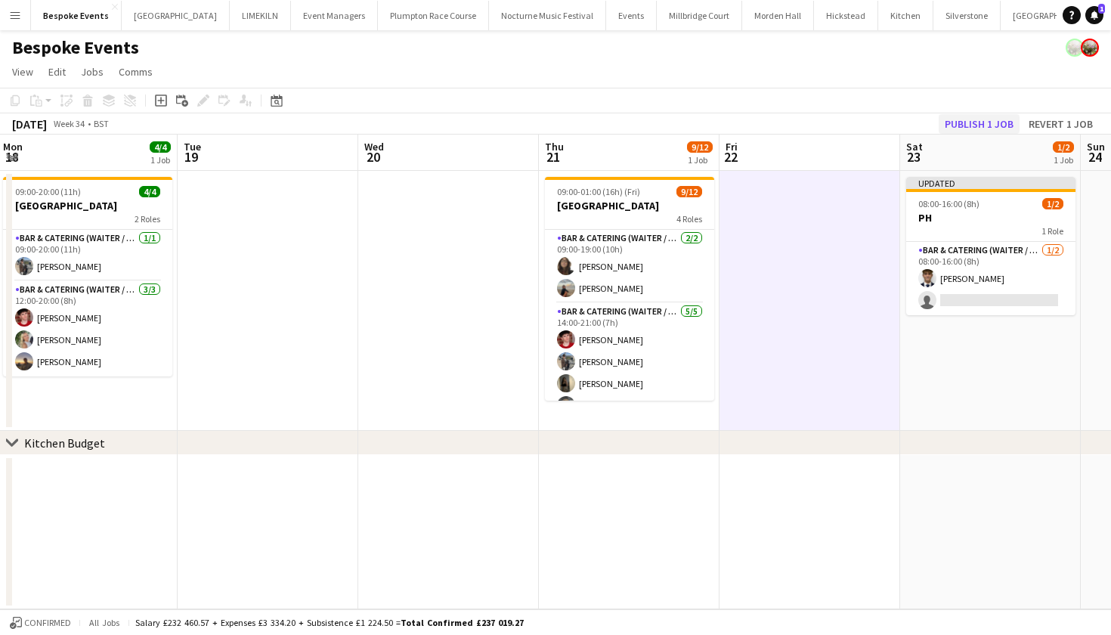
click at [994, 125] on button "Publish 1 job" at bounding box center [979, 124] width 81 height 20
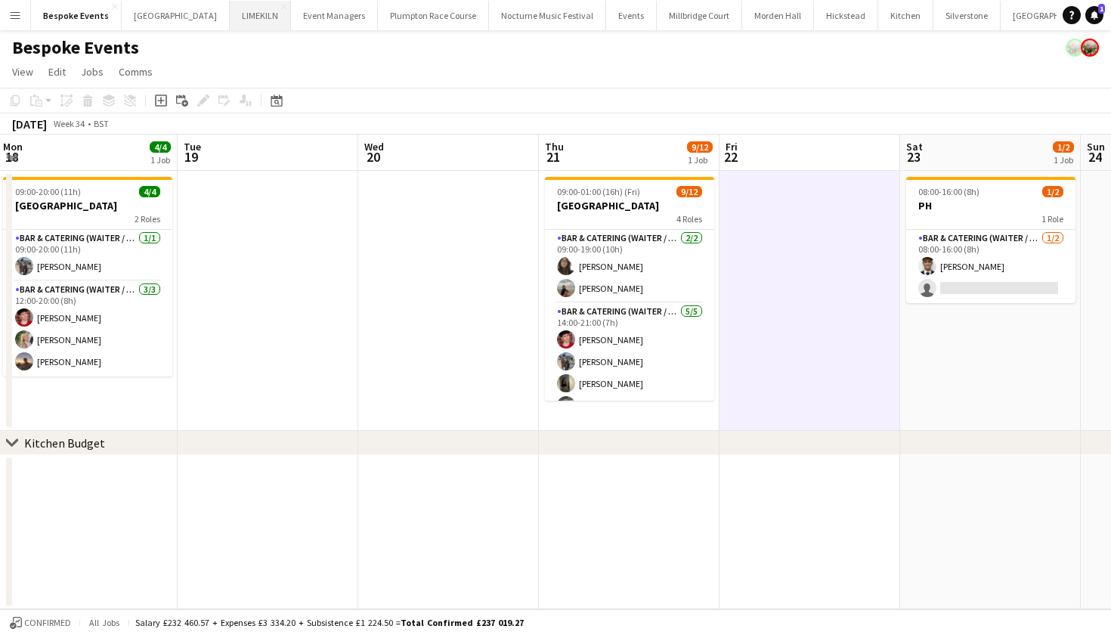
click at [237, 15] on button "LIMEKILN Close" at bounding box center [260, 15] width 61 height 29
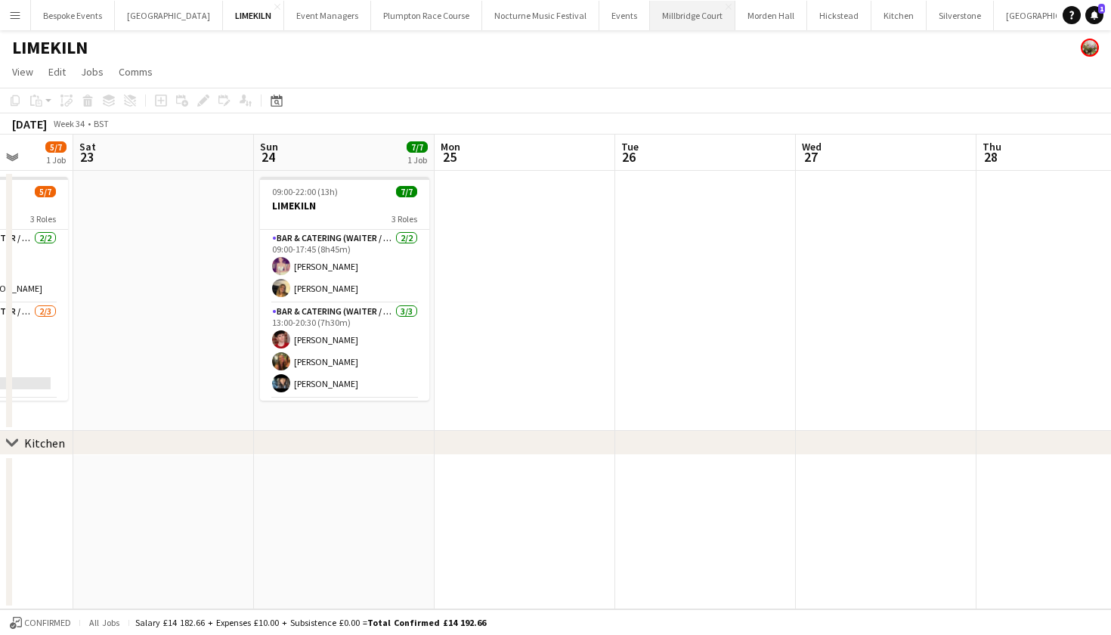
click at [650, 27] on button "[GEOGRAPHIC_DATA]" at bounding box center [692, 15] width 85 height 29
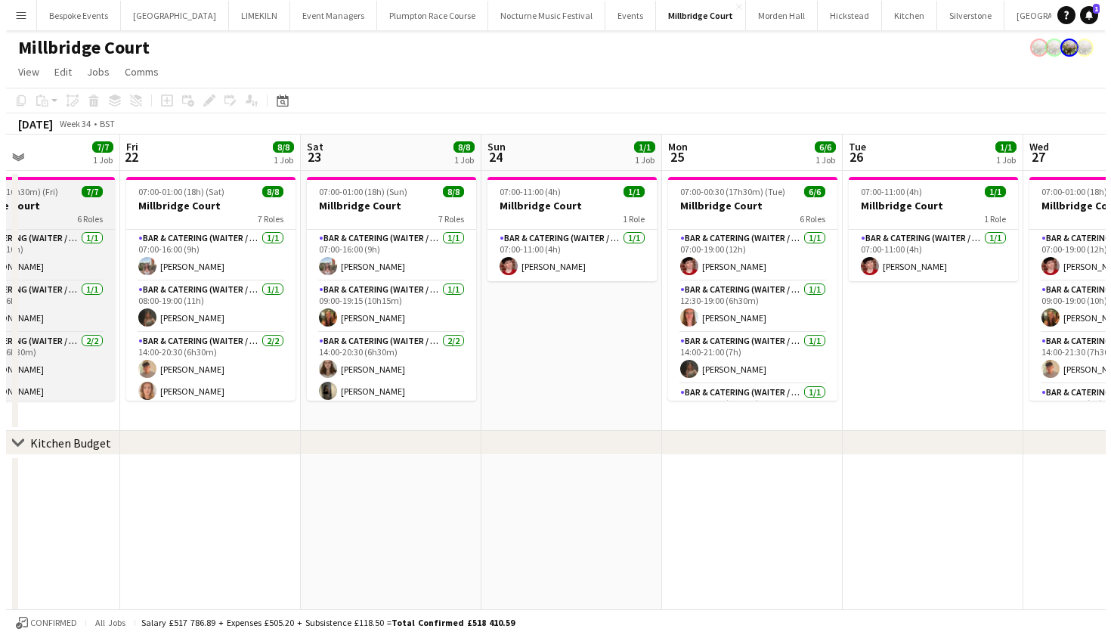
scroll to position [0, 463]
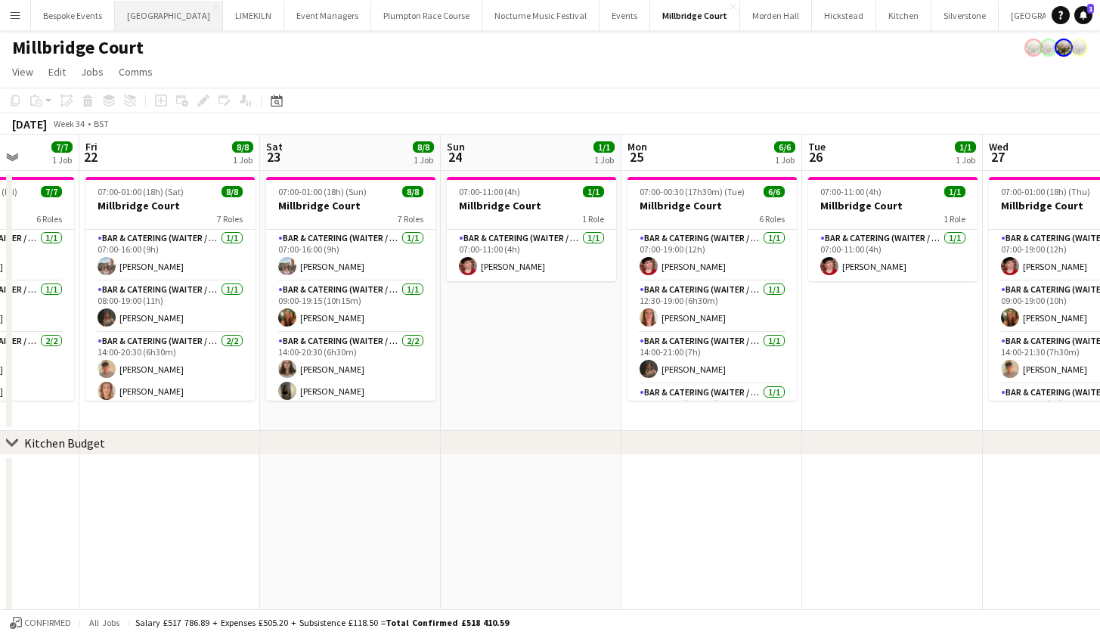
click at [135, 21] on button "[GEOGRAPHIC_DATA] Close" at bounding box center [169, 15] width 108 height 29
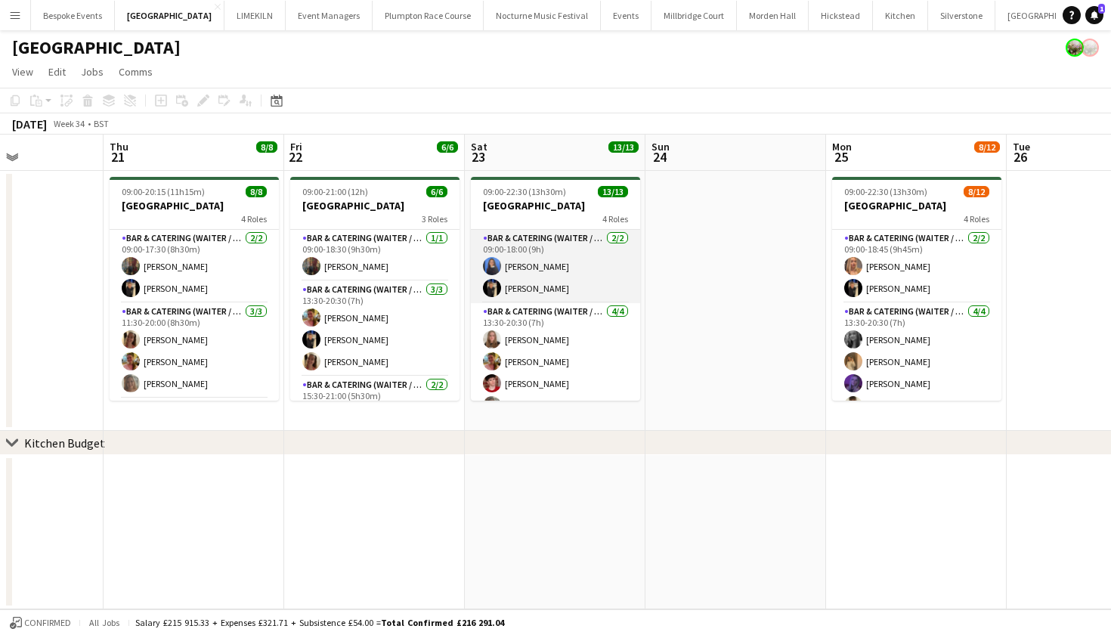
scroll to position [0, 621]
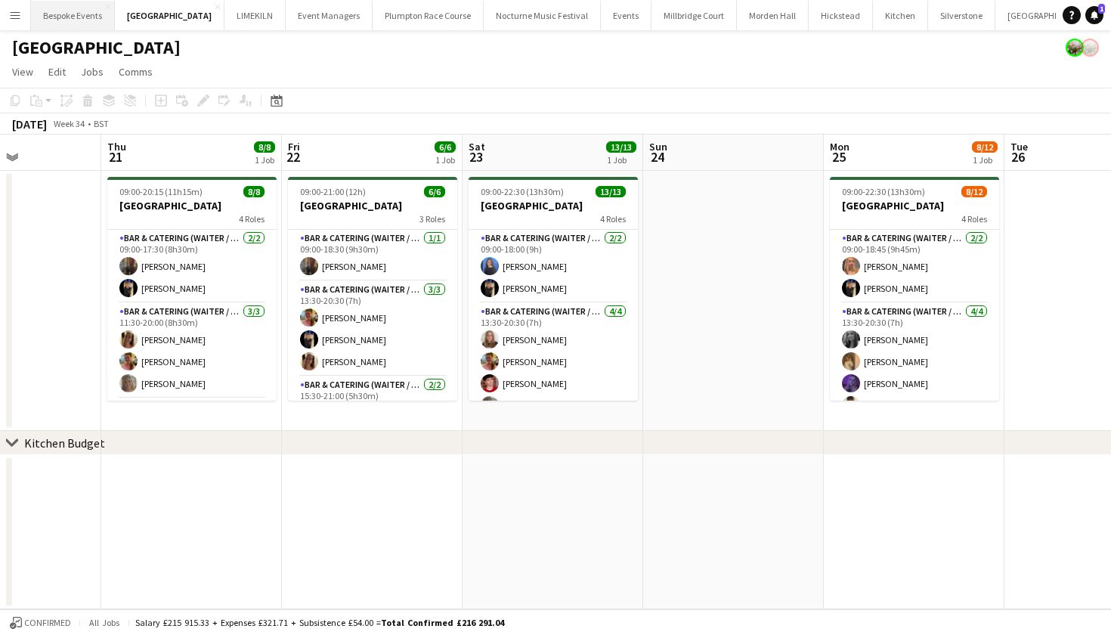
click at [83, 12] on button "Bespoke Events Close" at bounding box center [73, 15] width 84 height 29
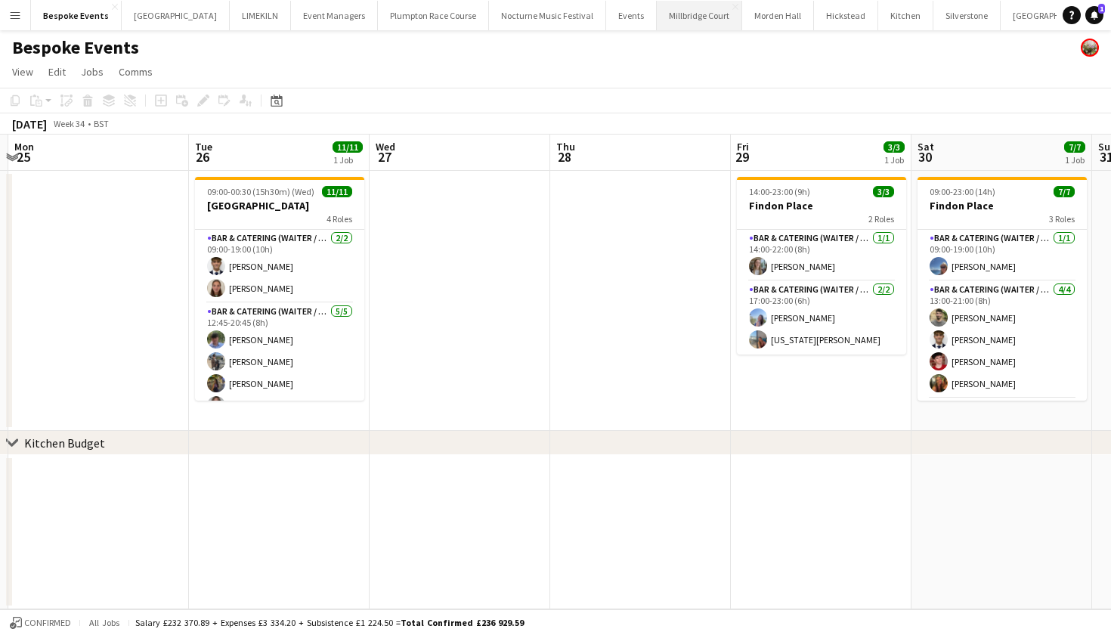
click at [657, 18] on button "[GEOGRAPHIC_DATA]" at bounding box center [699, 15] width 85 height 29
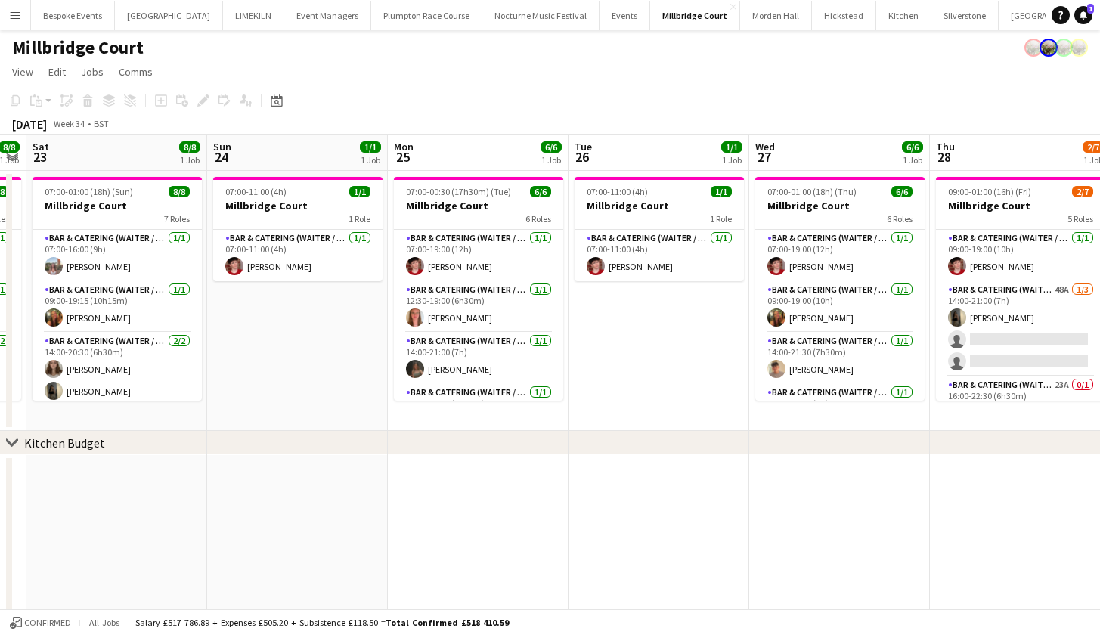
scroll to position [0, 728]
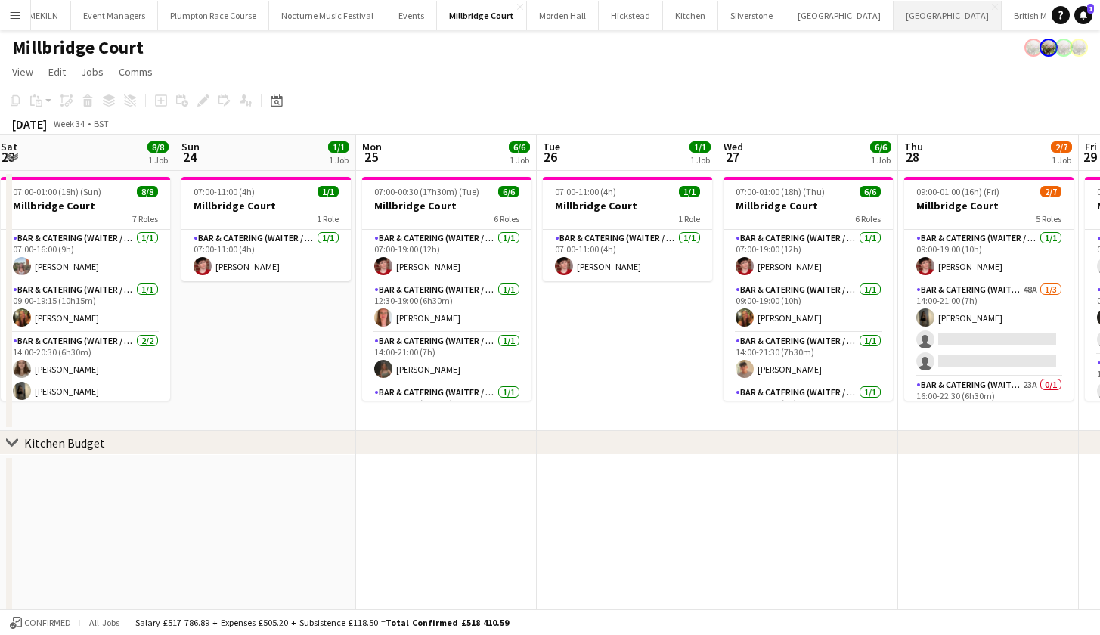
click at [894, 28] on button "[GEOGRAPHIC_DATA] Close" at bounding box center [948, 15] width 108 height 29
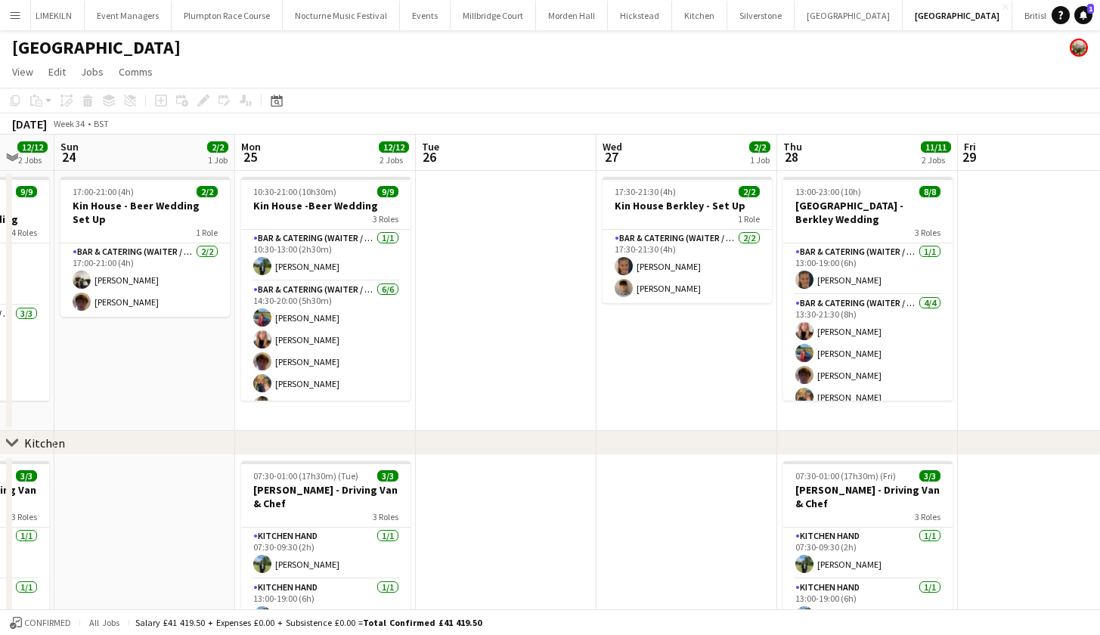
scroll to position [0, 585]
